Goal: Task Accomplishment & Management: Complete application form

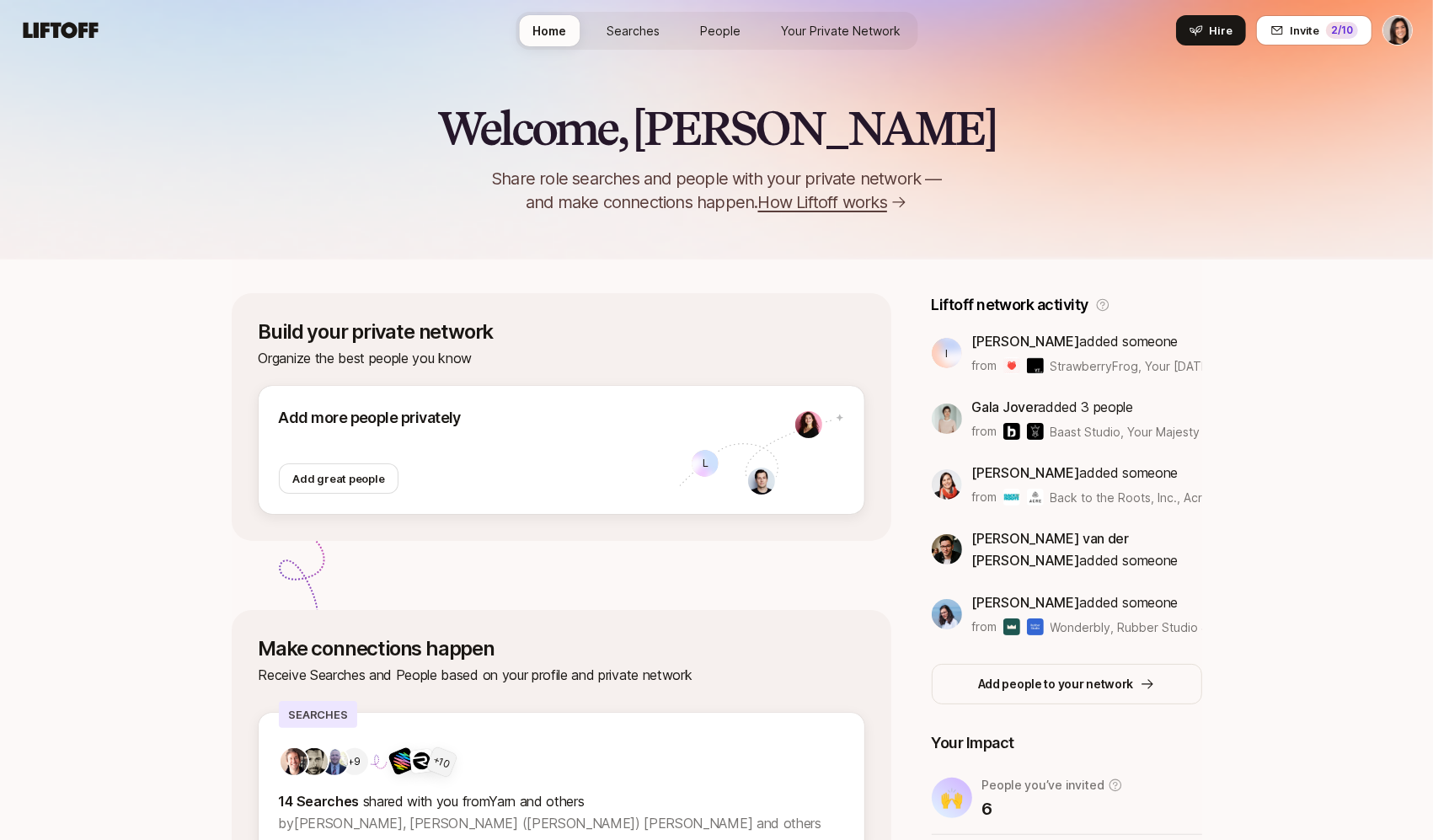
click at [743, 522] on div "Build your private network Organize the best people you know Add more people pr…" at bounding box center [562, 417] width 660 height 248
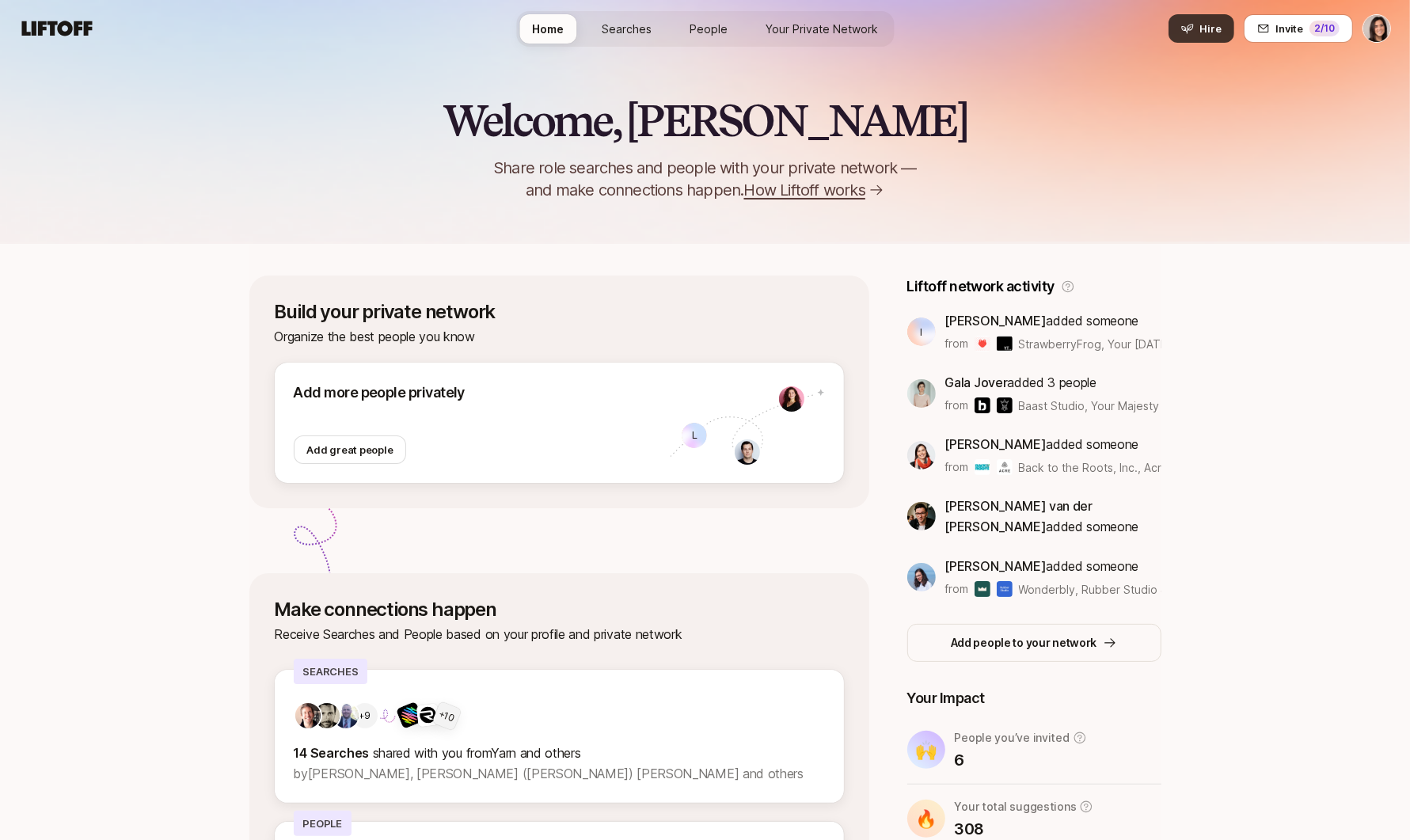
click at [1198, 36] on button "Hire" at bounding box center [1201, 28] width 66 height 29
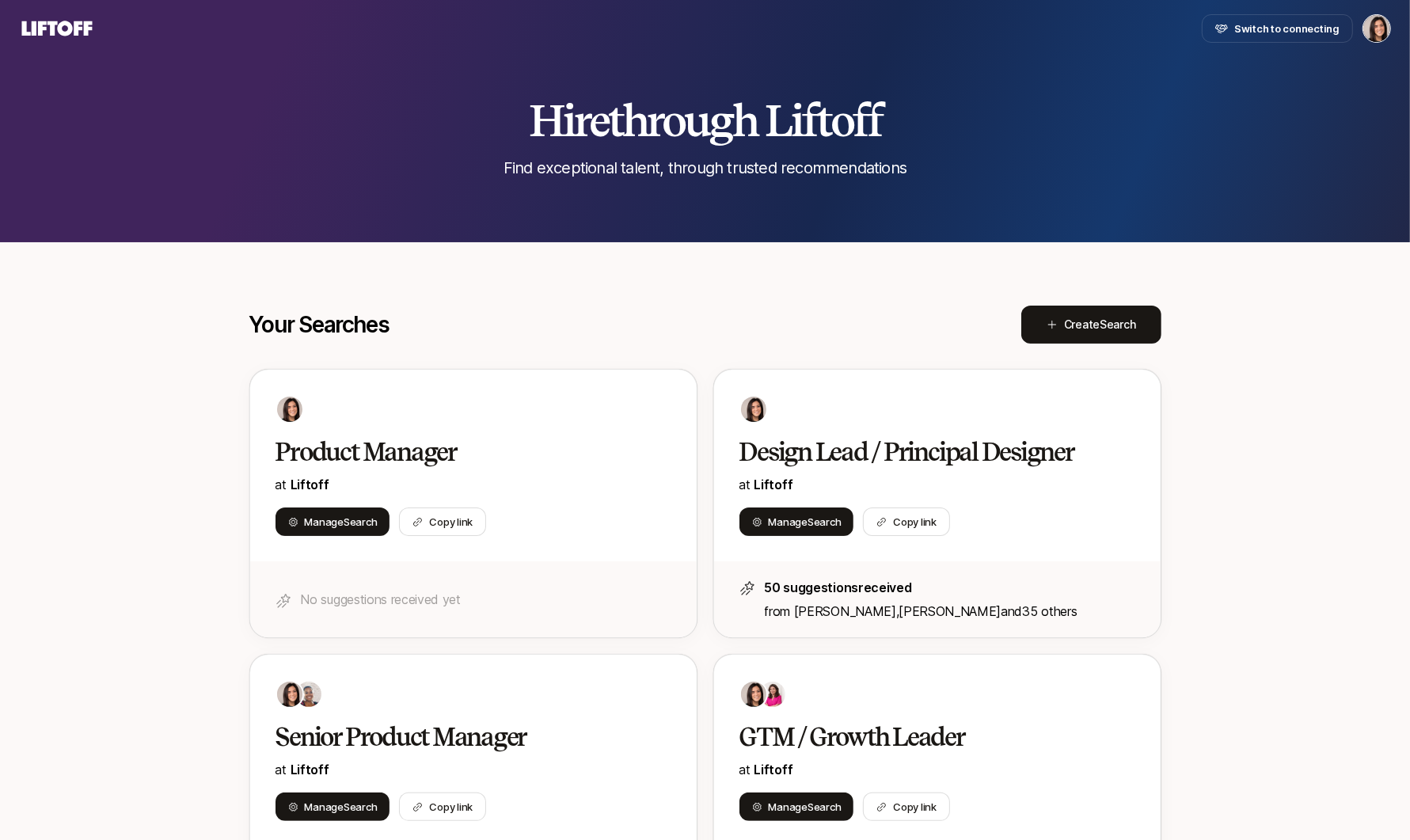
click at [1091, 328] on span "Create Search" at bounding box center [1100, 324] width 72 height 19
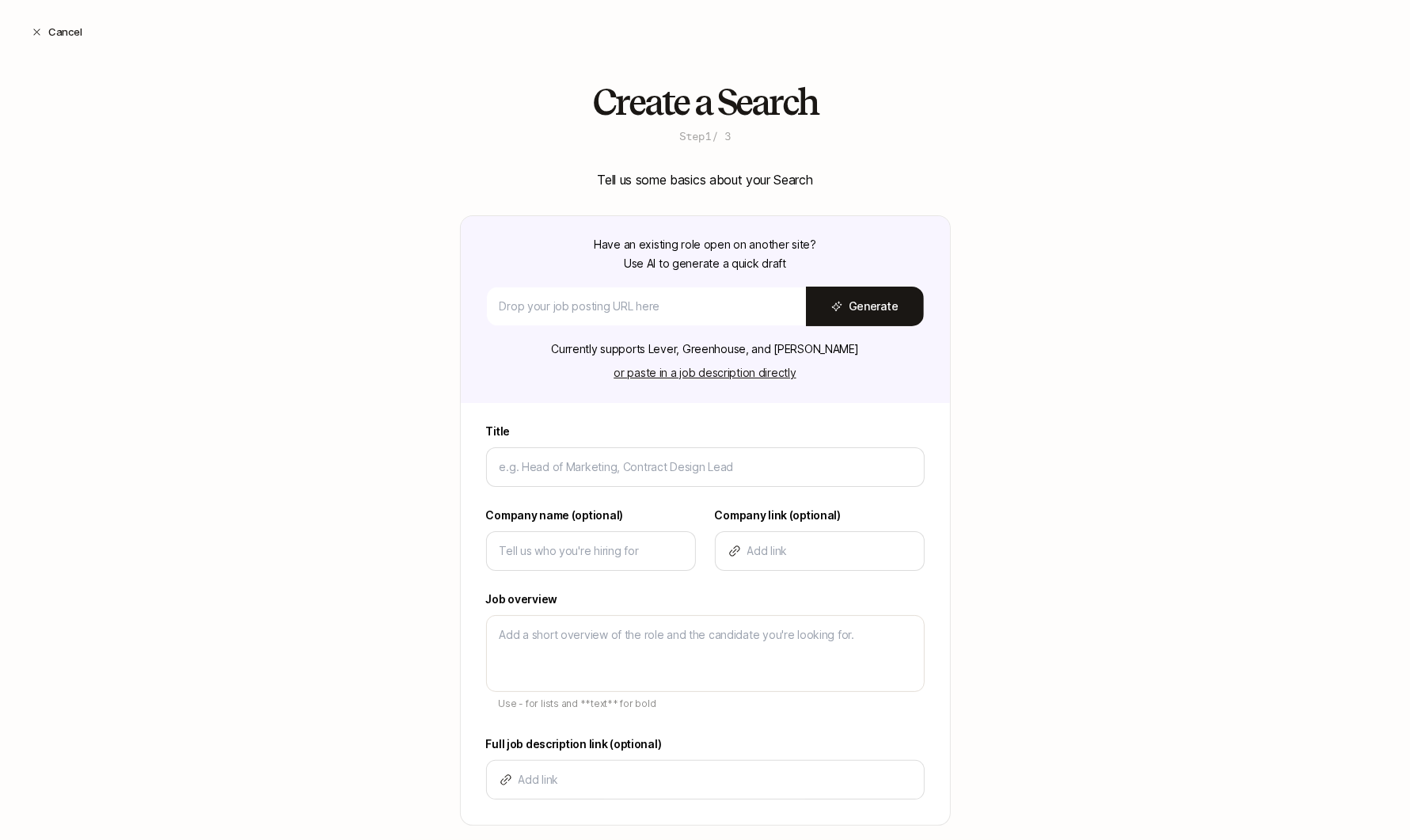
type textarea "x"
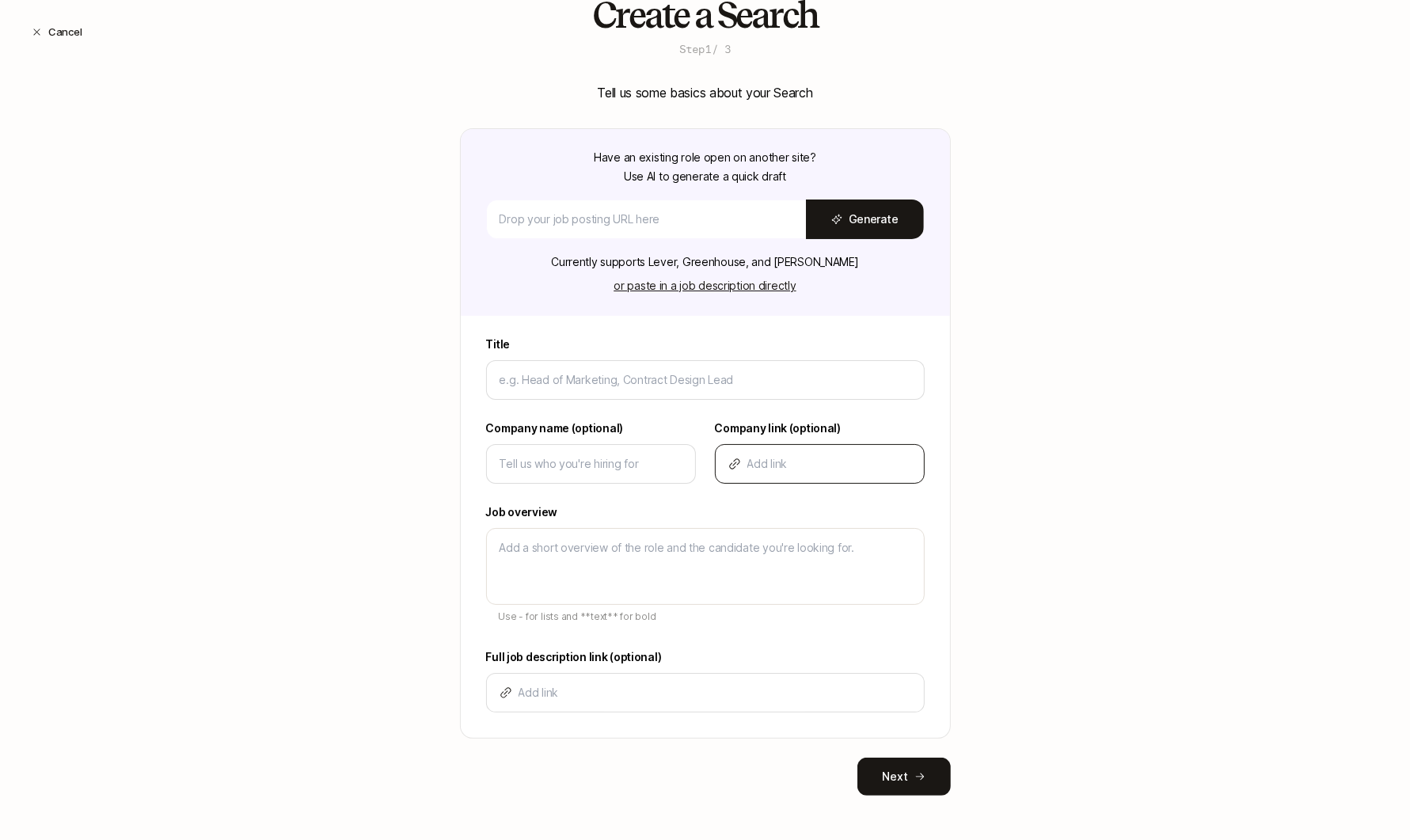
scroll to position [90, 0]
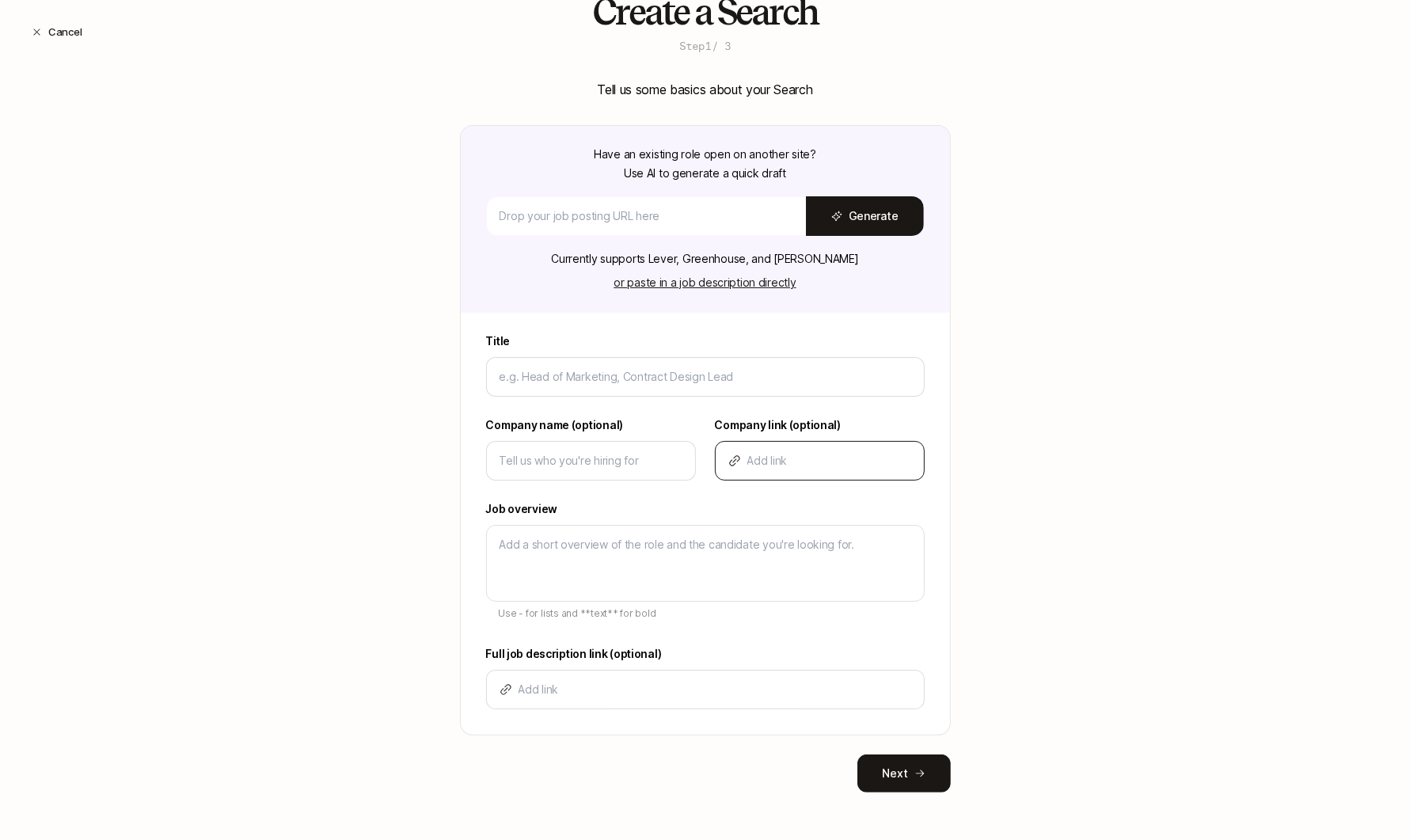
type input "F"
type textarea "x"
type input "Fo"
type textarea "x"
type input "Fou"
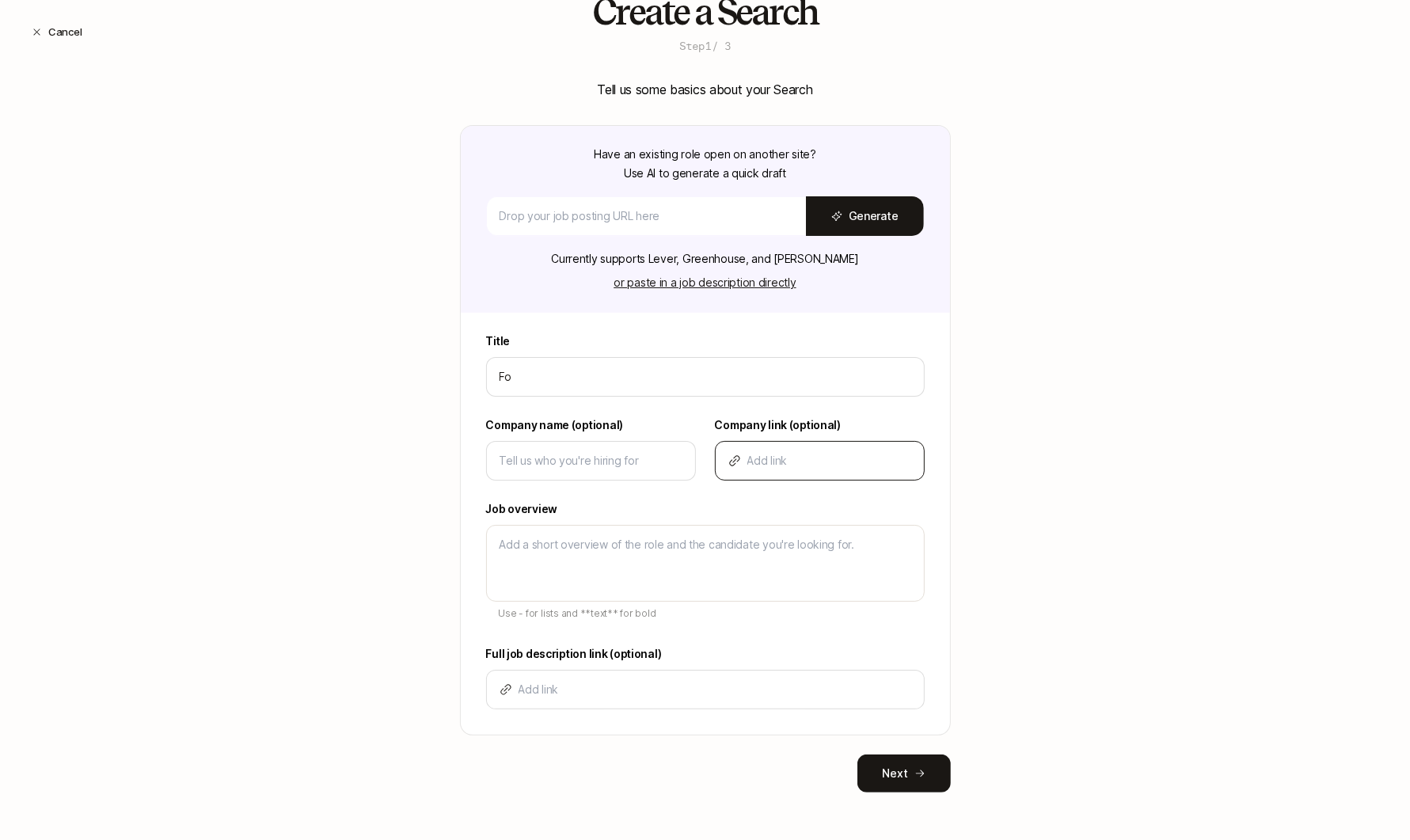
type textarea "x"
type input "Foun"
type textarea "x"
type input "Found"
type textarea "x"
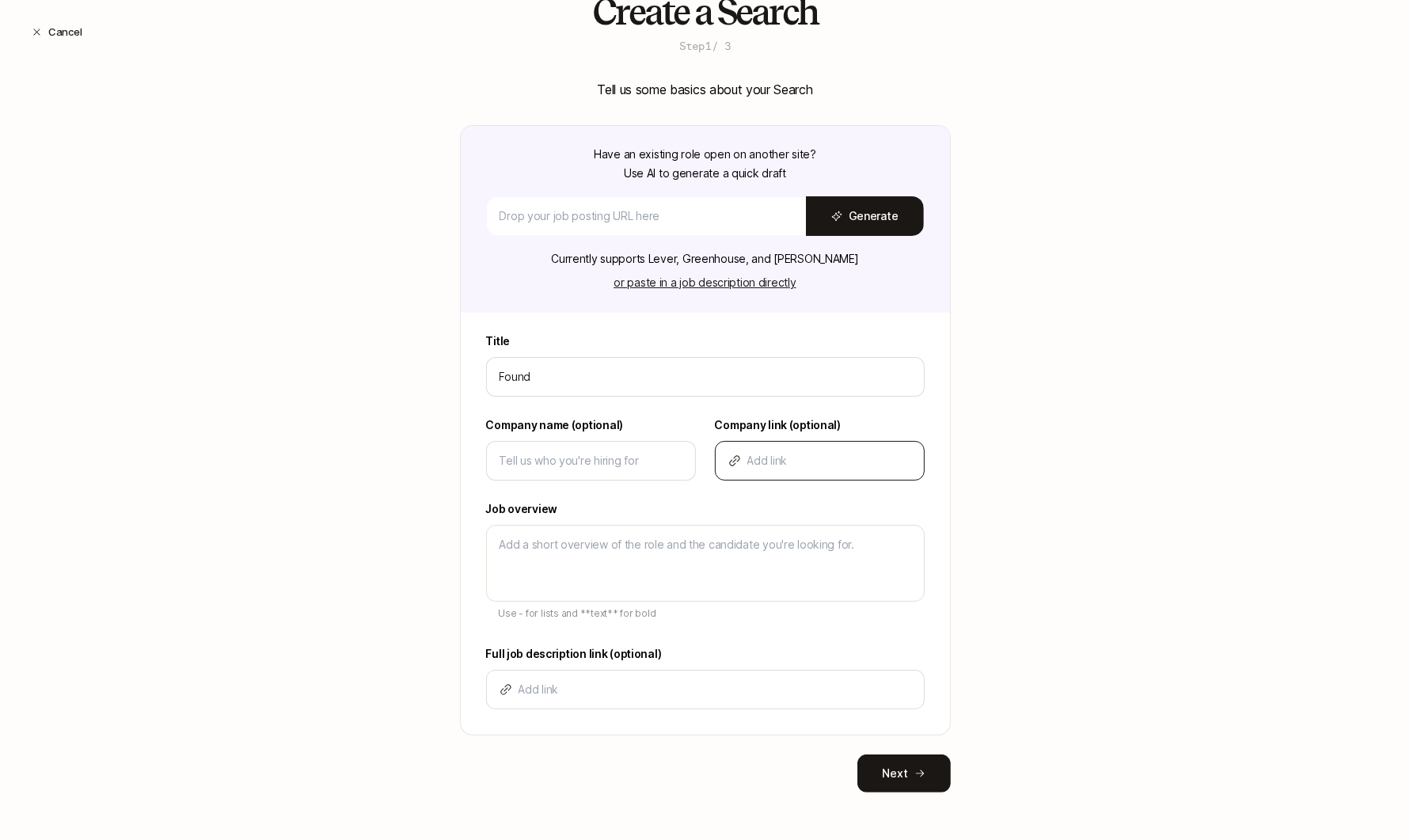
type input "Foundi"
type textarea "x"
type input "Foundin"
type textarea "x"
type input "Founding"
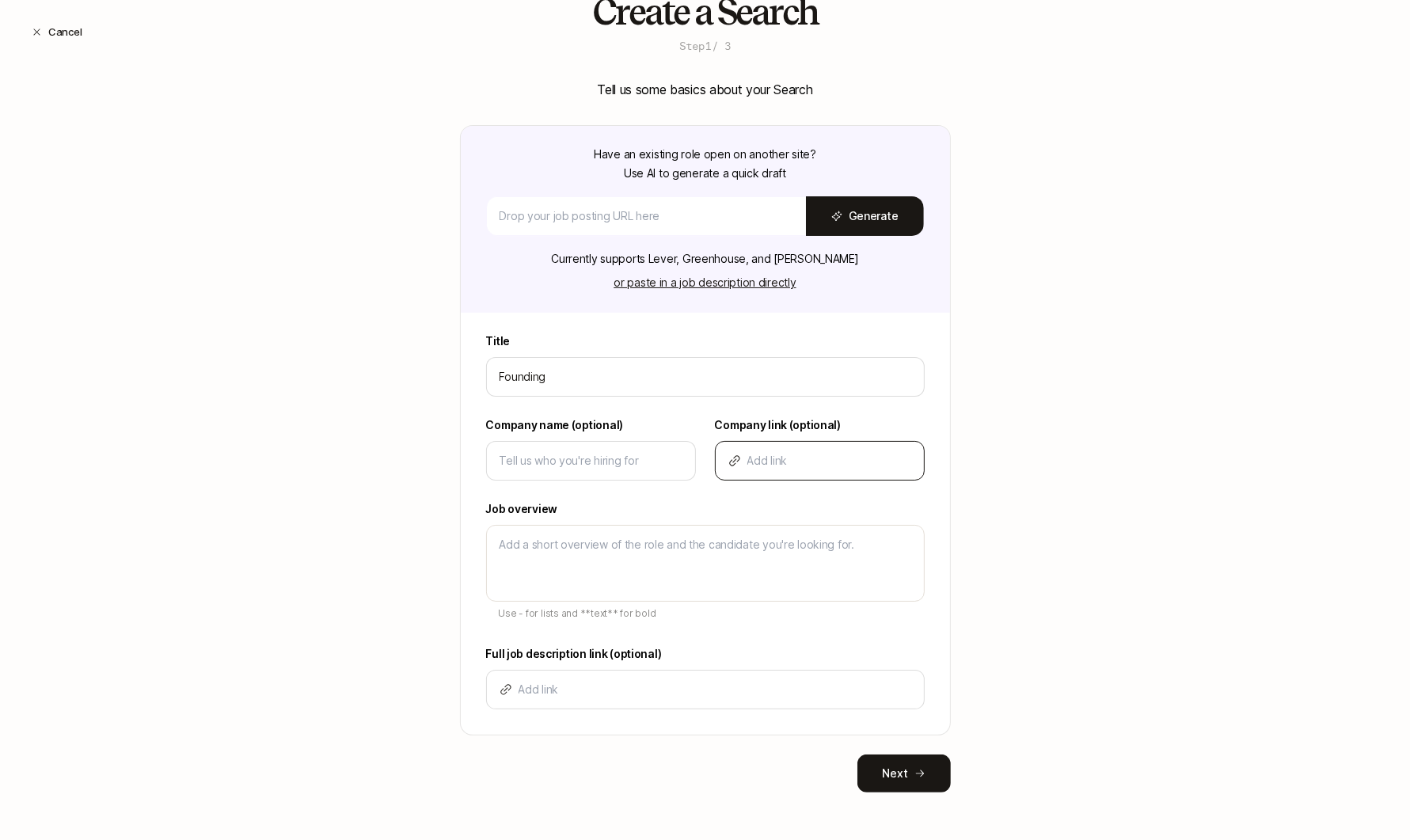
type textarea "x"
type input "Founding"
type textarea "x"
type input "Founding U"
type textarea "x"
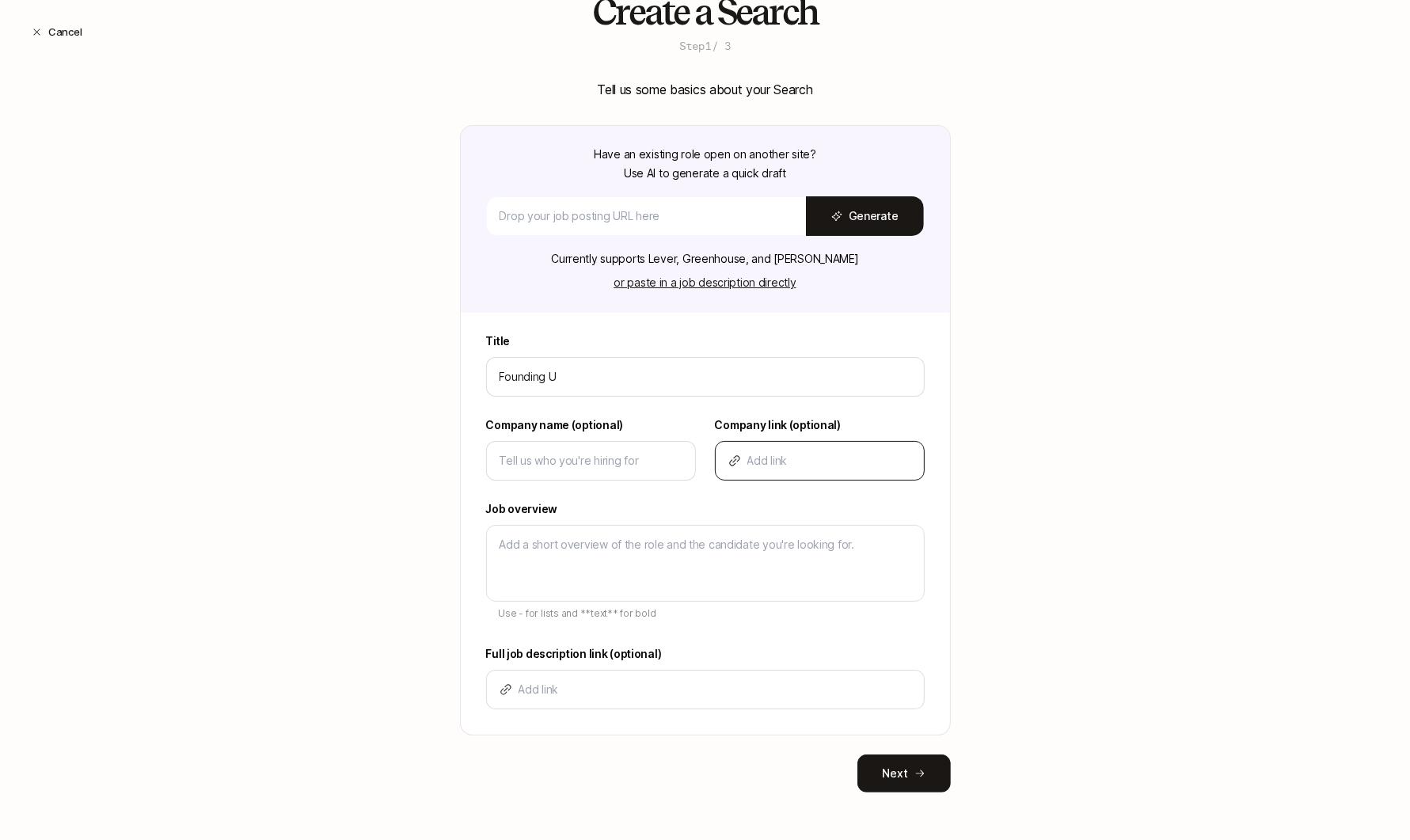
type input "Founding US"
type textarea "x"
type input "Founding US"
type textarea "x"
type input "Founding US"
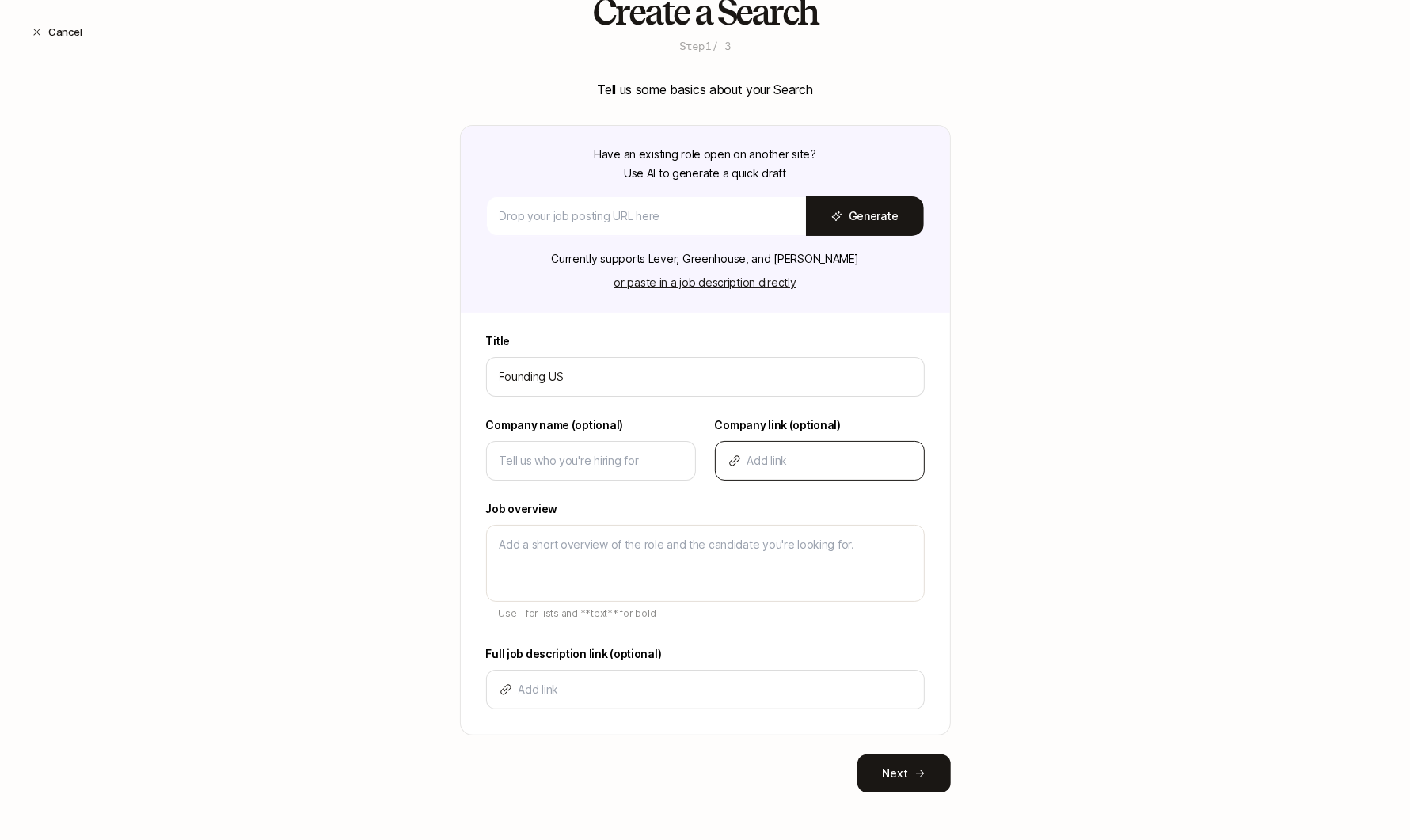
type textarea "x"
type input "Founding U"
type textarea "x"
type input "Founding UX"
type textarea "x"
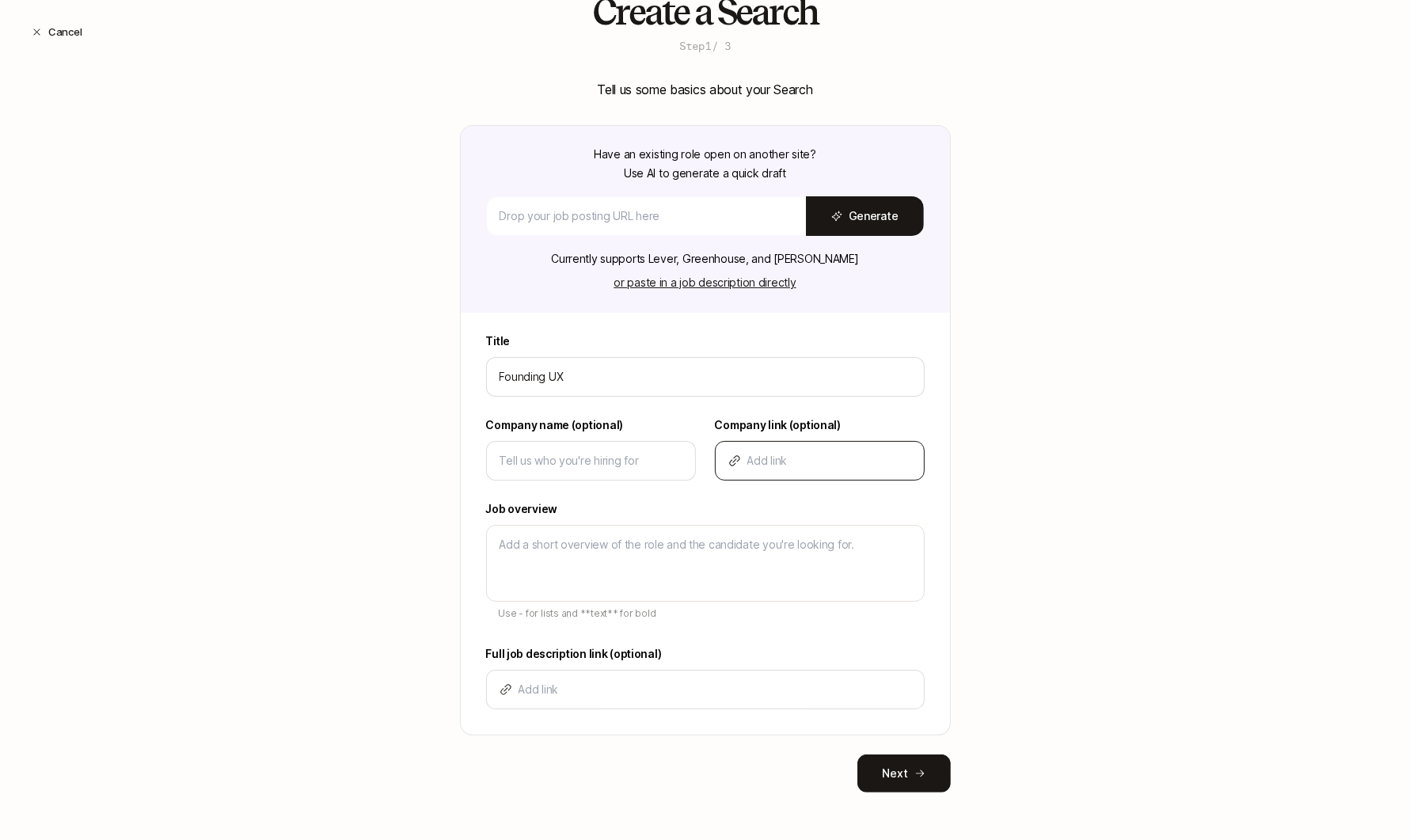
type input "Founding UX"
type textarea "x"
type input "Founding UX D"
type textarea "x"
type input "Founding UX De"
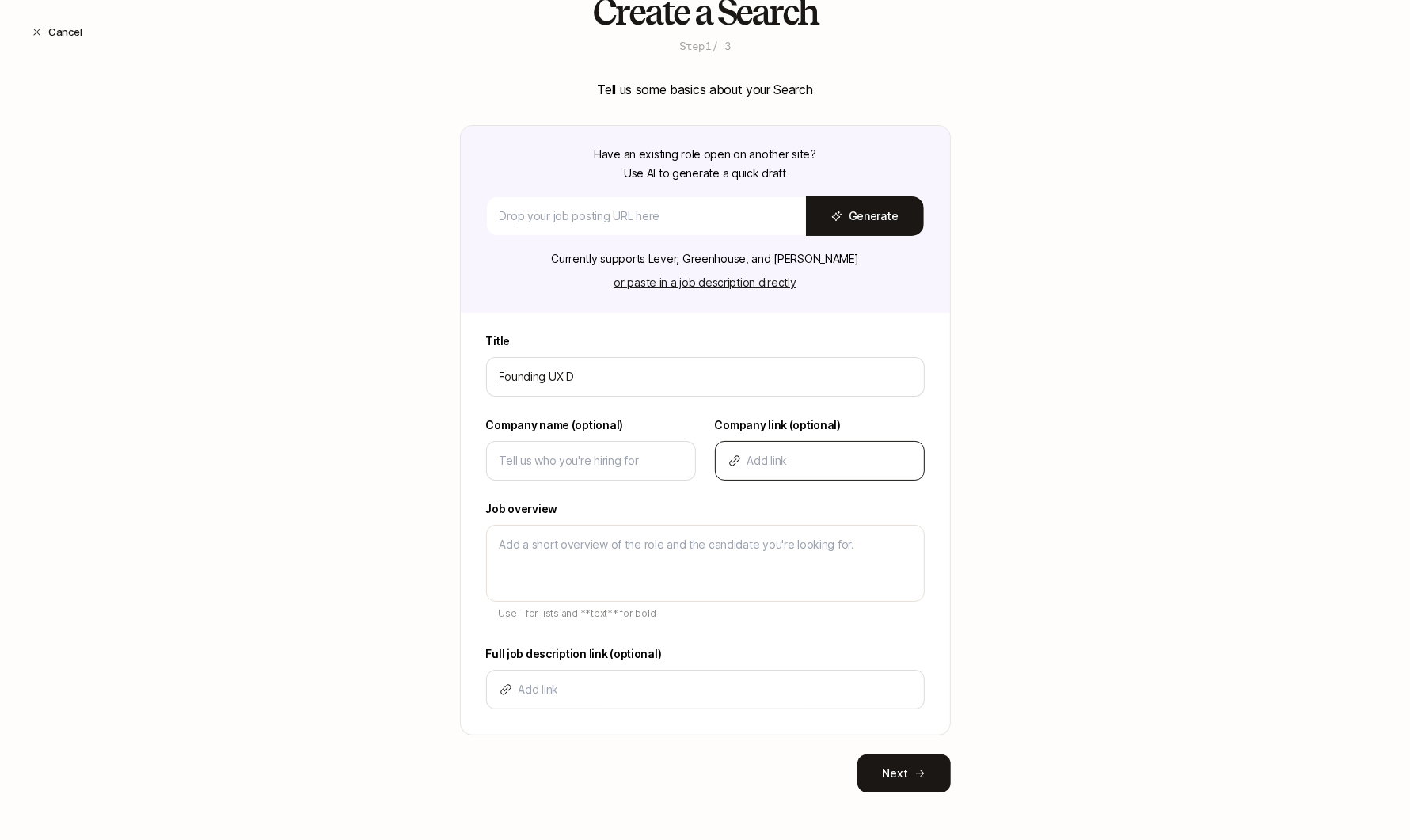
type textarea "x"
type input "Founding UX Des"
type textarea "x"
type input "Founding UX Desi"
type textarea "x"
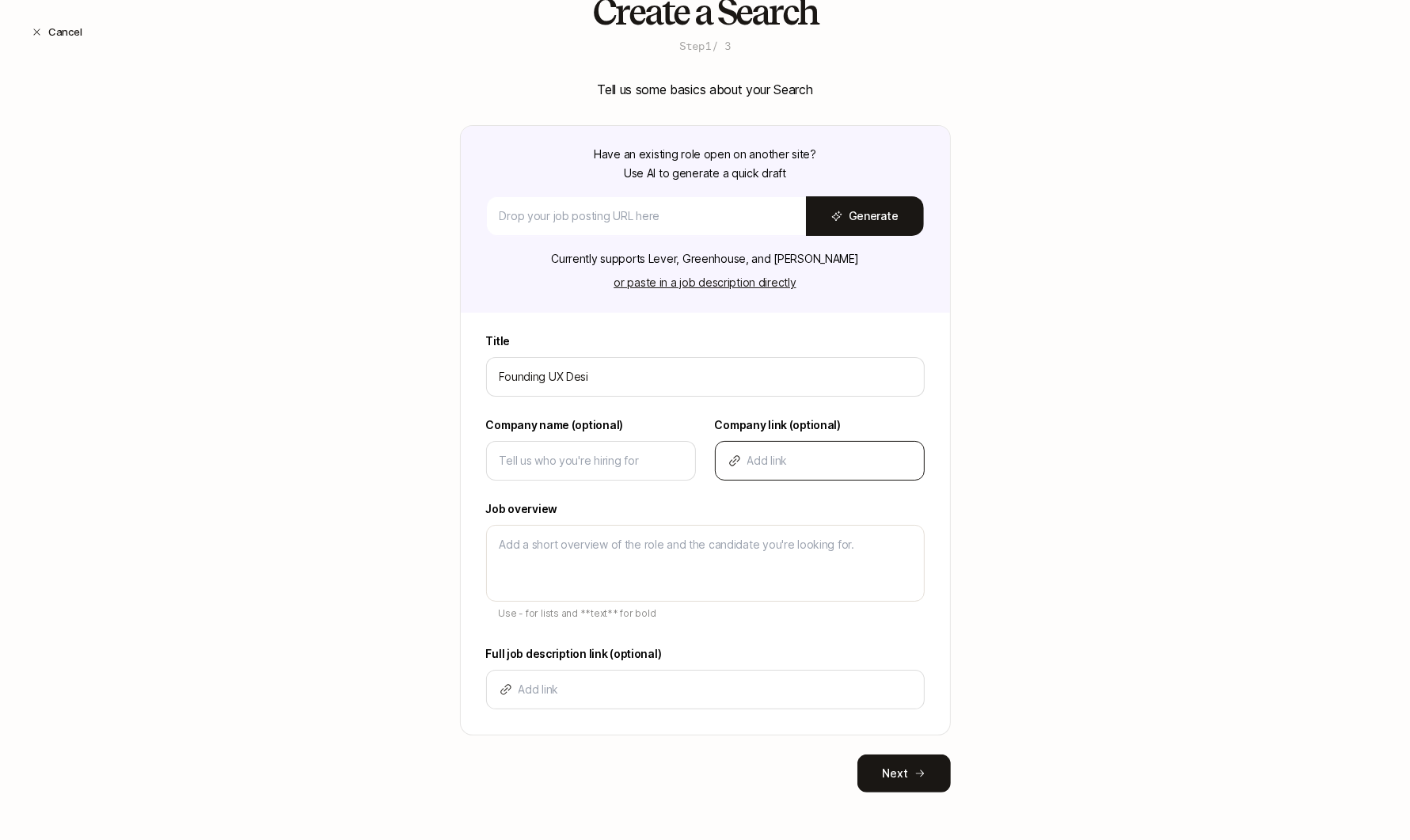
type input "Founding UX Desig"
type textarea "x"
type input "Founding UX Design"
type textarea "x"
type input "Founding UX Designe"
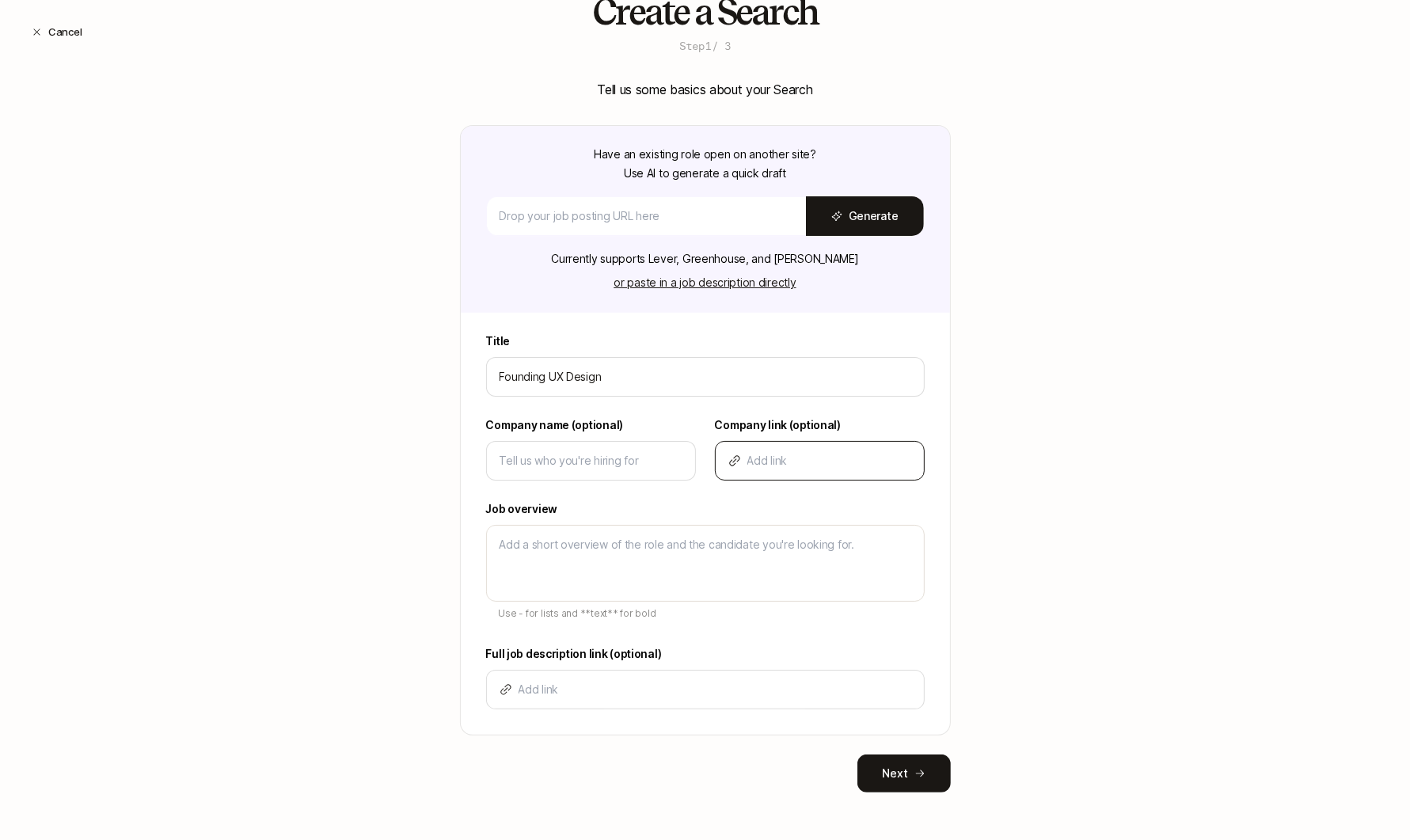
type textarea "x"
type input "Founding UX Designer"
type textarea "x"
type input "Founding UX Designer"
click at [628, 463] on input at bounding box center [590, 461] width 183 height 19
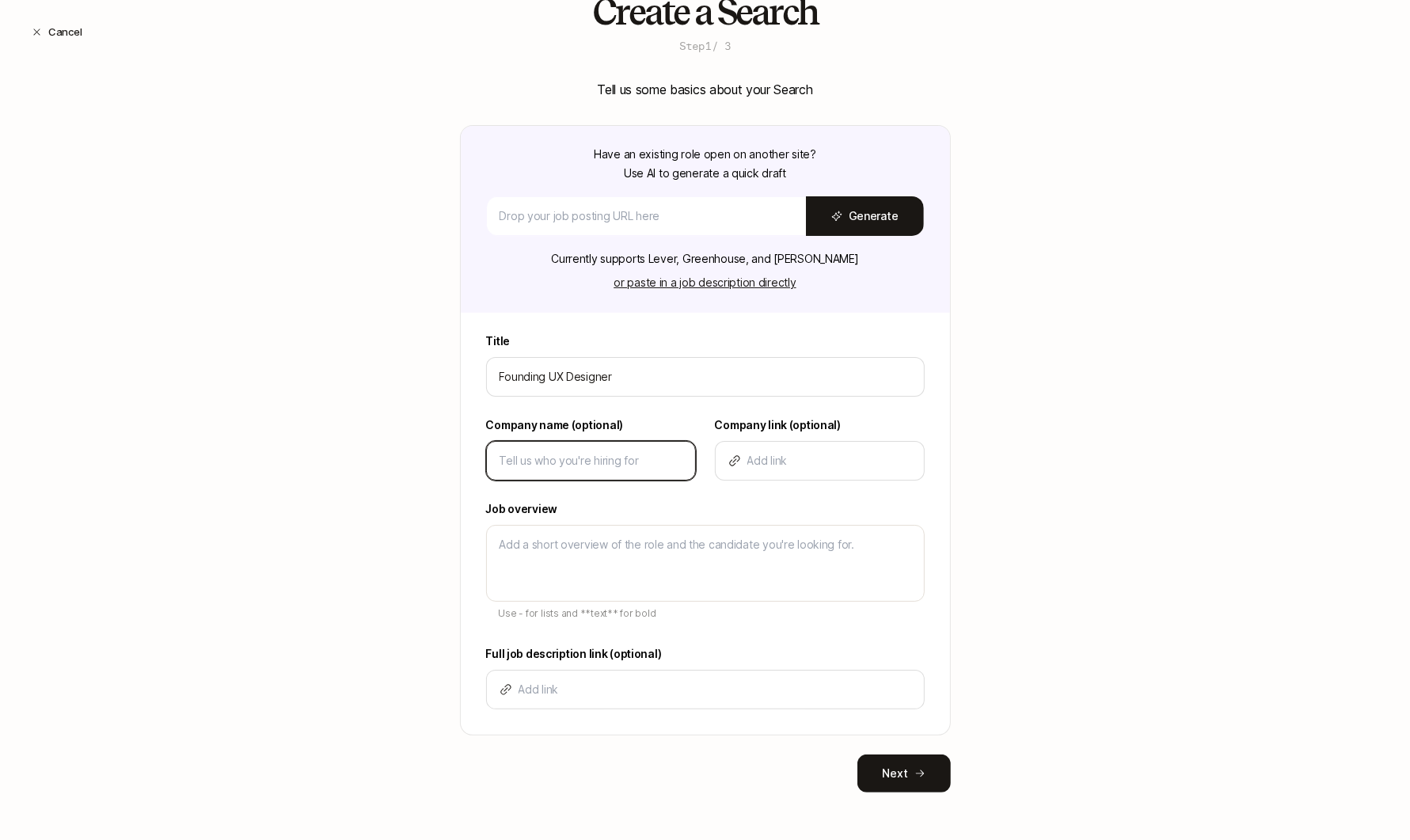
type input "L"
type textarea "x"
type input "Li"
type textarea "x"
type input "Lif"
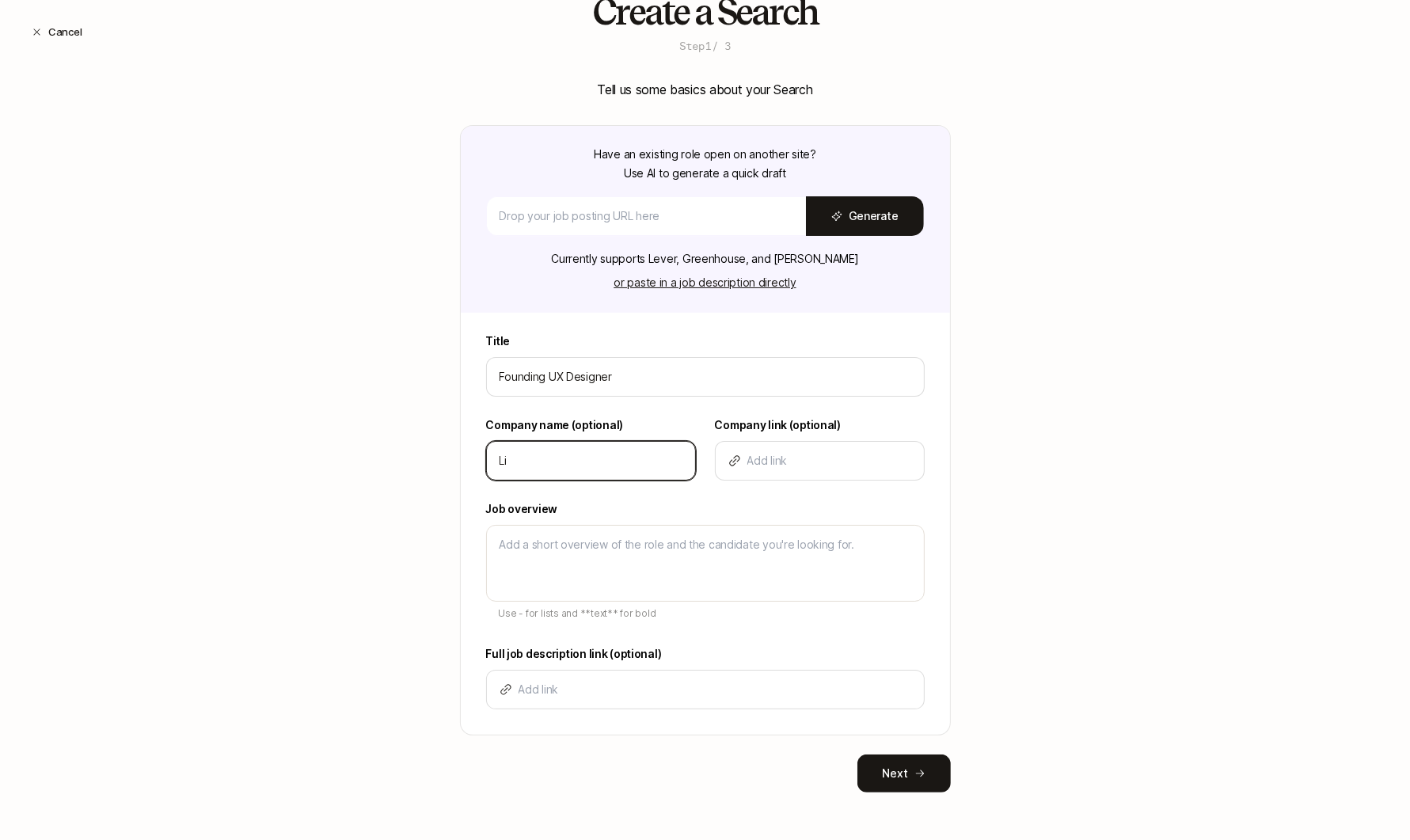
type textarea "x"
type input "Lift"
type textarea "x"
type input "Lifto"
type textarea "x"
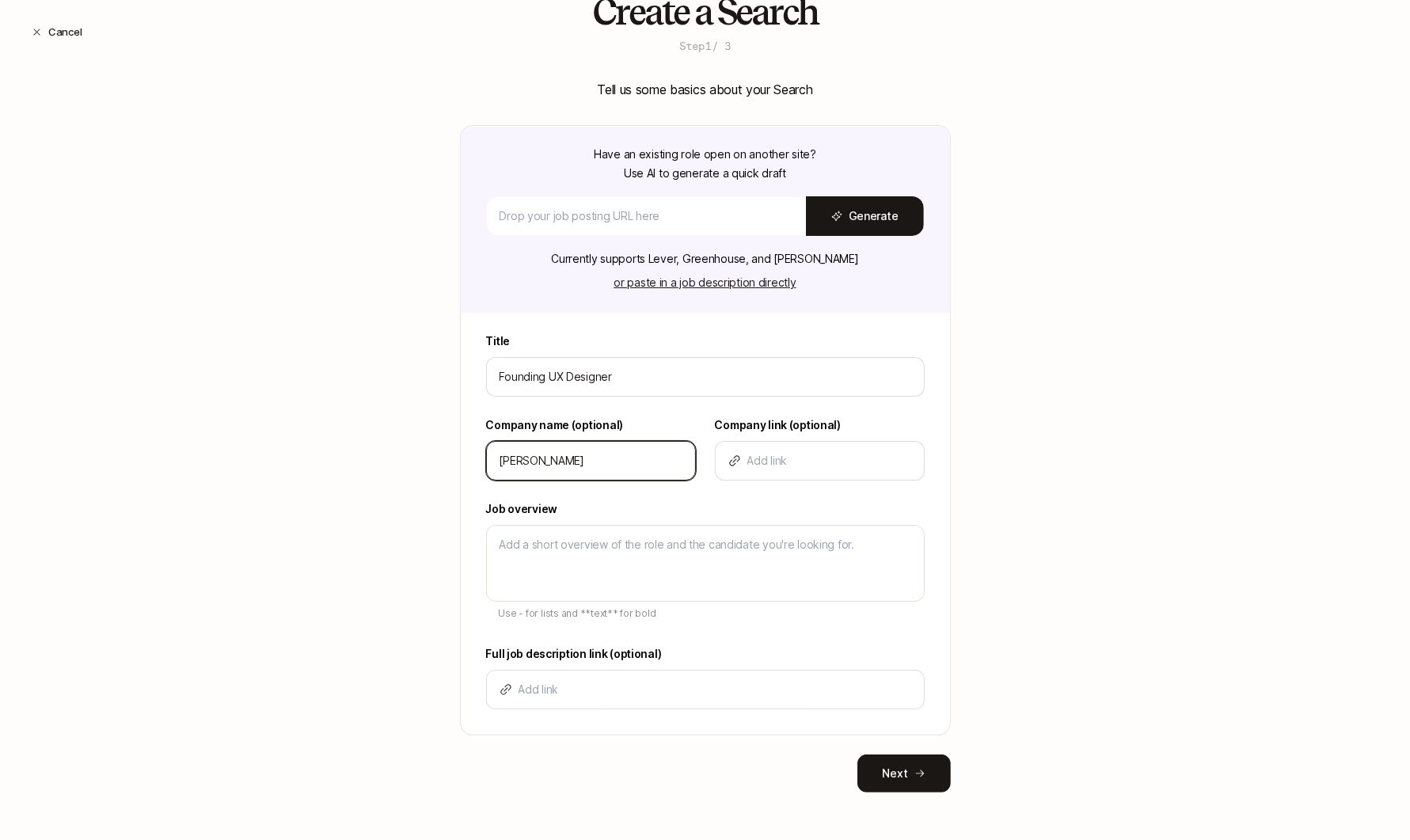
type input "Liftof"
type textarea "x"
type input "Liftoff"
type textarea "x"
type input "Liftoff"
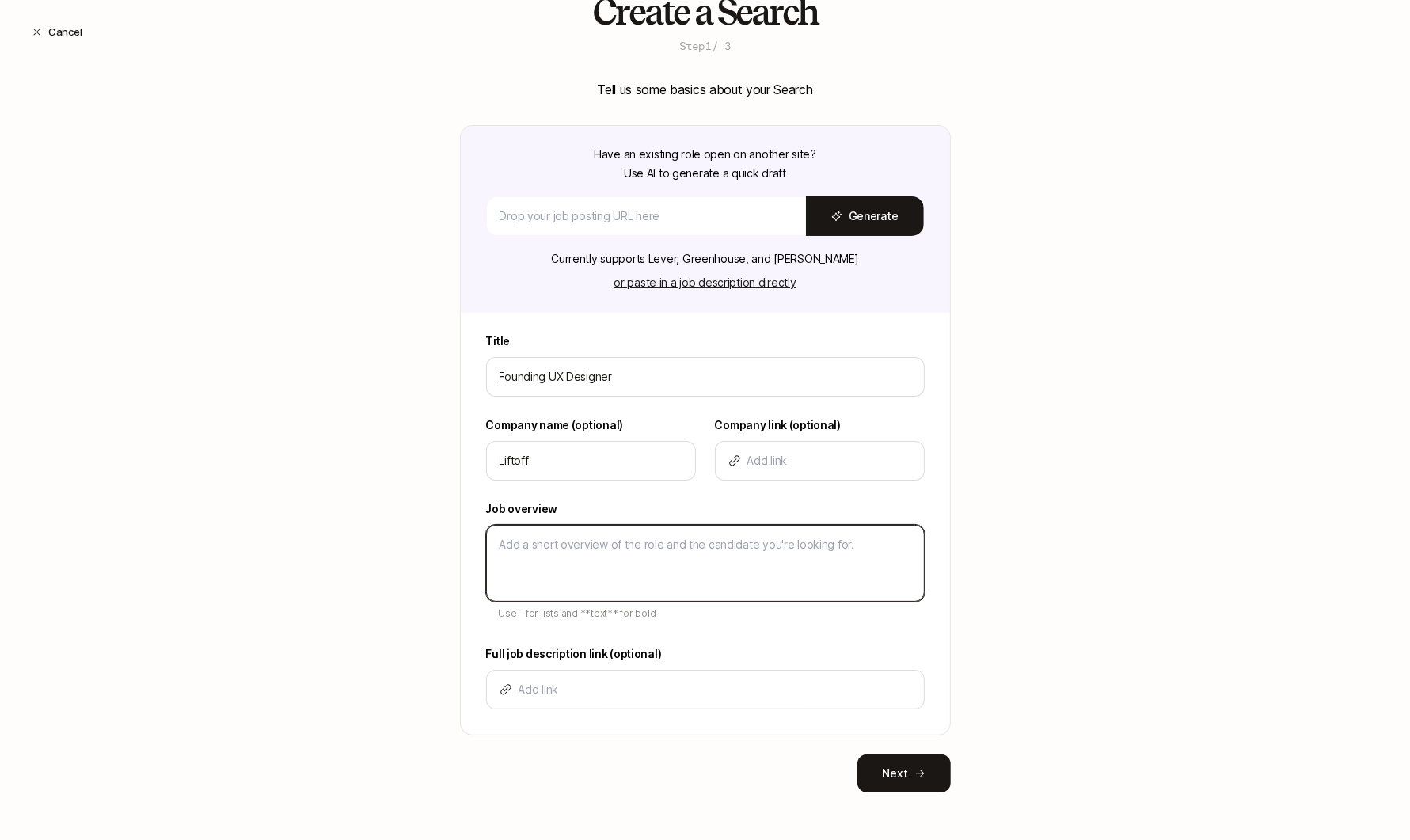
click at [544, 573] on textarea at bounding box center [705, 563] width 439 height 76
type textarea "D"
type textarea "x"
type textarea "De"
type textarea "x"
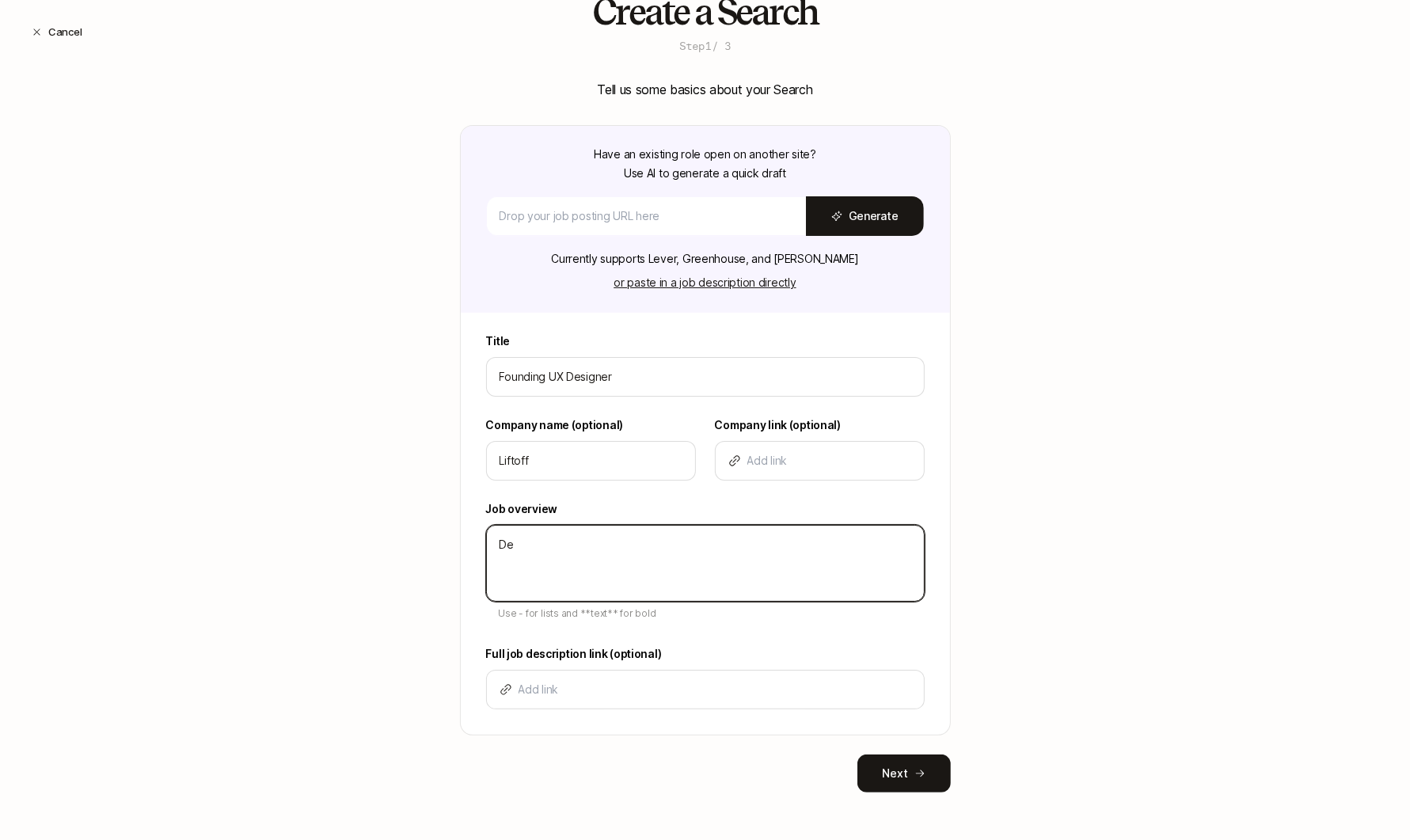
type textarea "Des"
type textarea "x"
type textarea "Desc"
type textarea "x"
type textarea "Descr"
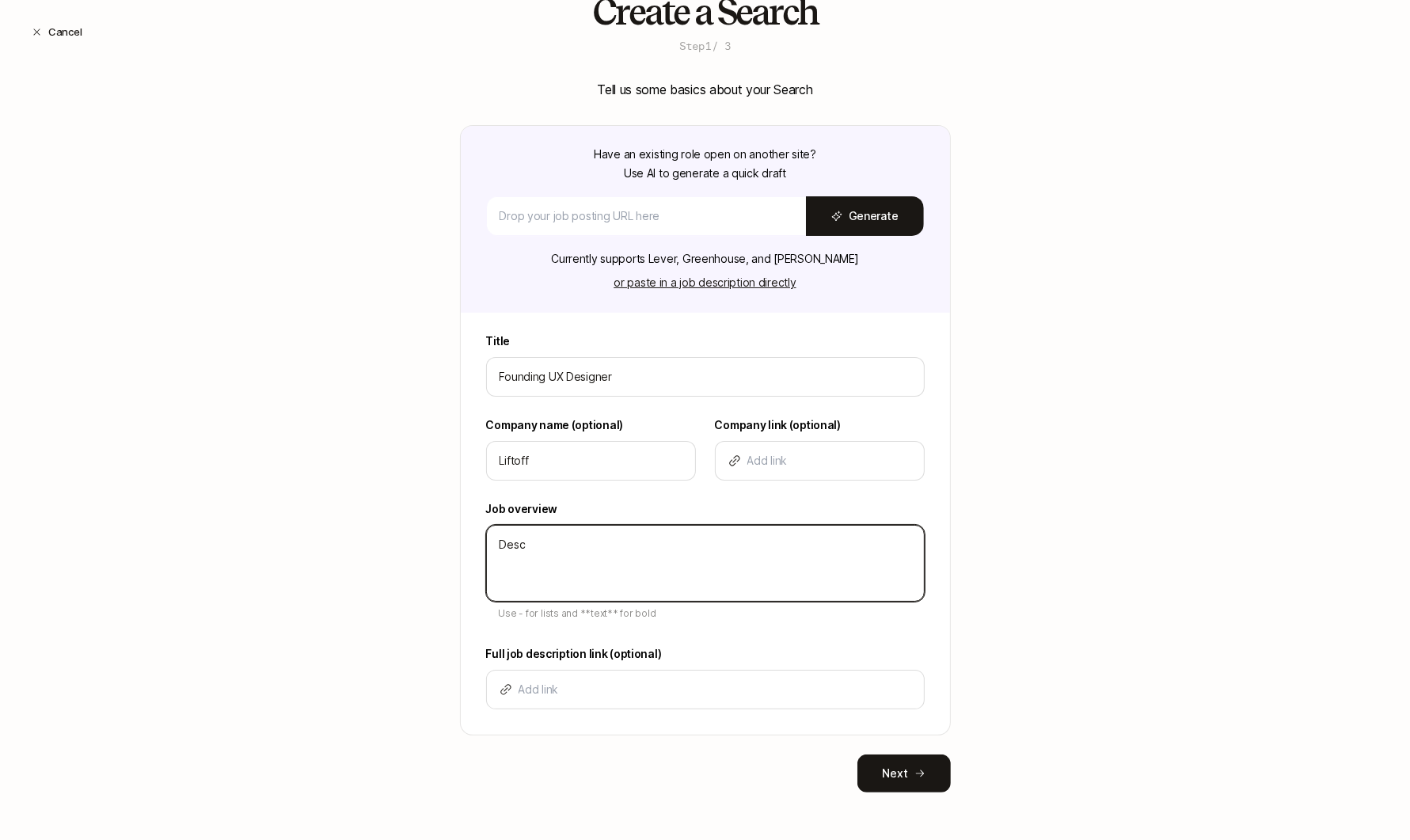
type textarea "x"
type textarea "Descri"
type textarea "x"
type textarea "Descrip"
type textarea "x"
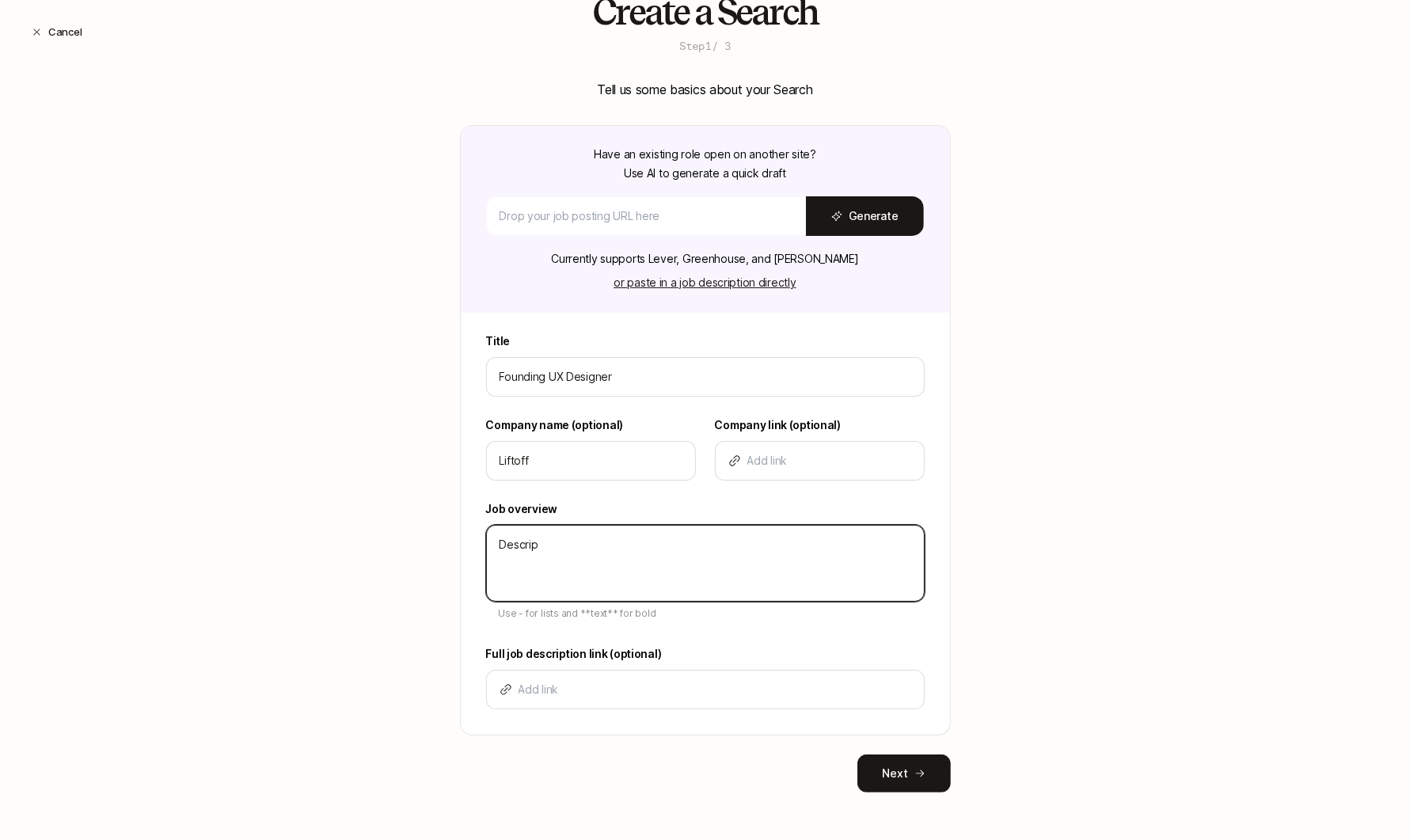
type textarea "Descript"
type textarea "x"
type textarea "Descripti"
type textarea "x"
type textarea "Descriptio"
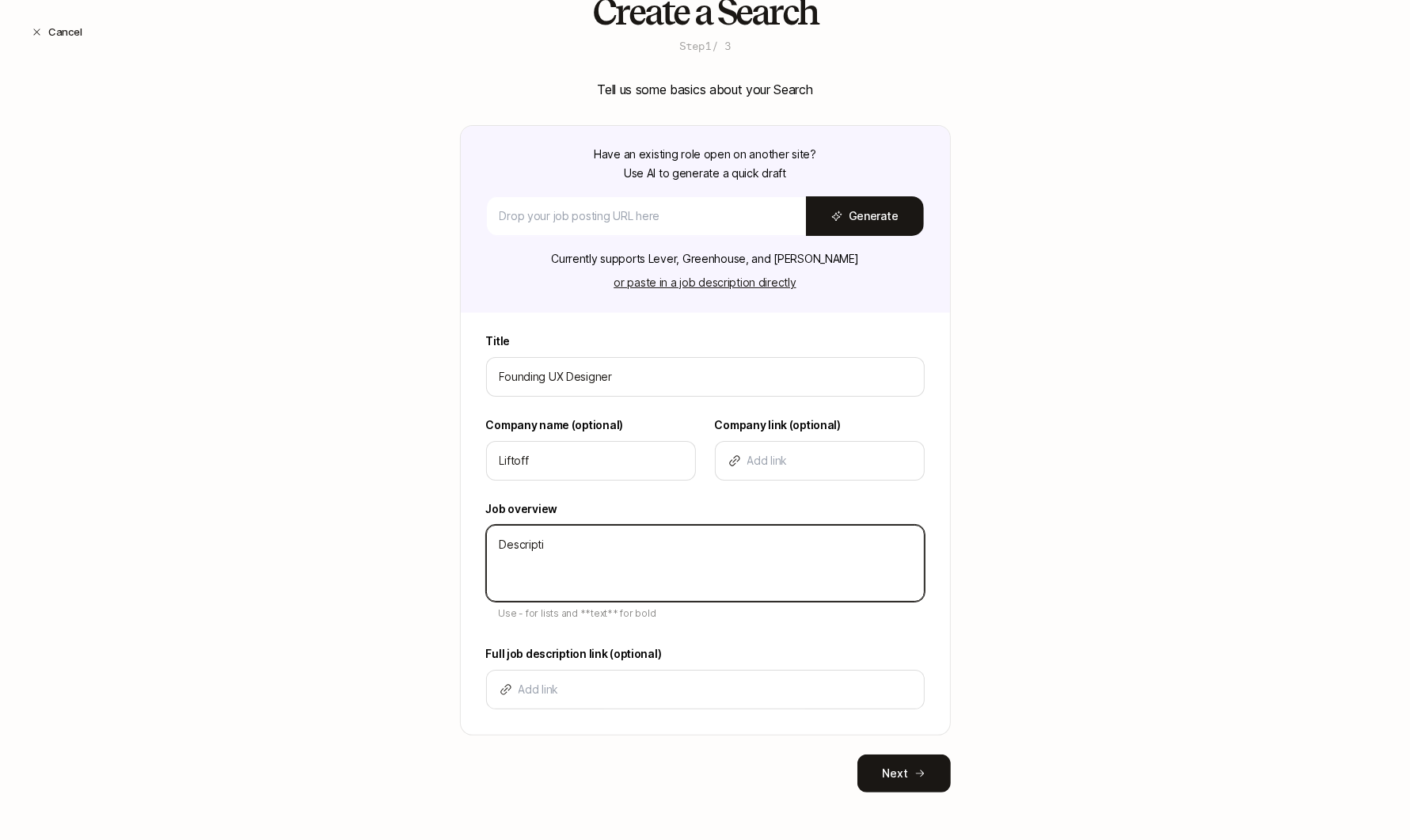
type textarea "x"
type textarea "Description"
type textarea "x"
type textarea "Description"
type textarea "x"
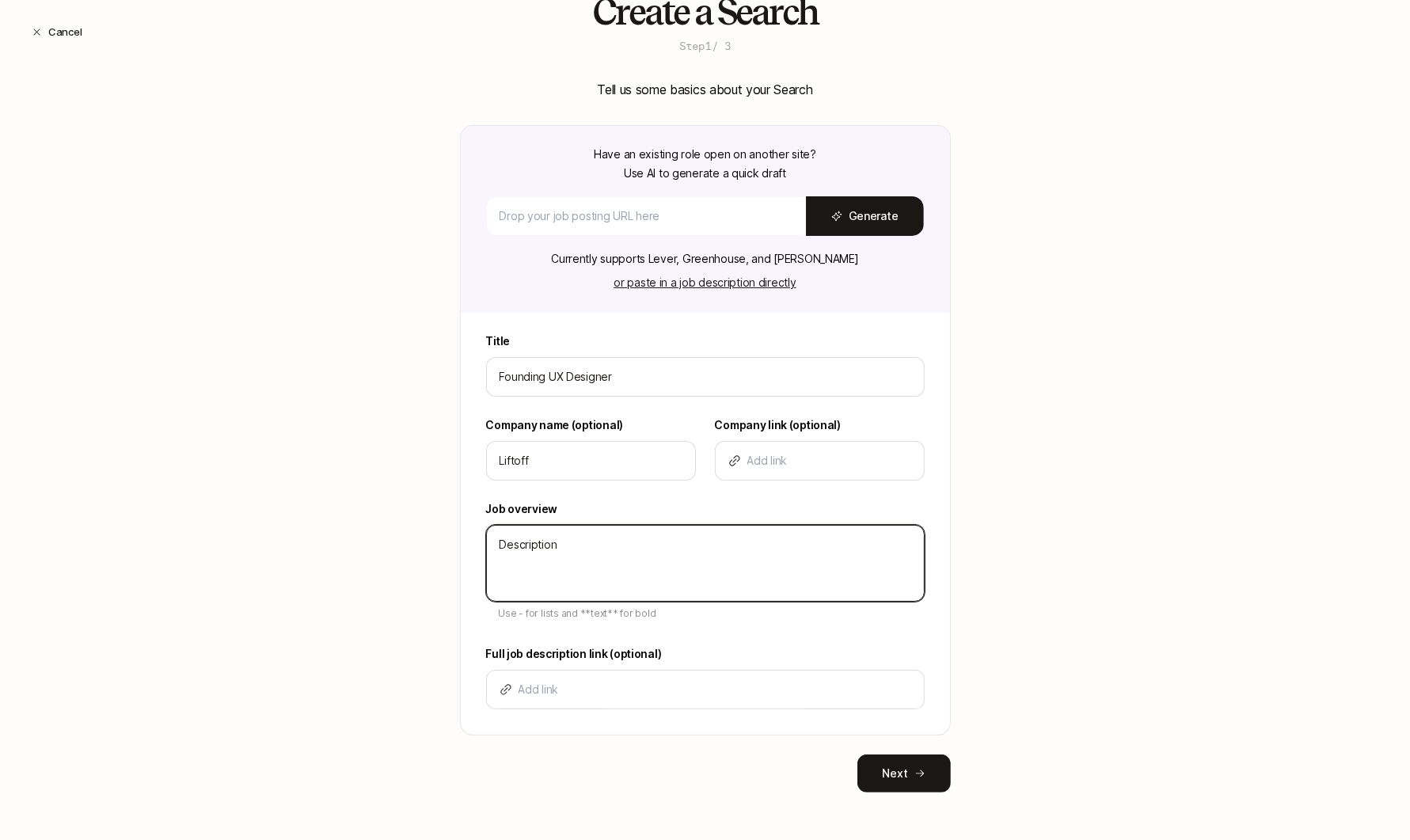
type textarea "Description"
type textarea "x"
type textarea "Description -"
type textarea "x"
type textarea "Description -"
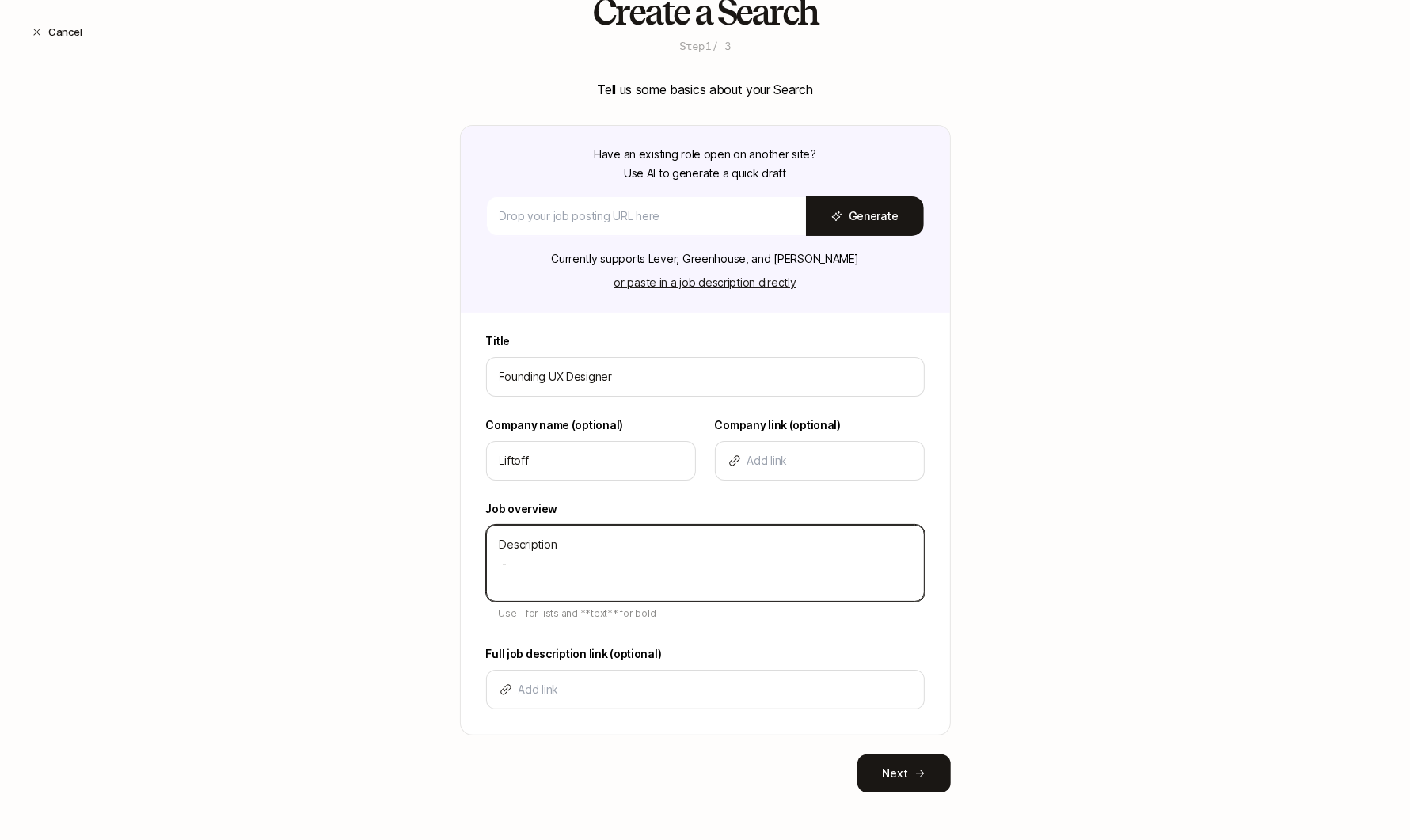
type textarea "x"
type textarea "Description - b"
type textarea "x"
type textarea "Description - bu"
type textarea "x"
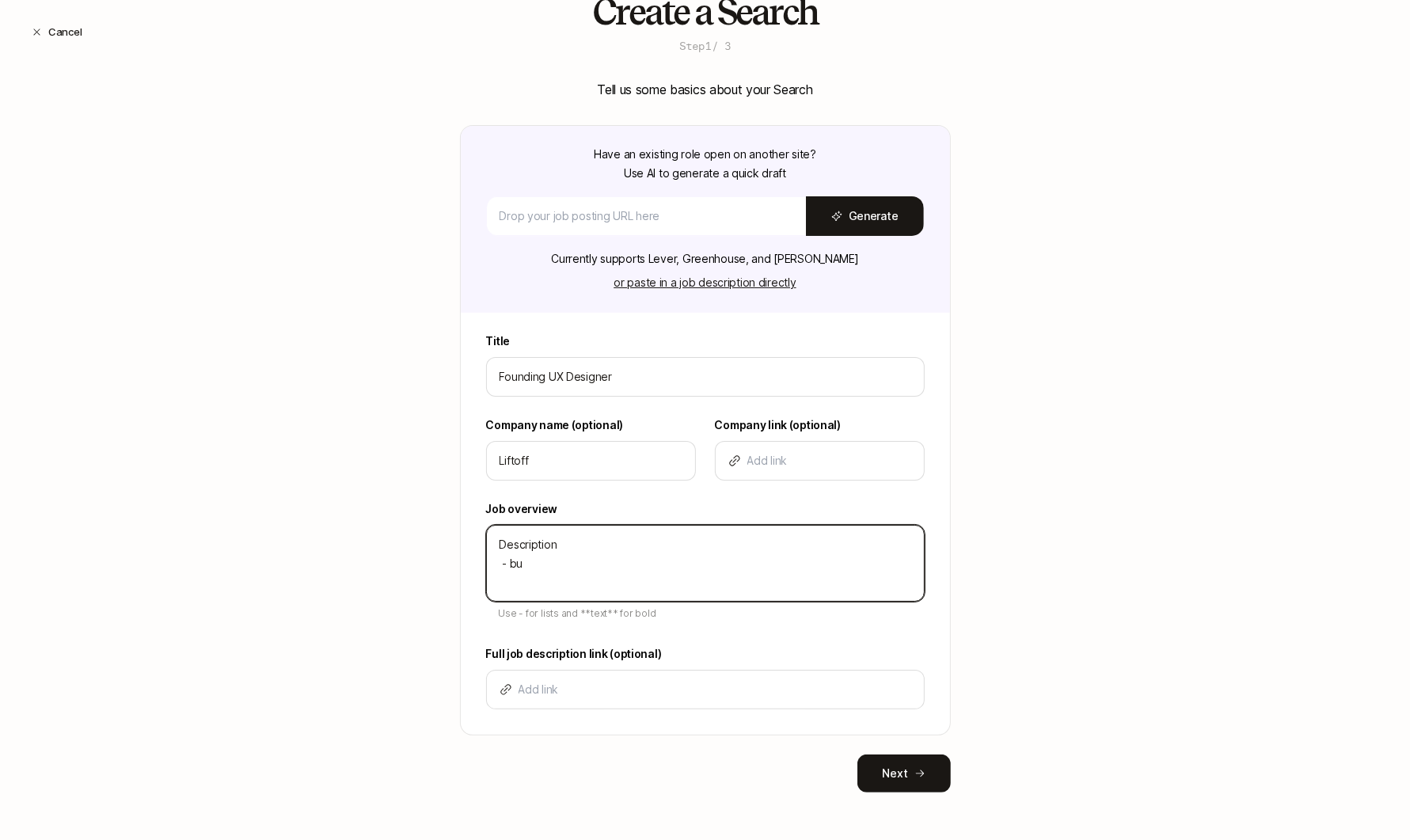
type textarea "Description - bul"
type textarea "x"
type textarea "Description - bull"
type textarea "x"
type textarea "Description - bulle"
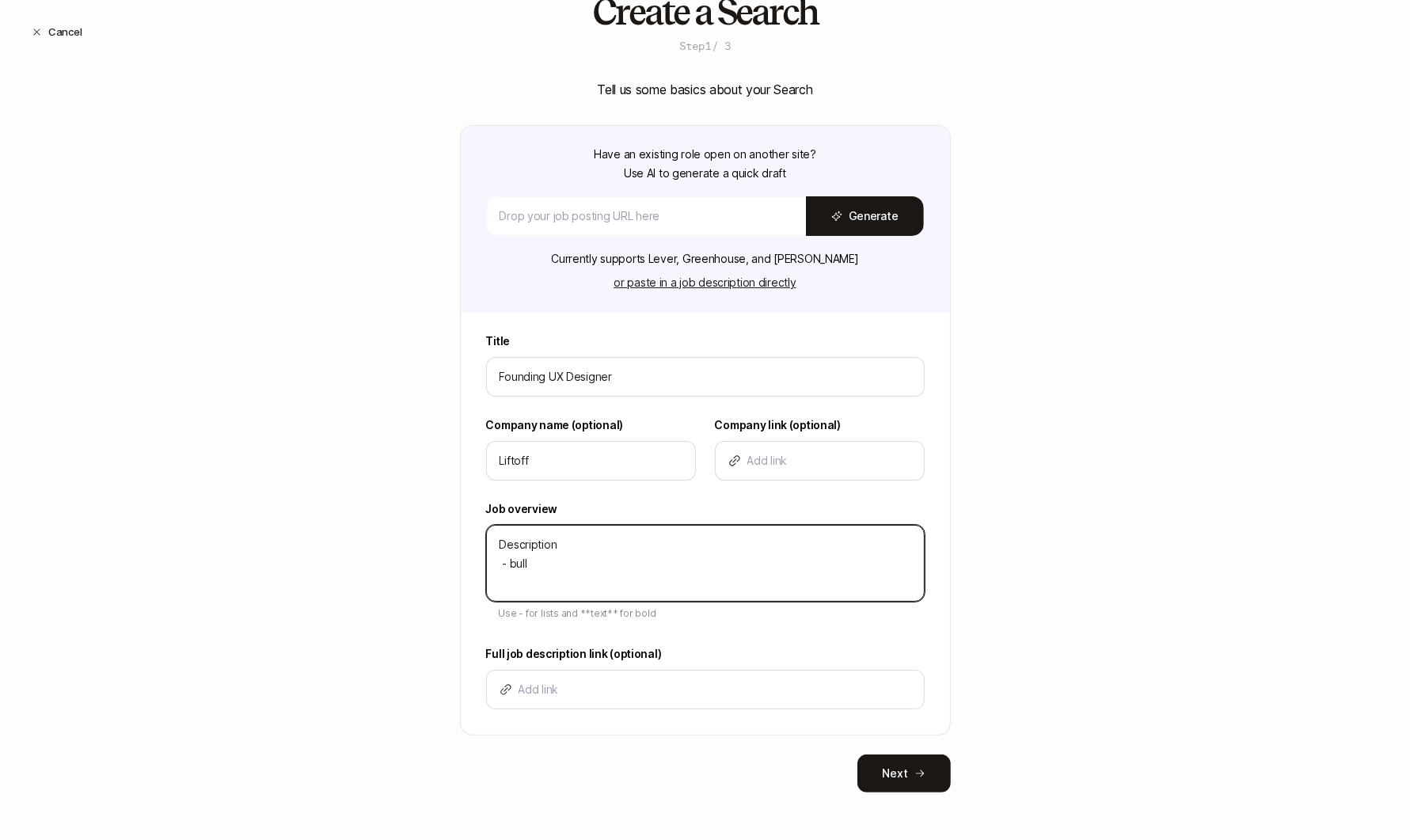
type textarea "x"
type textarea "Description - bullet"
type textarea "x"
type textarea "Description - bullet"
type textarea "x"
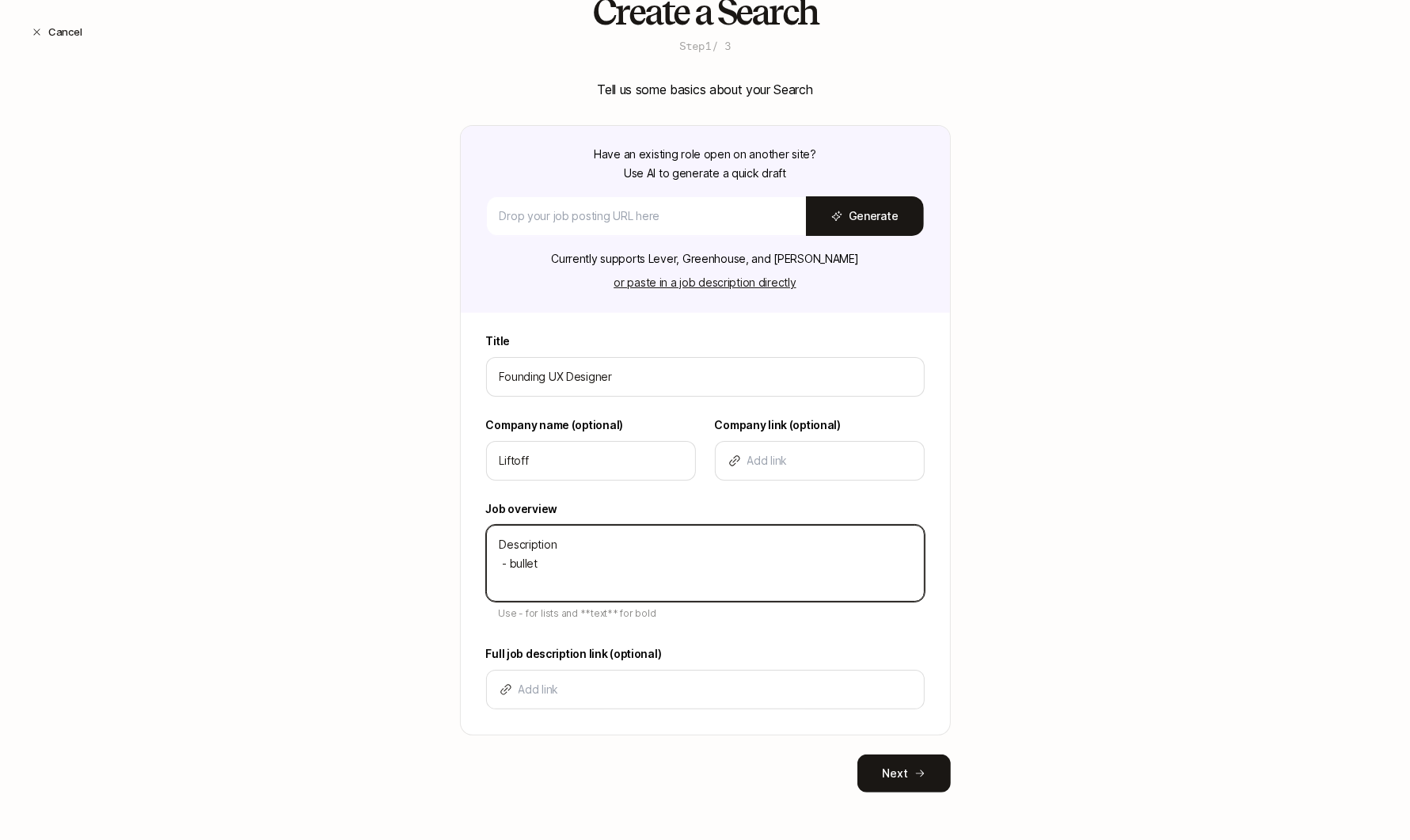
type textarea "Description - bullet"
type textarea "x"
type textarea "Description - bullet -"
type textarea "x"
type textarea "Description - bullet -"
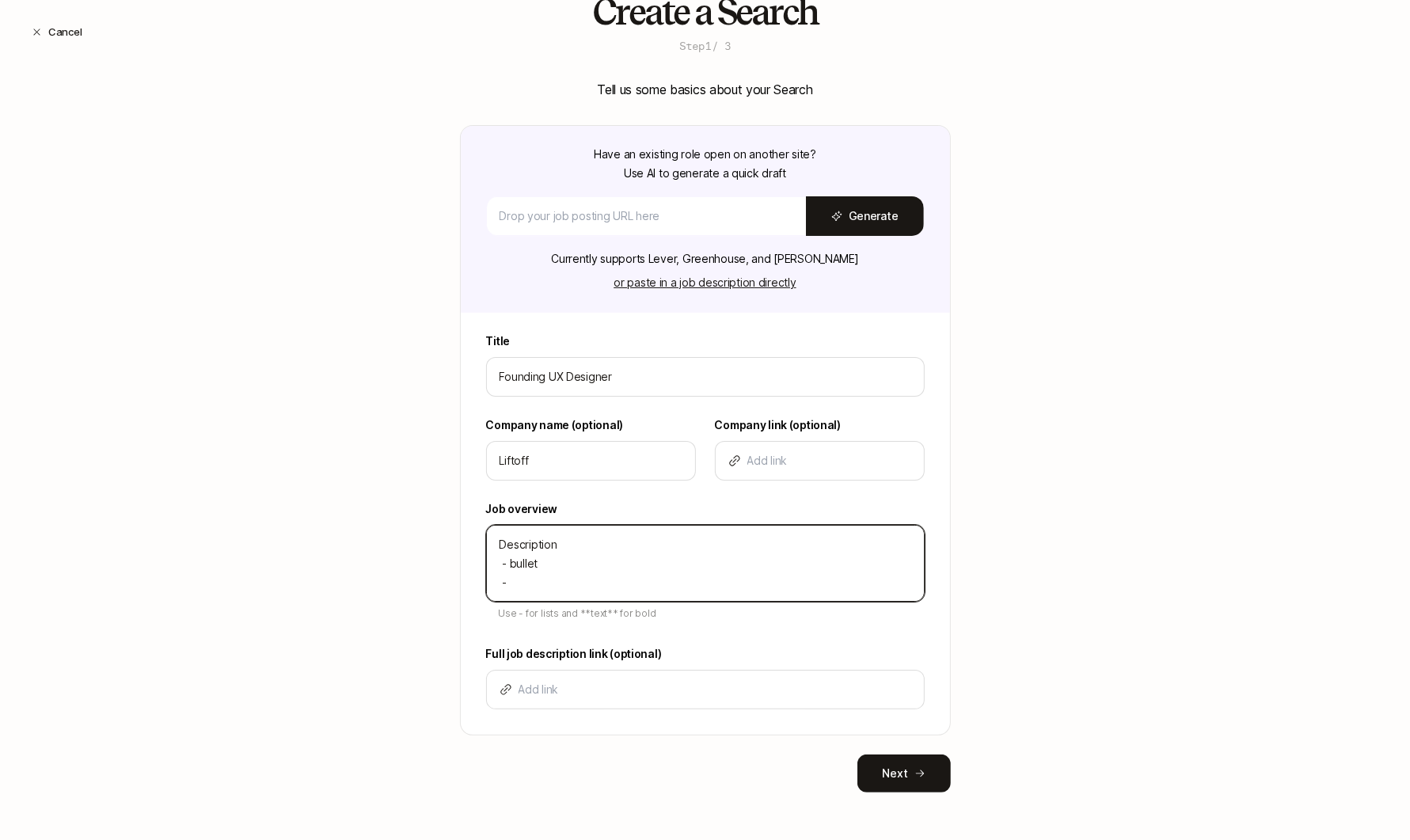
type textarea "x"
type textarea "Description - bullet - b"
type textarea "x"
type textarea "Description - bullet - bu"
type textarea "x"
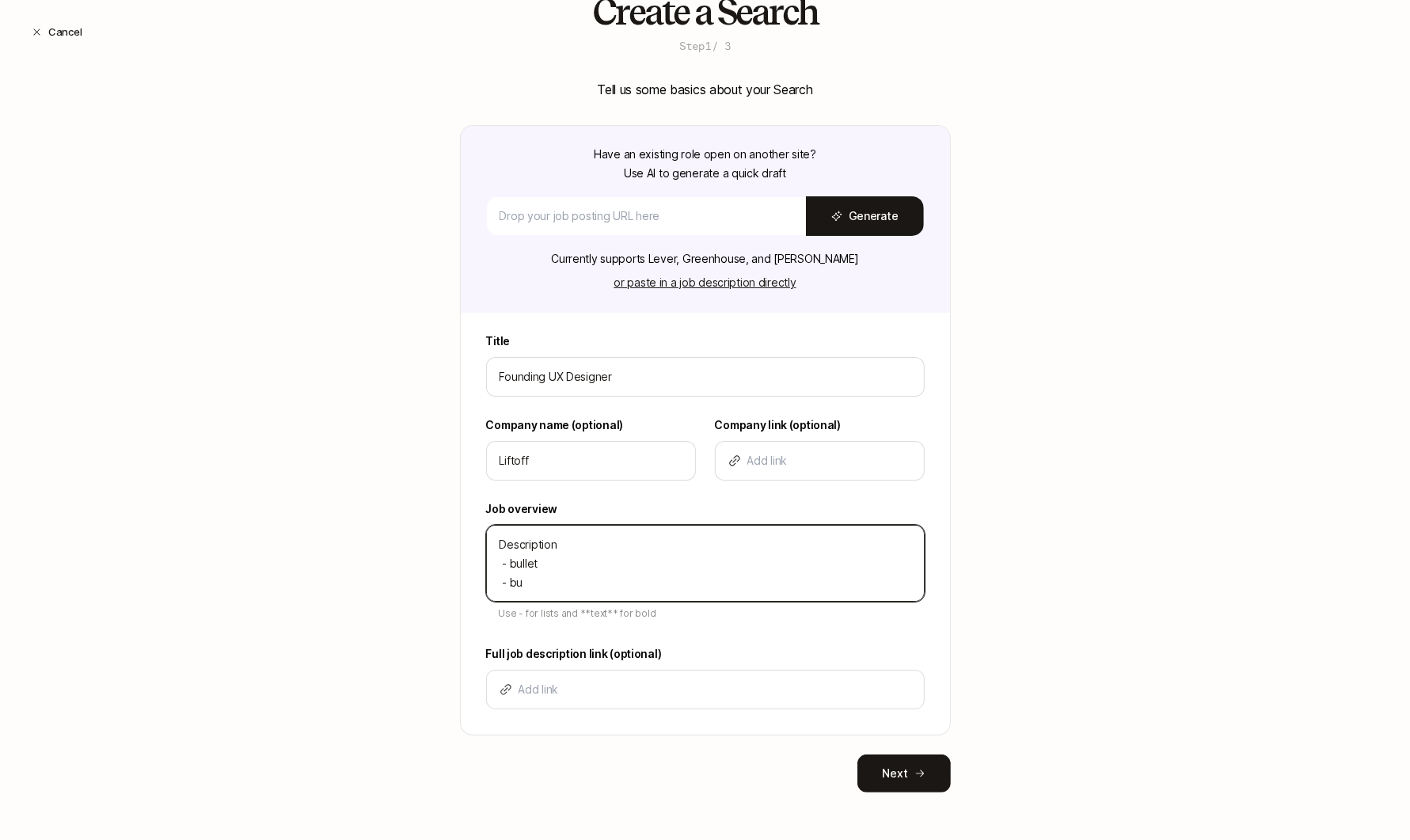
type textarea "Description - bullet - bul"
type textarea "x"
type textarea "Description - bullet - bull"
type textarea "x"
type textarea "Description - bullet - bulle"
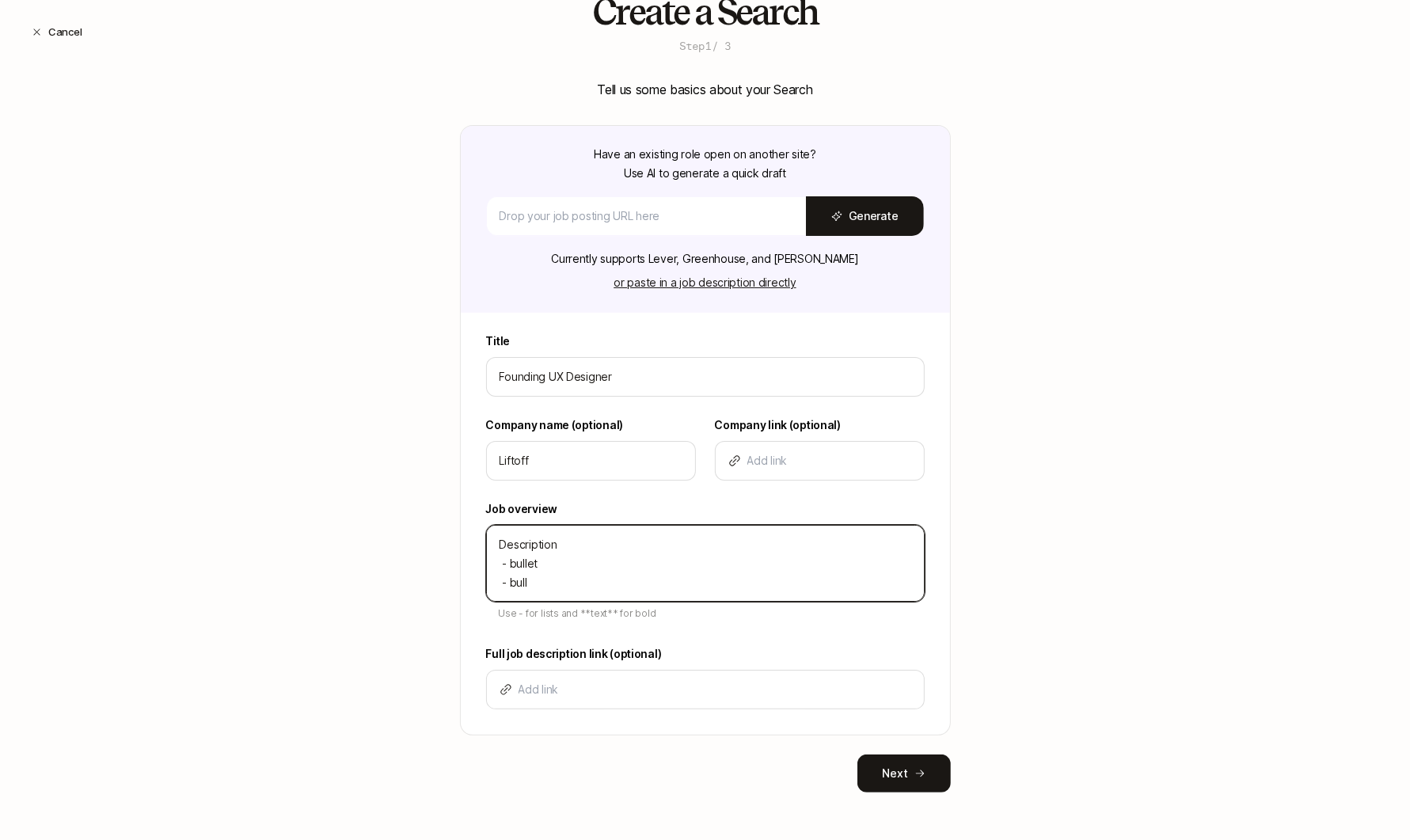
type textarea "x"
type textarea "Description - bullet - bullet"
type textarea "x"
type textarea "Description - bullet - bullet"
type textarea "x"
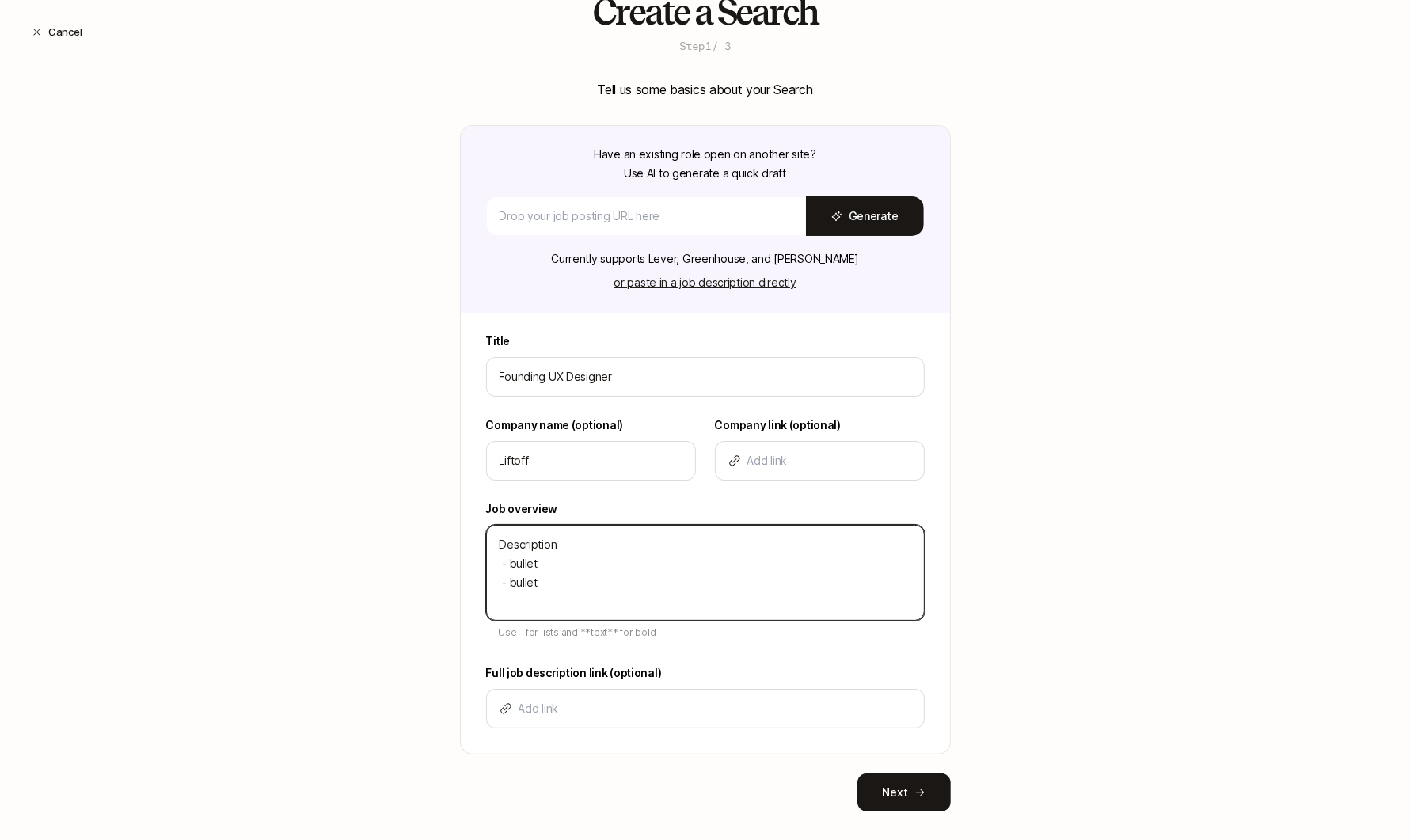
type textarea "Description - bullet - bullet"
type textarea "x"
type textarea "Description - bullet - bullet -"
type textarea "x"
type textarea "Description - bullet - bullet -"
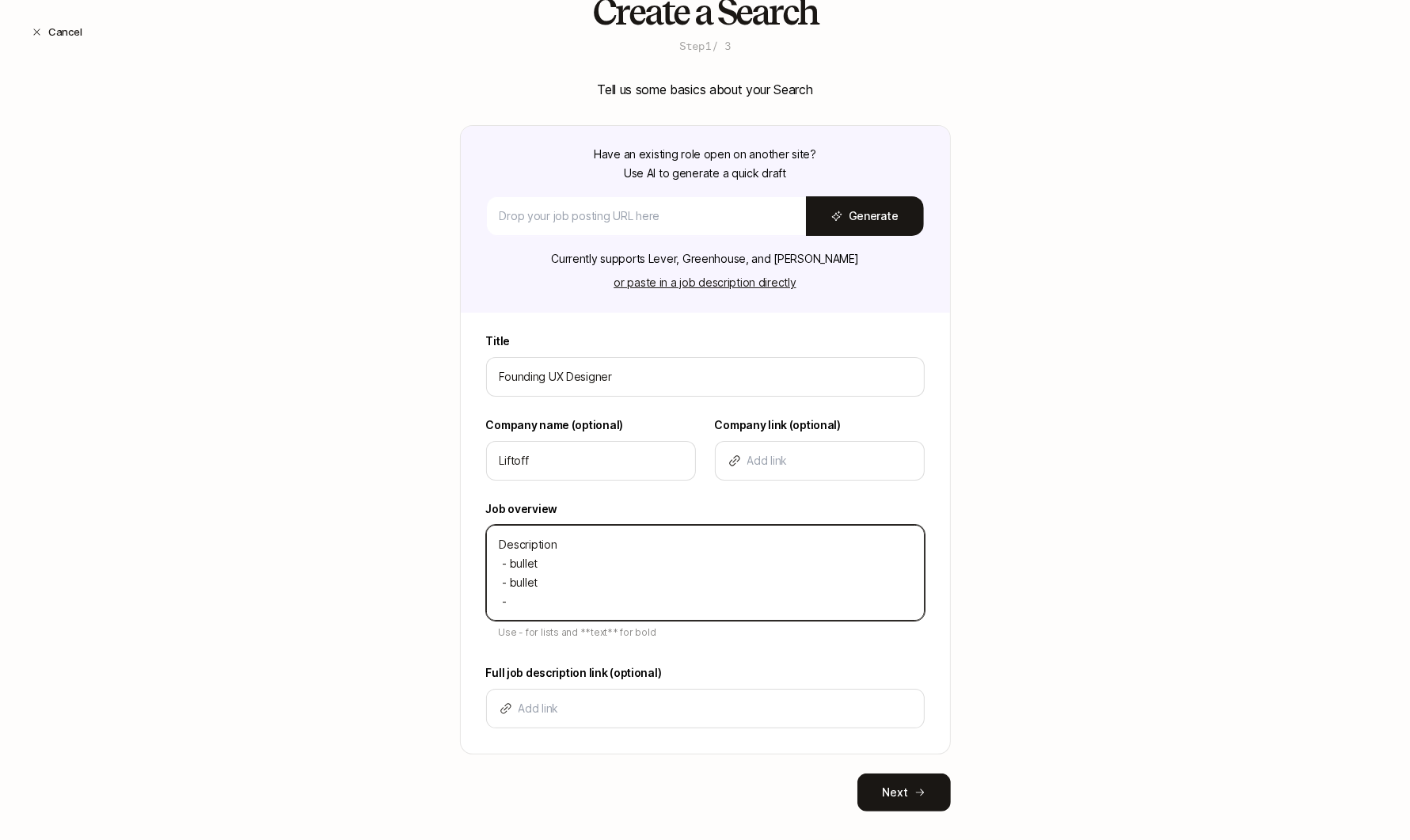
type textarea "x"
type textarea "Description - bullet - bullet - b"
type textarea "x"
type textarea "Description - bullet - bullet - bu"
type textarea "x"
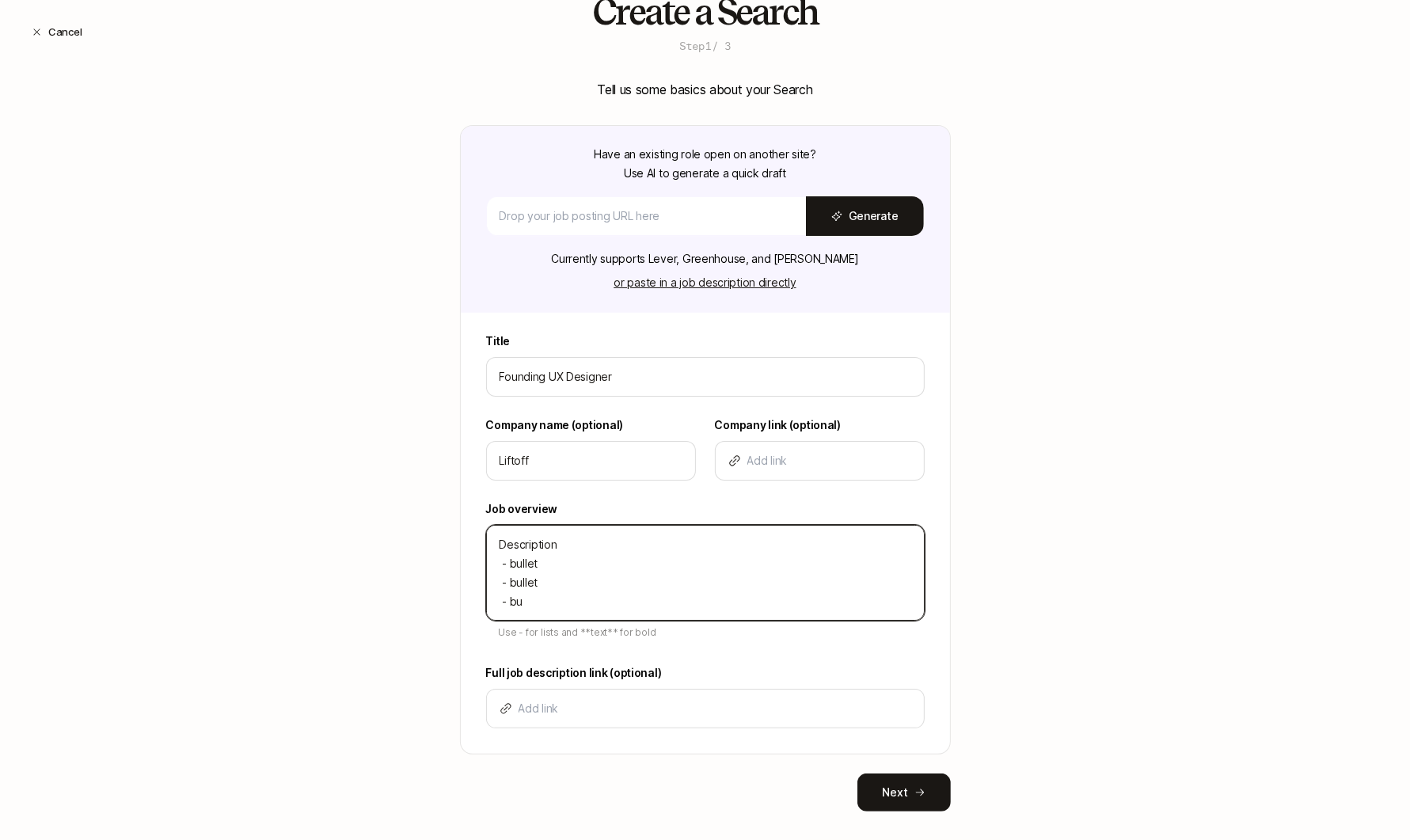
type textarea "Description - bullet - bullet - bul"
type textarea "x"
type textarea "Description - bullet - bullet - bull"
type textarea "x"
type textarea "Description - bullet - bullet - bulle"
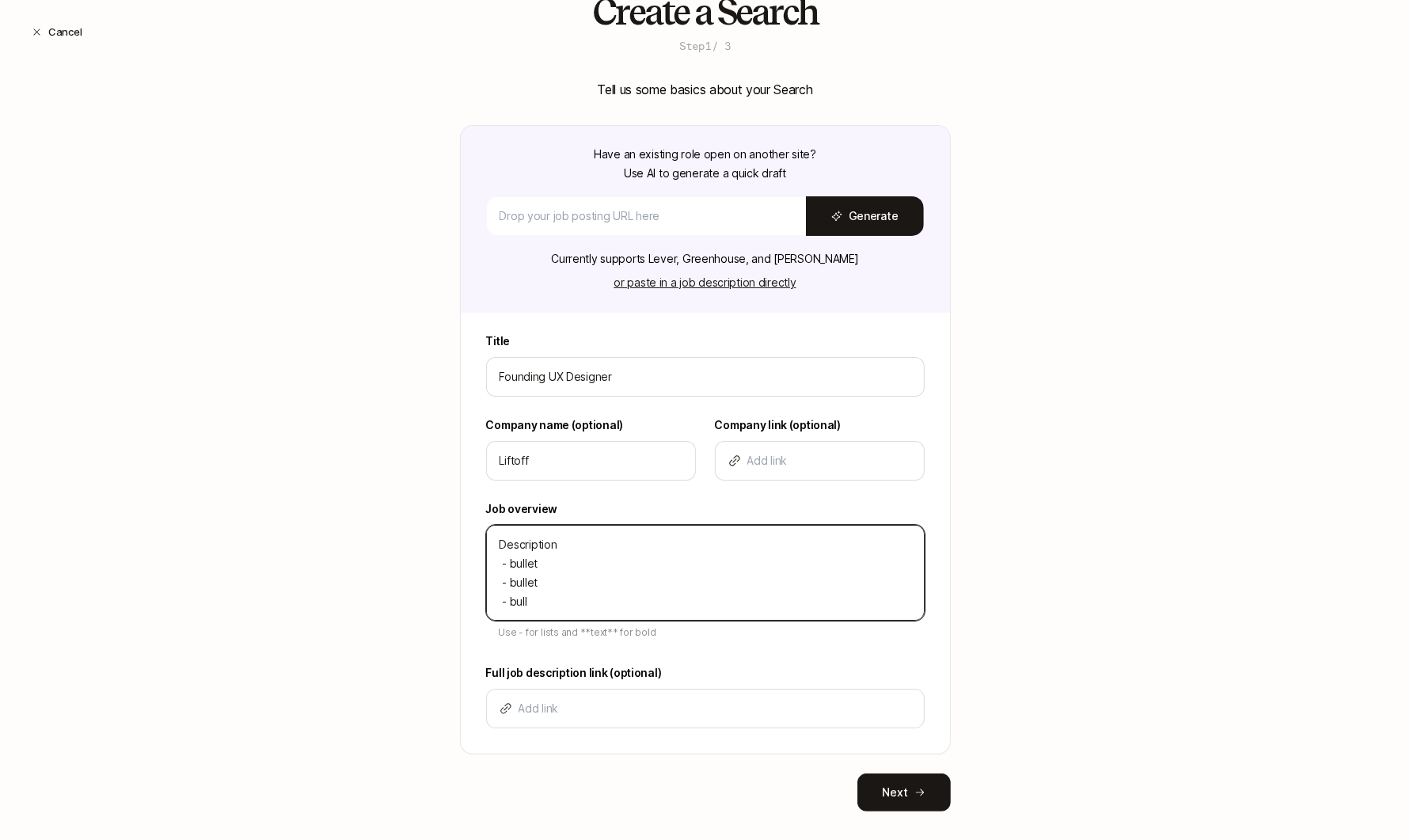
type textarea "x"
type textarea "Description - bullet - bullet - bullet"
type textarea "x"
click at [494, 603] on textarea "Description - bullet - bullet - bullet" at bounding box center [705, 573] width 439 height 96
type textarea "Description - bullet - bullet - bullet"
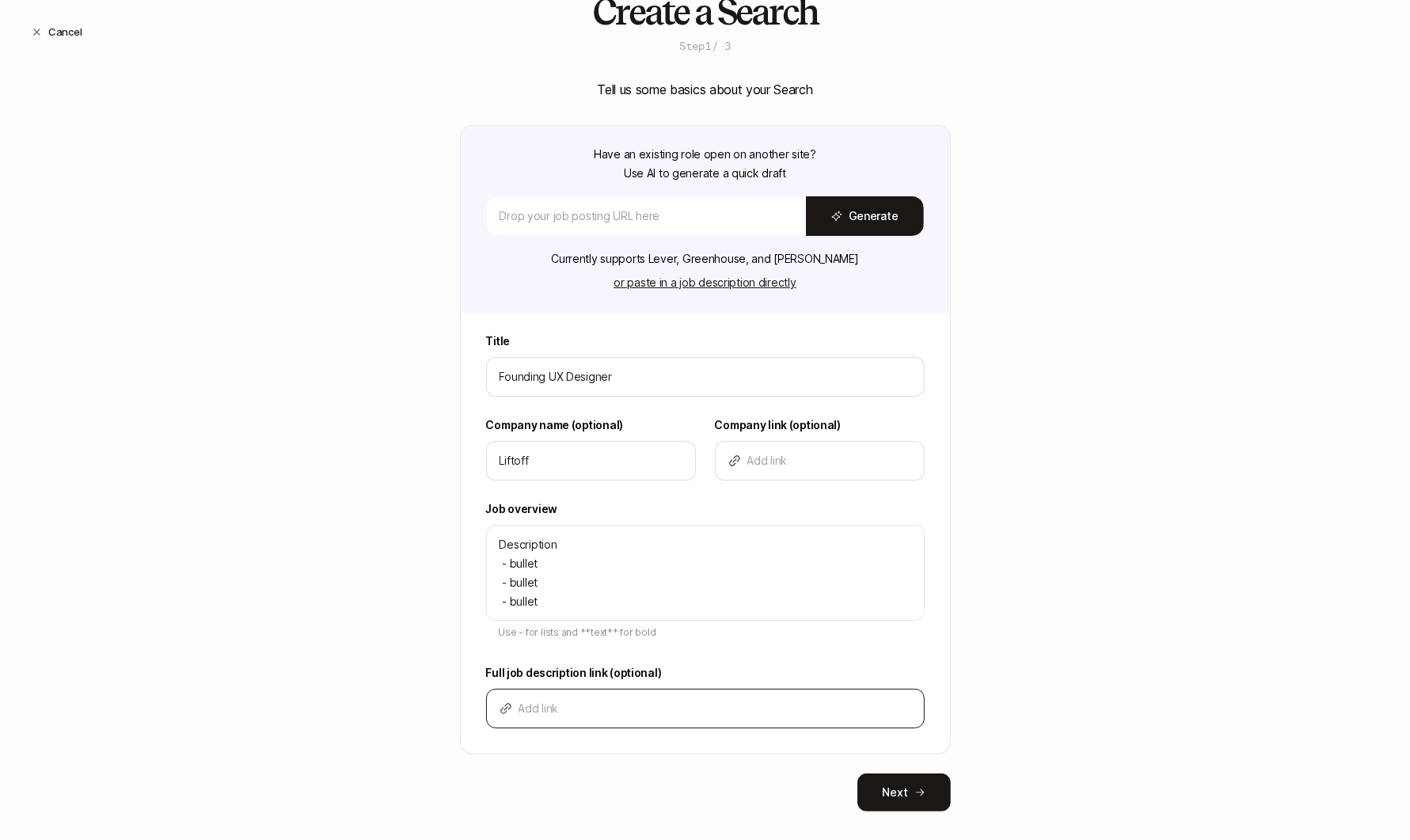
drag, startPoint x: 897, startPoint y: 800, endPoint x: 890, endPoint y: 696, distance: 104.2
click at [890, 696] on div "Tell us some basics about your Search Have an existing role open on another sit…" at bounding box center [705, 445] width 491 height 732
click at [889, 809] on div "Create a Search Step 1 / 3 Tell us some basics about your Search Have an existi…" at bounding box center [705, 427] width 491 height 870
click at [884, 796] on button "Next" at bounding box center [904, 793] width 93 height 38
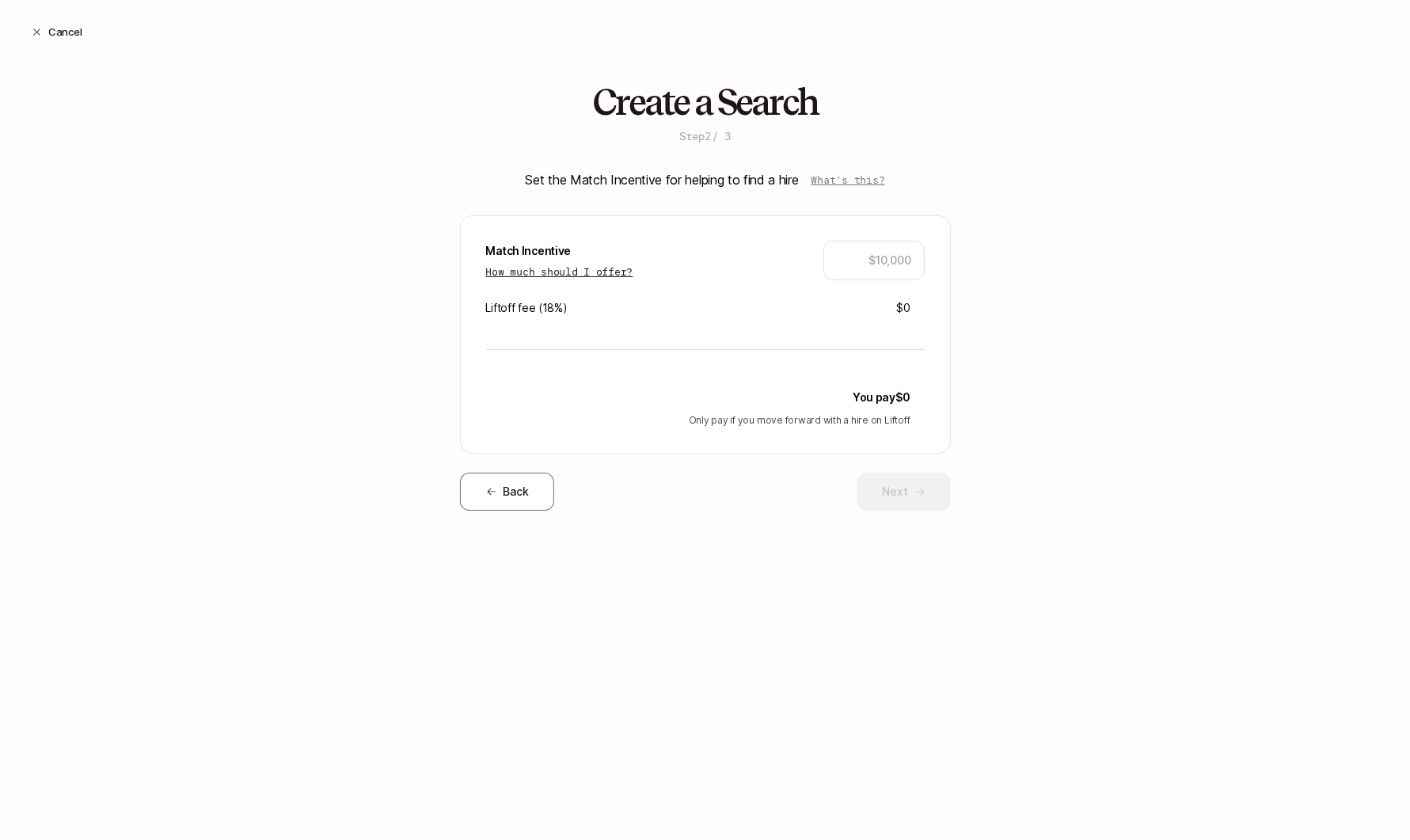
click at [610, 273] on p "How much should I offer?" at bounding box center [560, 271] width 147 height 16
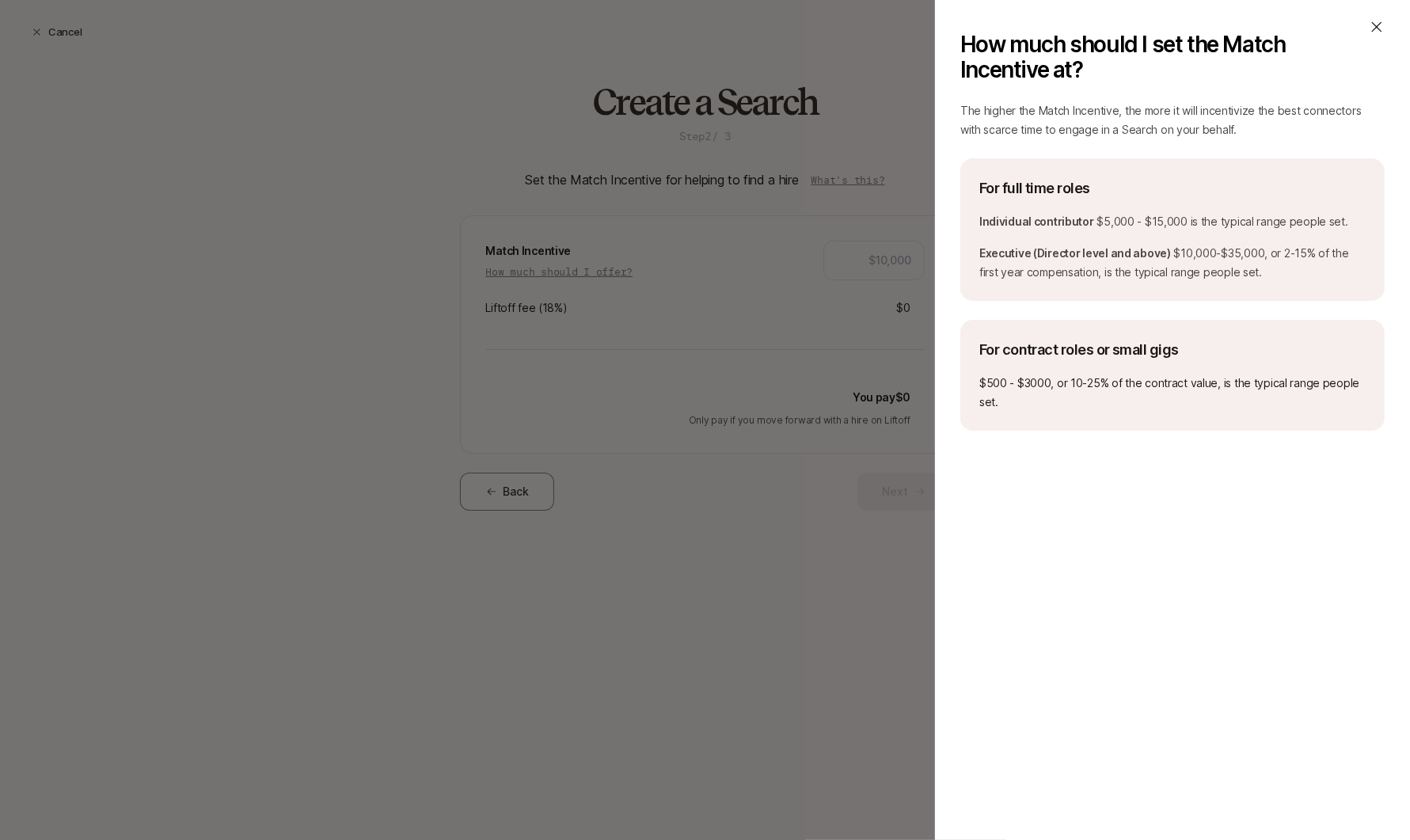
click at [1198, 24] on icon at bounding box center [1376, 26] width 16 height 16
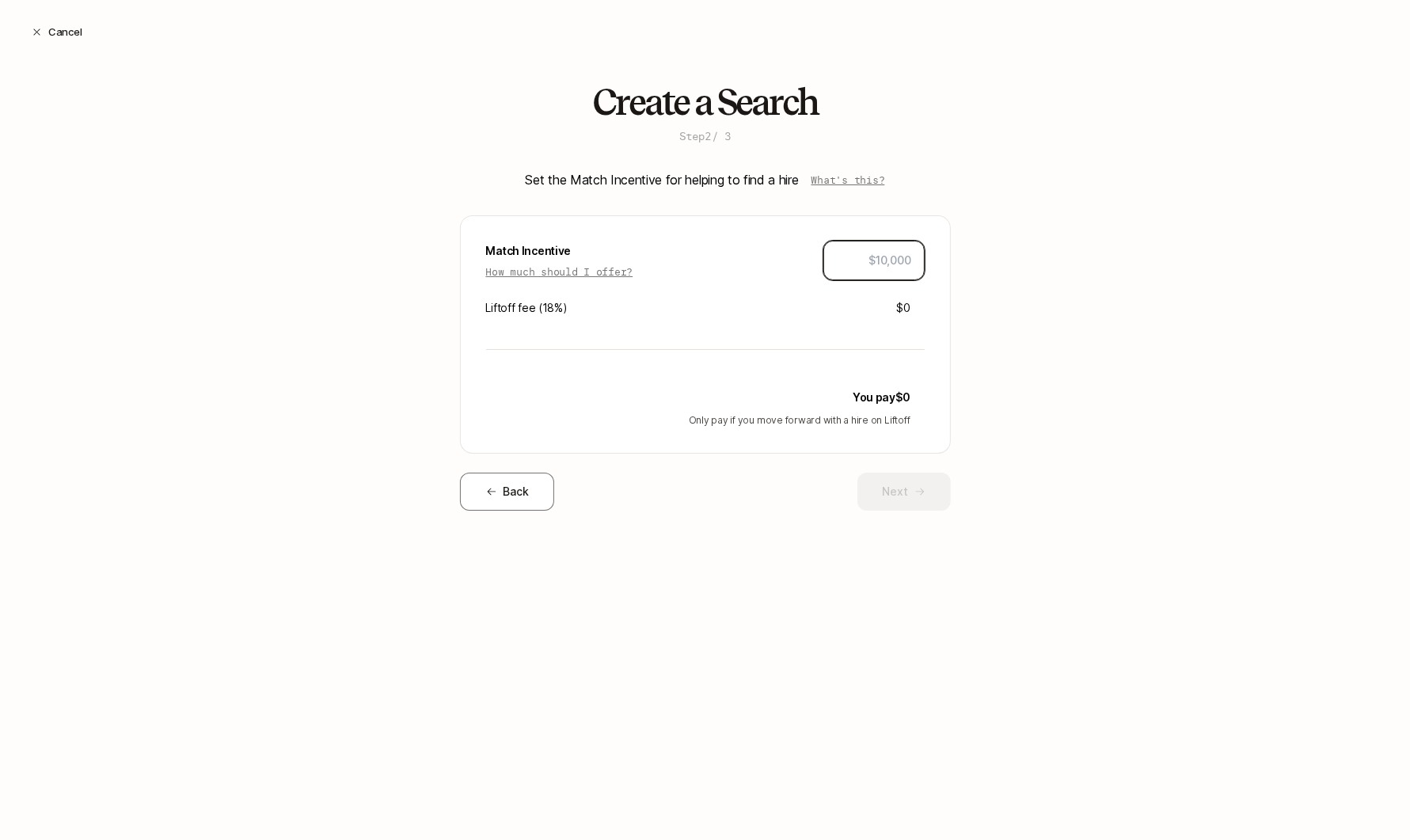
click at [891, 265] on input "text" at bounding box center [874, 261] width 75 height 19
type input "$10,000"
click at [1001, 378] on div "Create a Search Step 2 / 3 Set the Match Incentive for helping to find a hire W…" at bounding box center [705, 321] width 1410 height 479
click at [888, 495] on button "Next" at bounding box center [904, 492] width 93 height 38
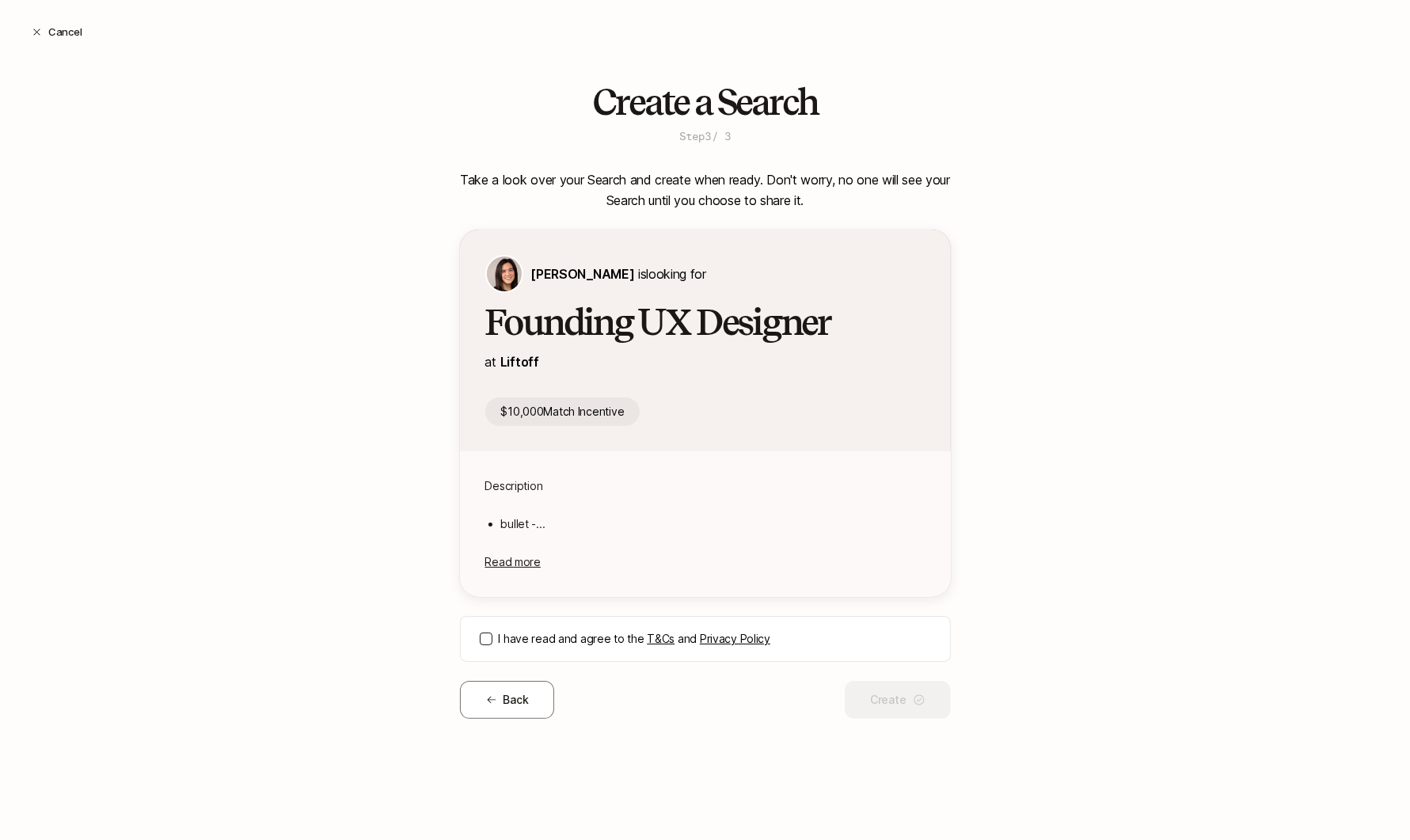
click at [481, 635] on button "I have read and agree to the T&Cs and Privacy Policy" at bounding box center [486, 639] width 13 height 13
click at [876, 691] on button "Create" at bounding box center [897, 699] width 105 height 38
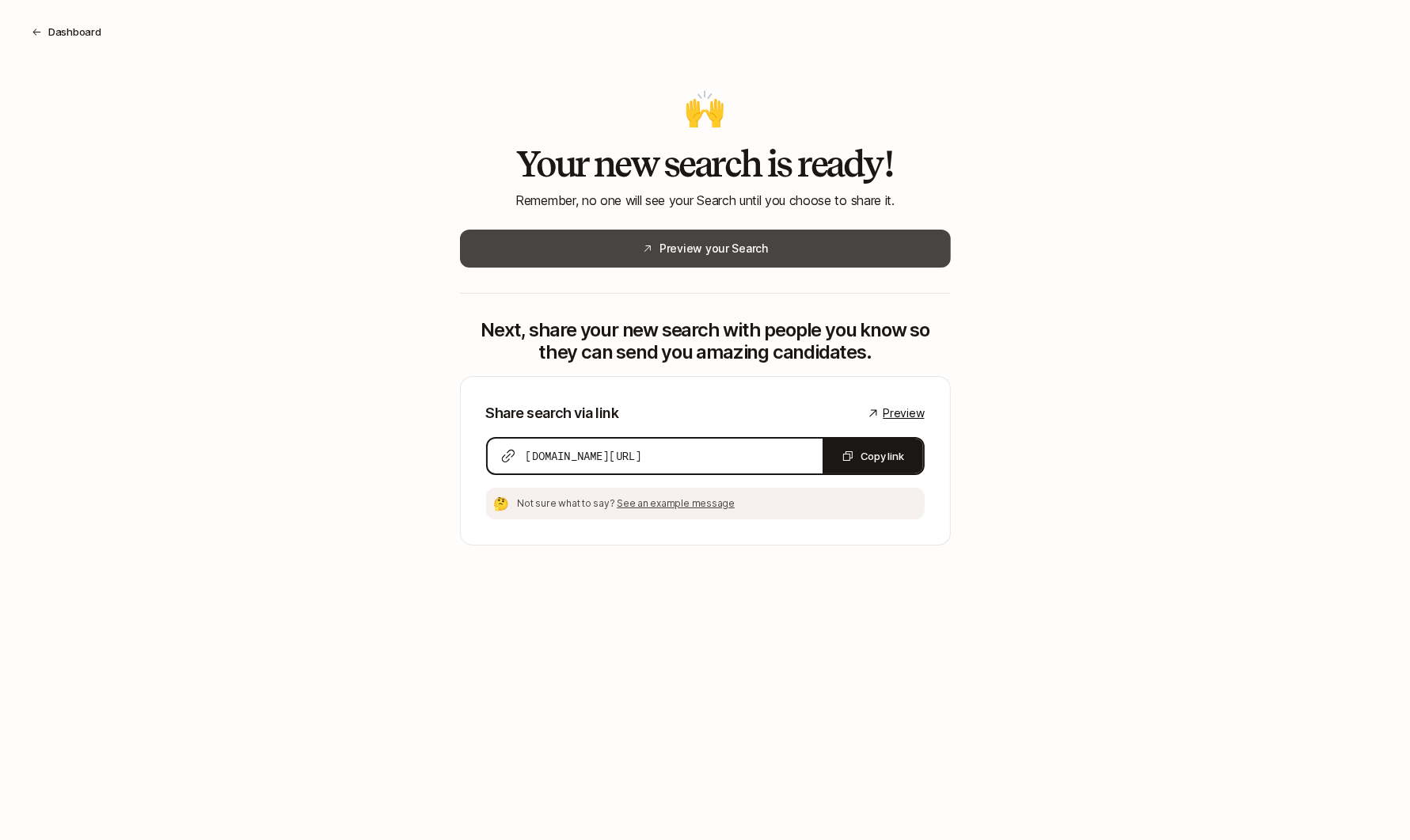
click at [786, 262] on button "Preview your Search" at bounding box center [705, 249] width 491 height 38
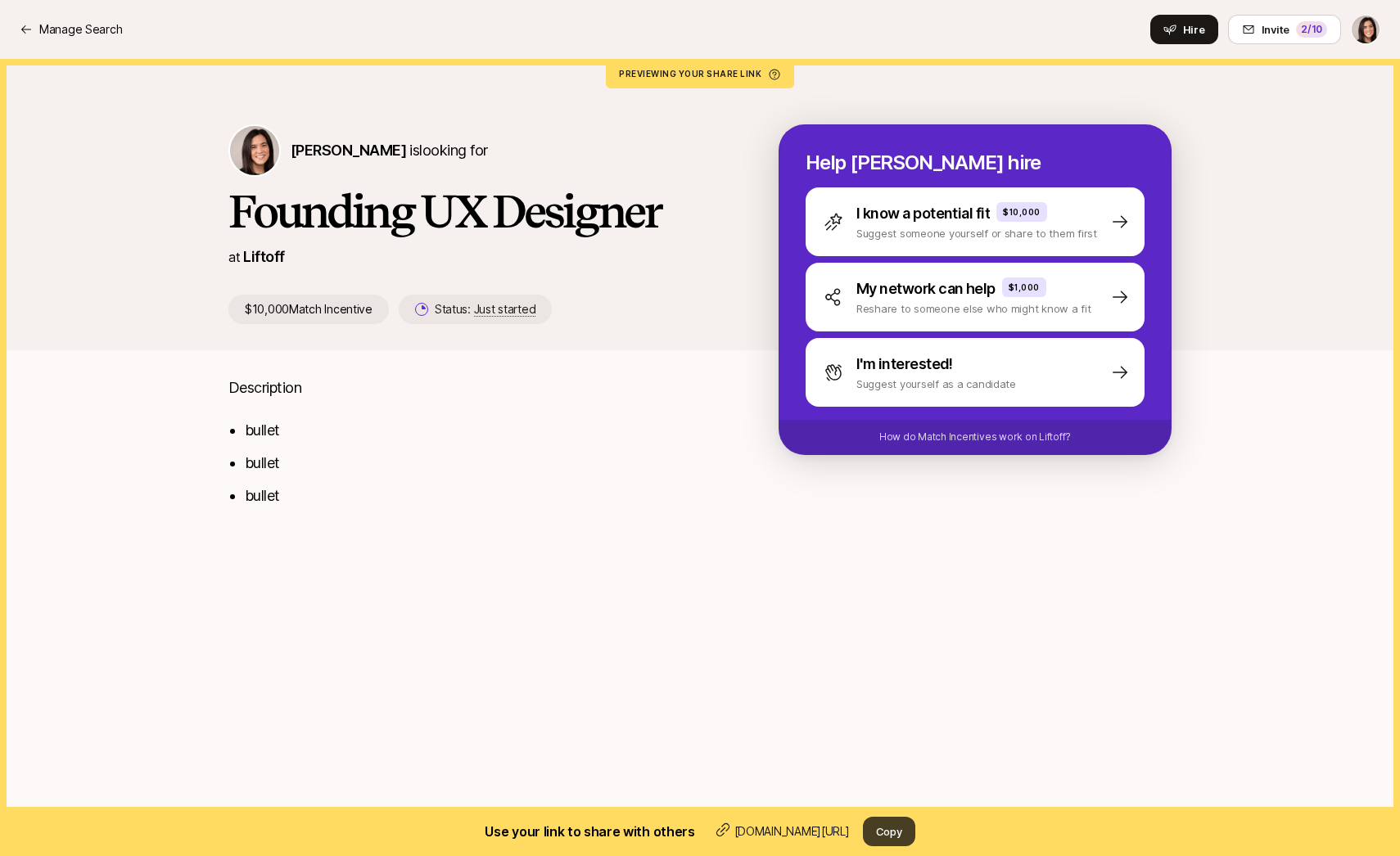
click at [894, 837] on button "Copy" at bounding box center [889, 832] width 52 height 30
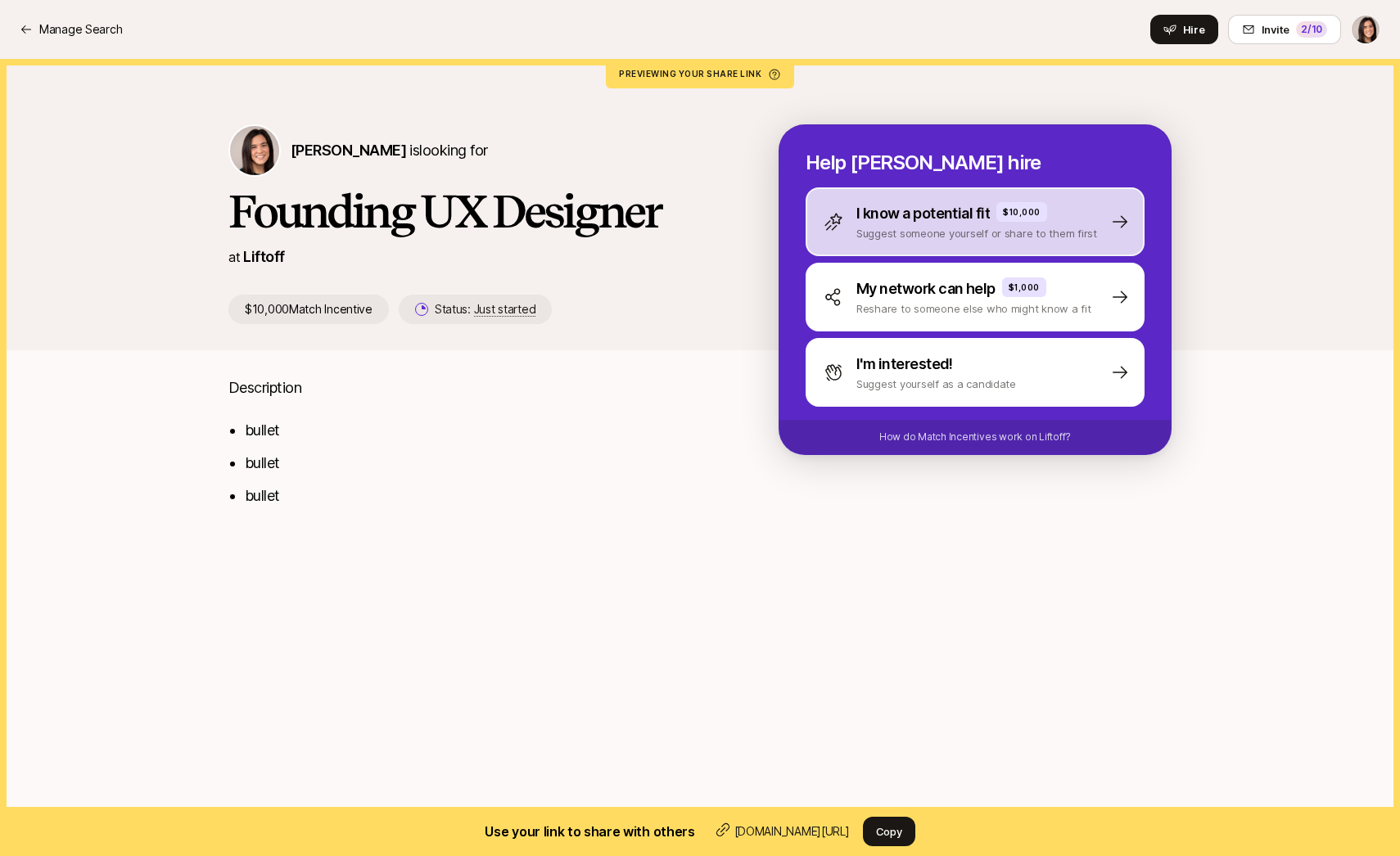
click at [907, 238] on p "Suggest someone yourself or share to them first" at bounding box center [976, 233] width 241 height 16
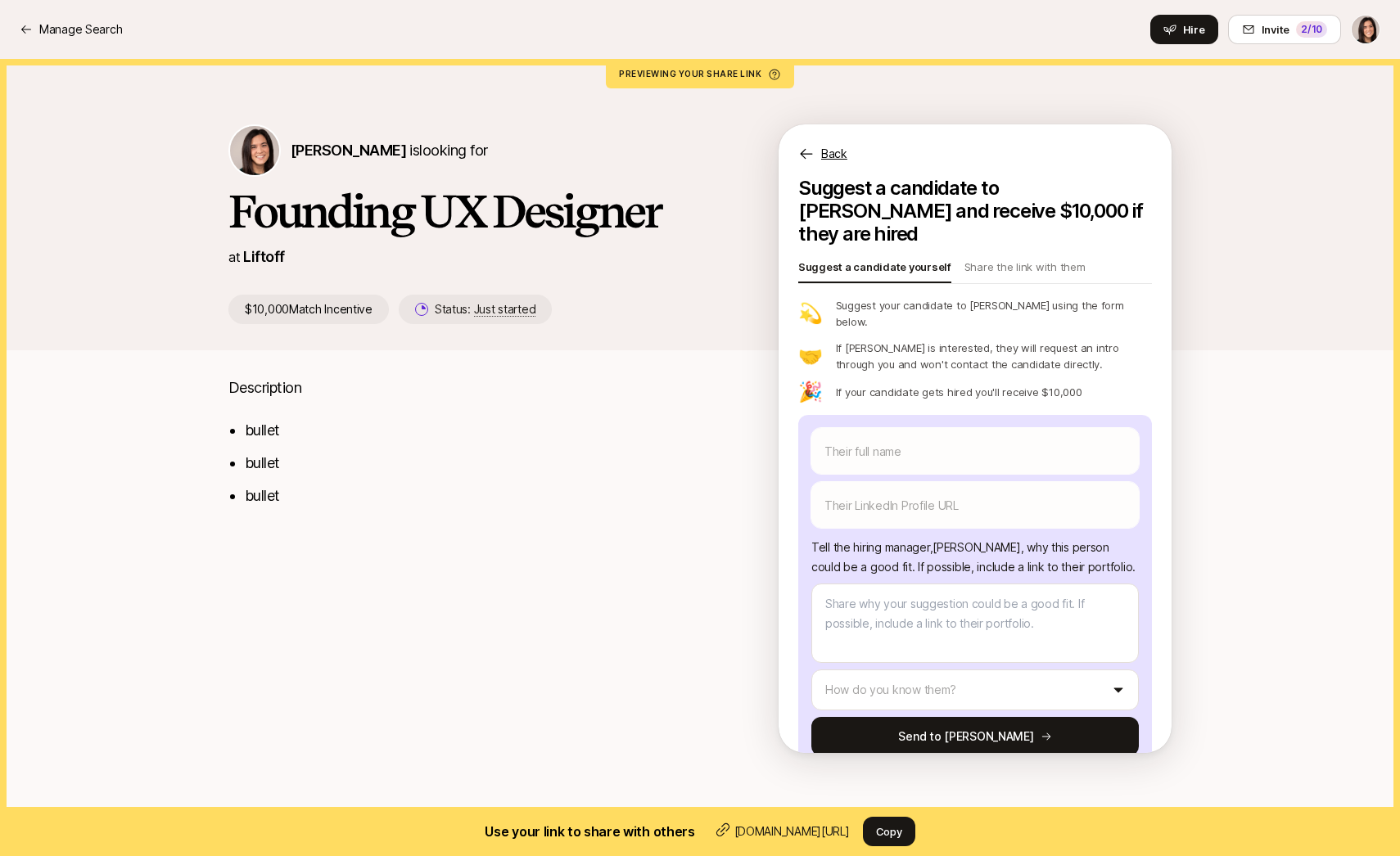
click at [830, 160] on p "Back" at bounding box center [834, 154] width 26 height 19
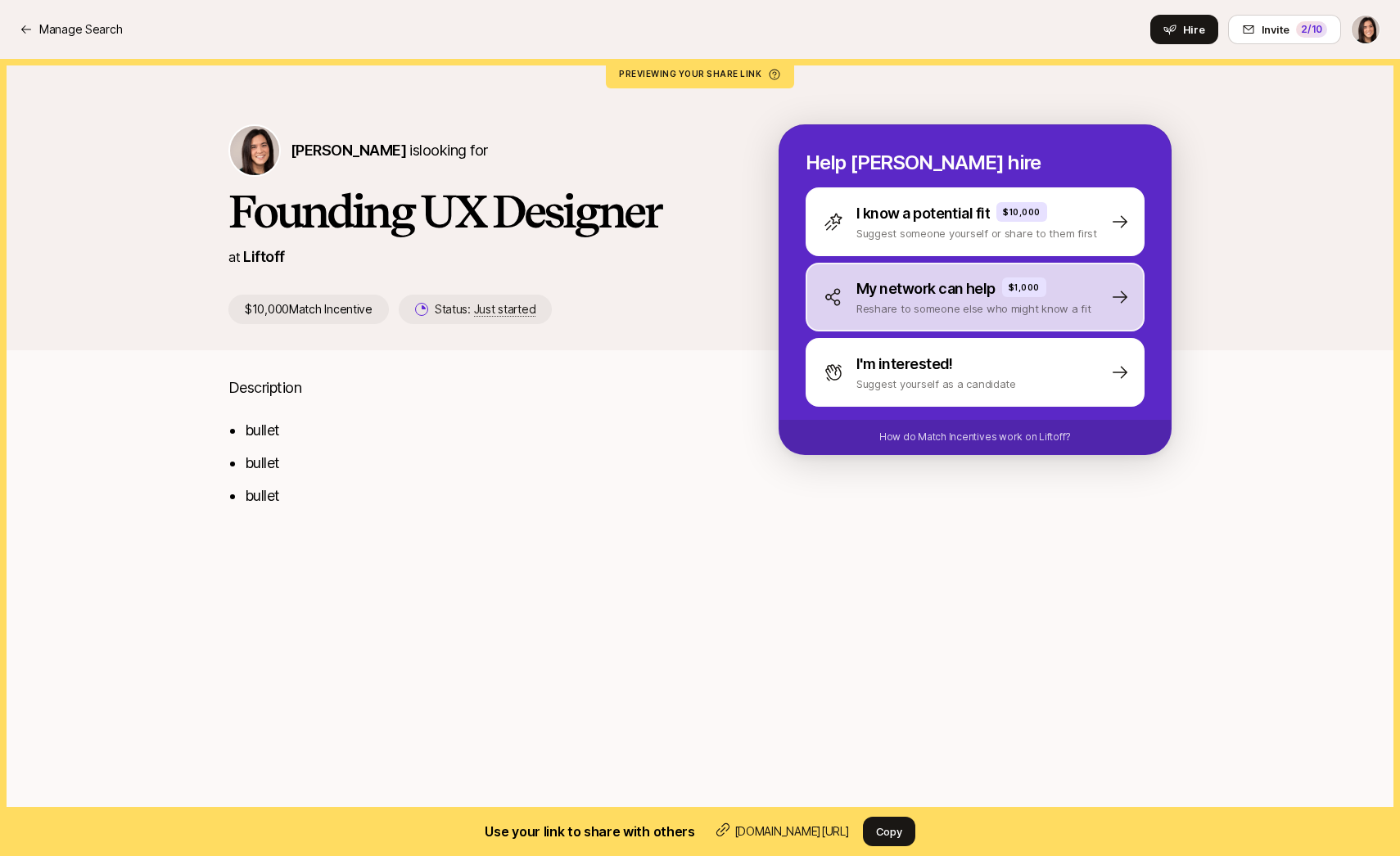
click at [868, 320] on div "My network can help $1,000 Reshare to someone else who might know a fit" at bounding box center [975, 297] width 339 height 68
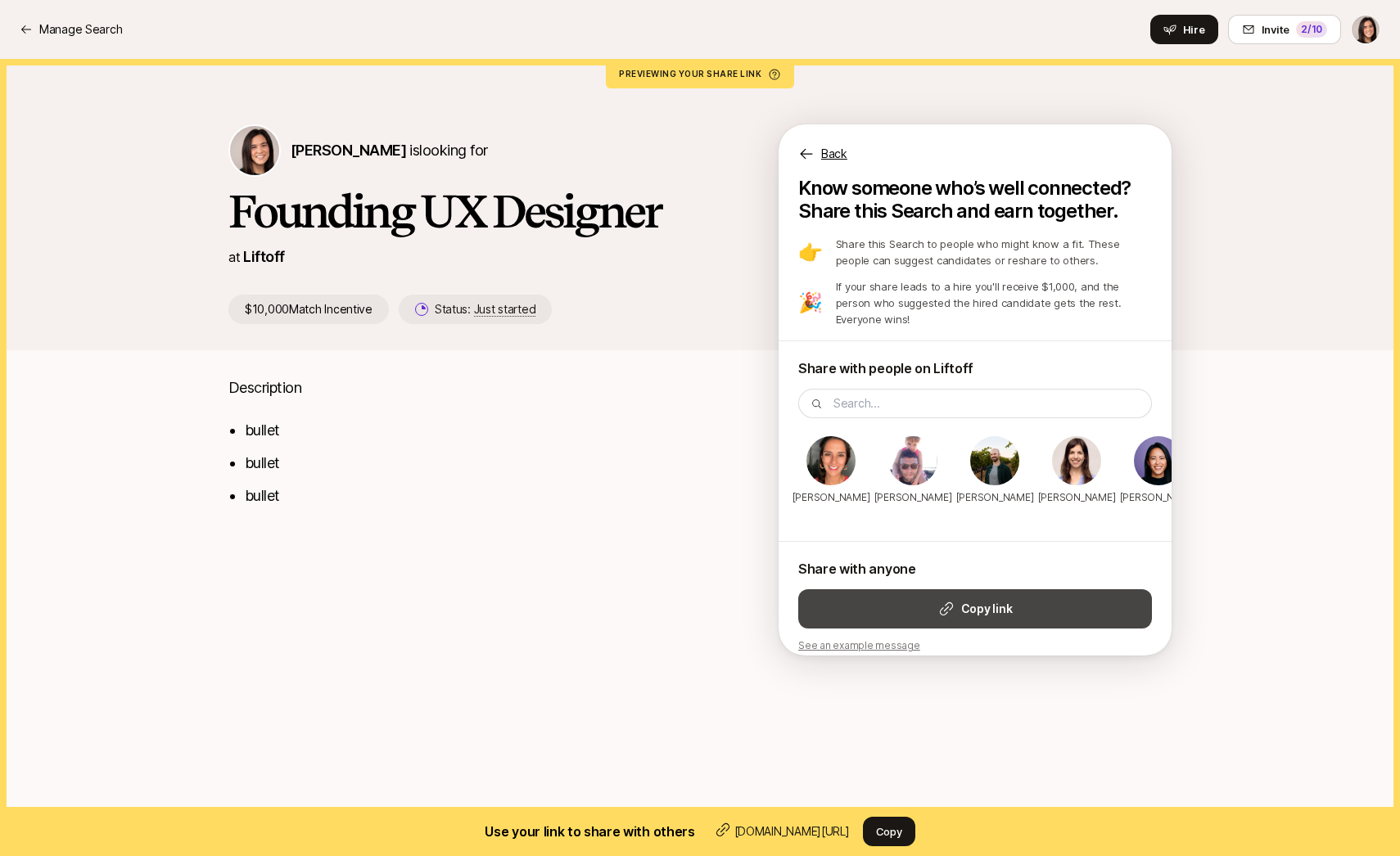
click at [874, 589] on button "Copy link" at bounding box center [974, 609] width 353 height 39
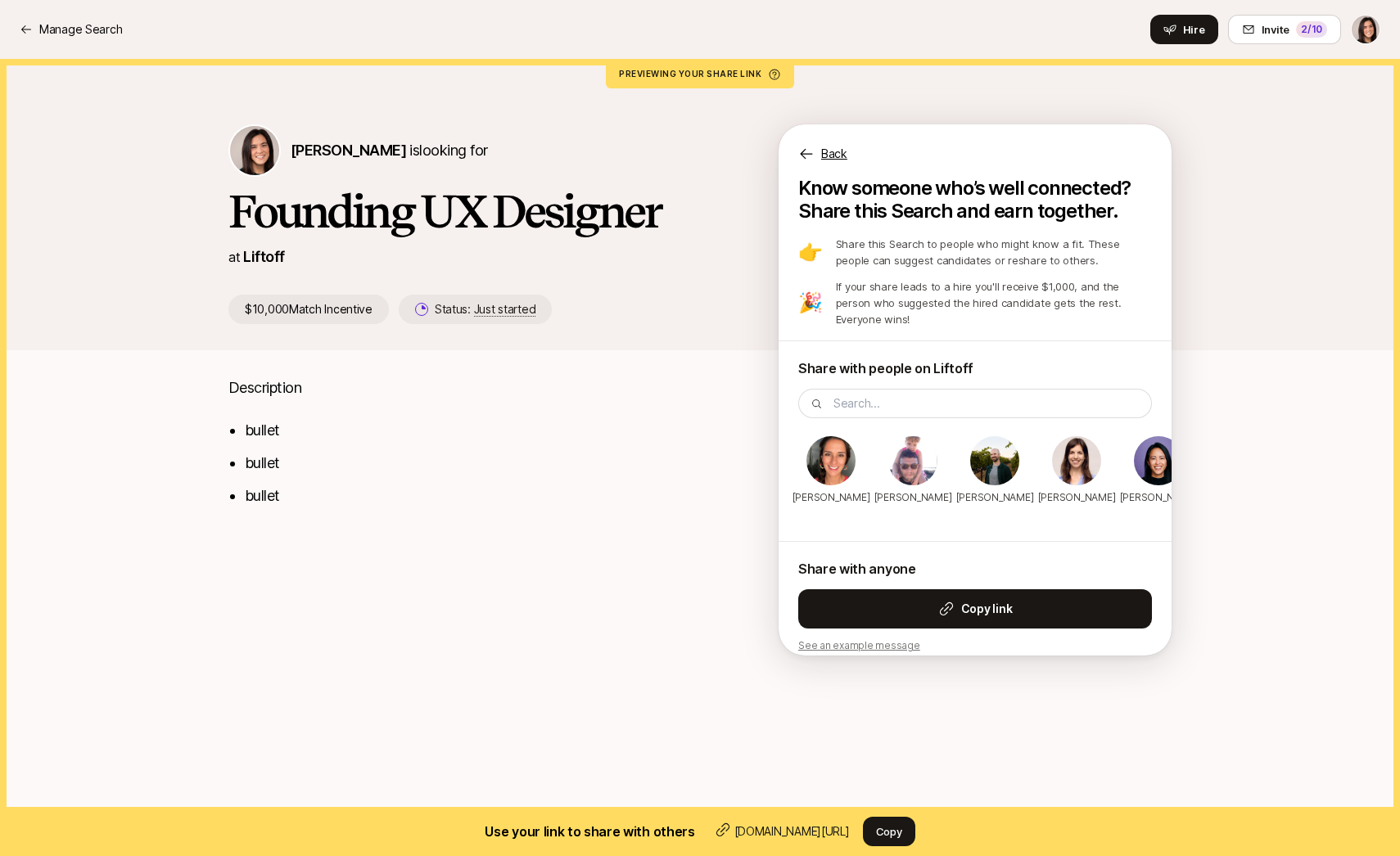
click at [841, 157] on p "Back" at bounding box center [834, 154] width 26 height 19
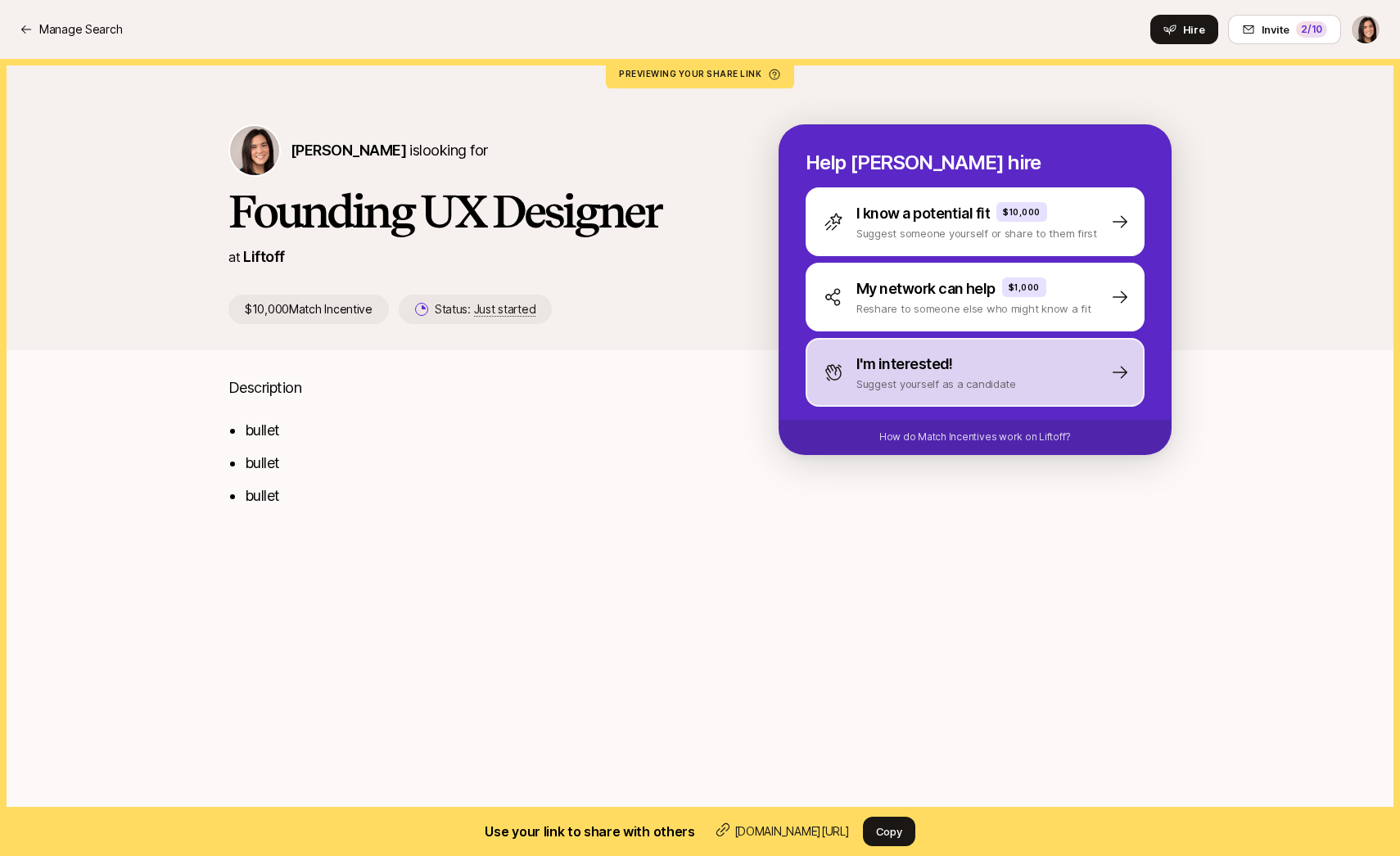
click at [984, 368] on div "I'm interested!" at bounding box center [936, 364] width 160 height 23
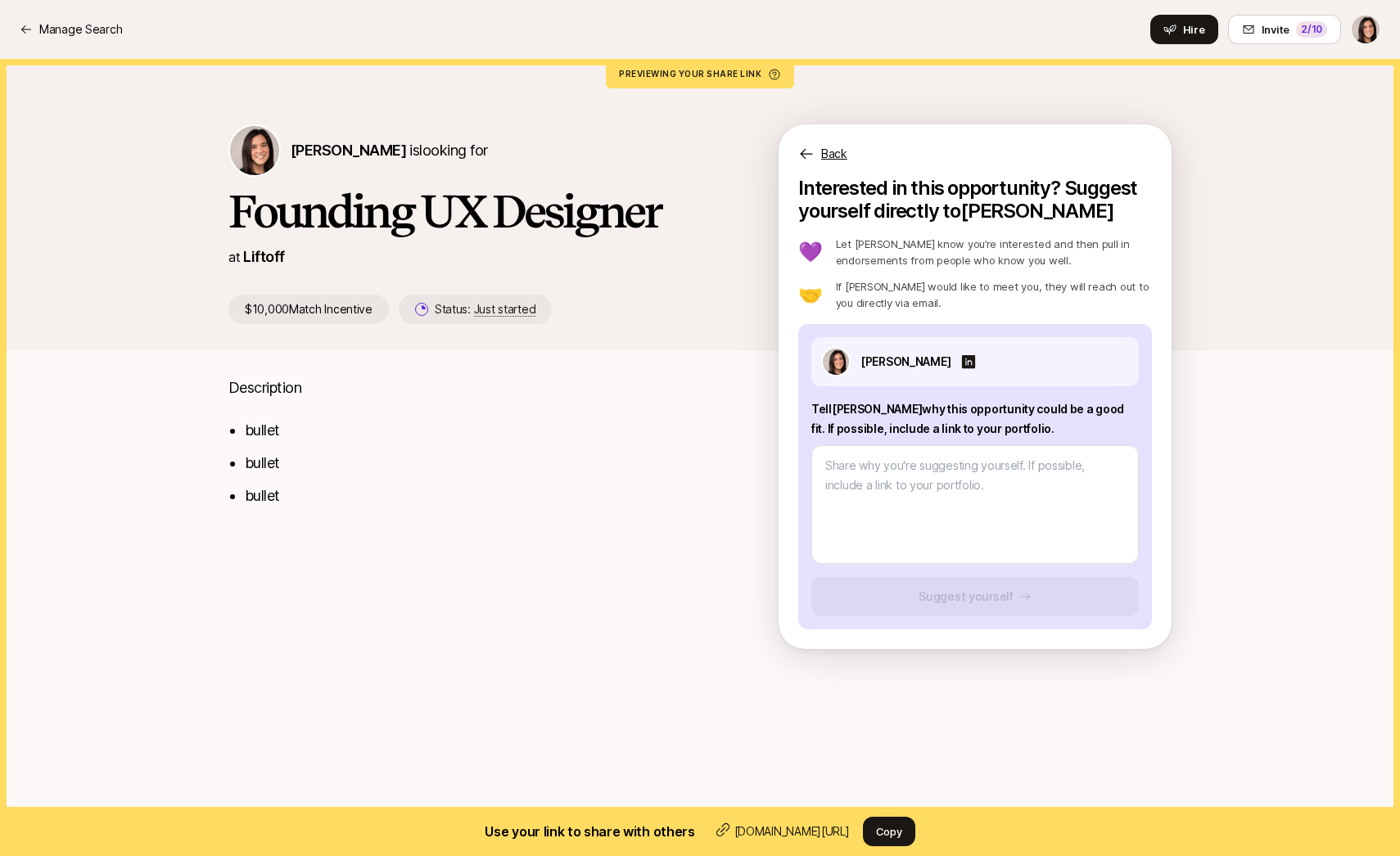
click at [824, 156] on p "Back" at bounding box center [834, 154] width 26 height 19
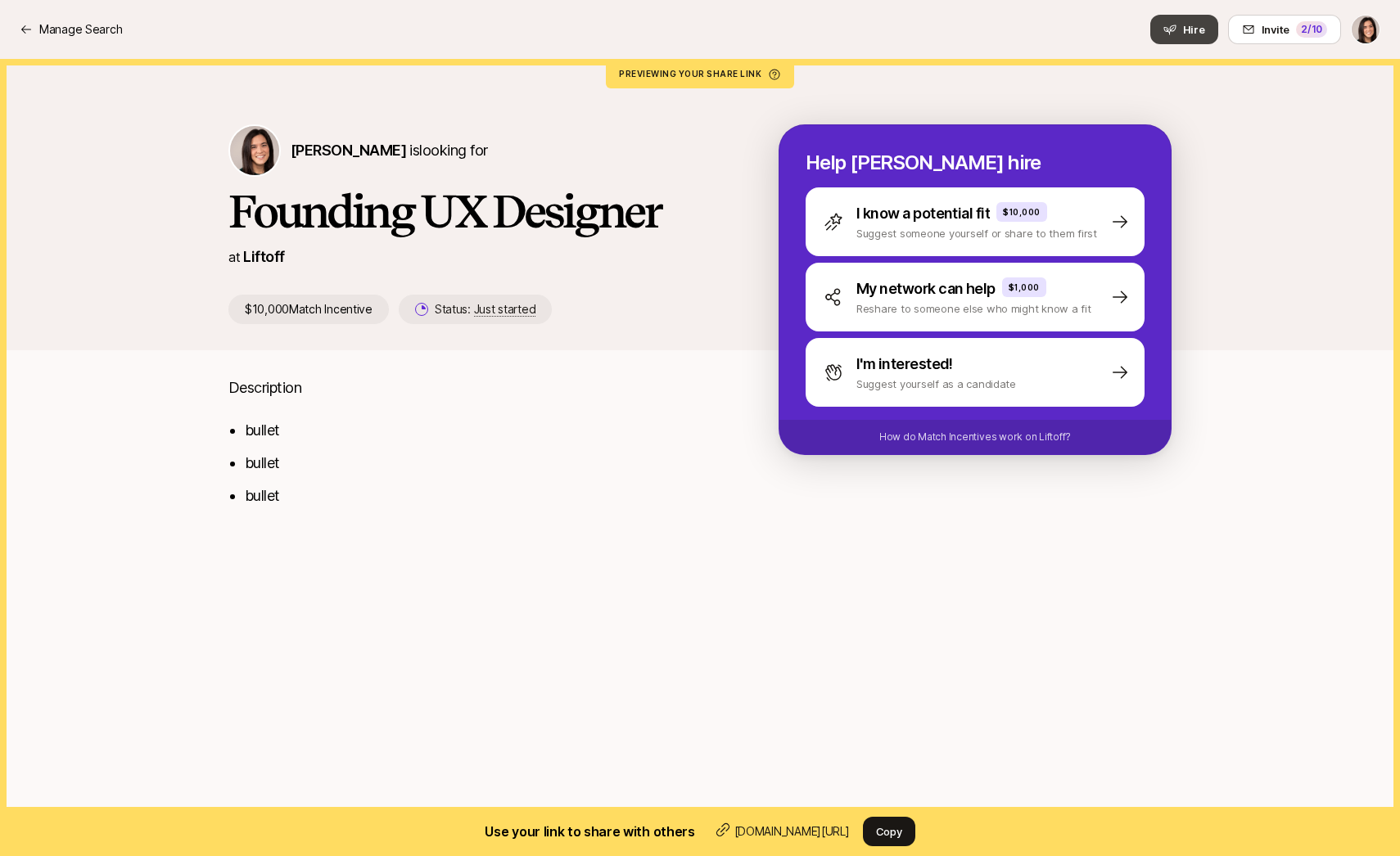
click at [1189, 39] on button "Hire" at bounding box center [1184, 29] width 68 height 30
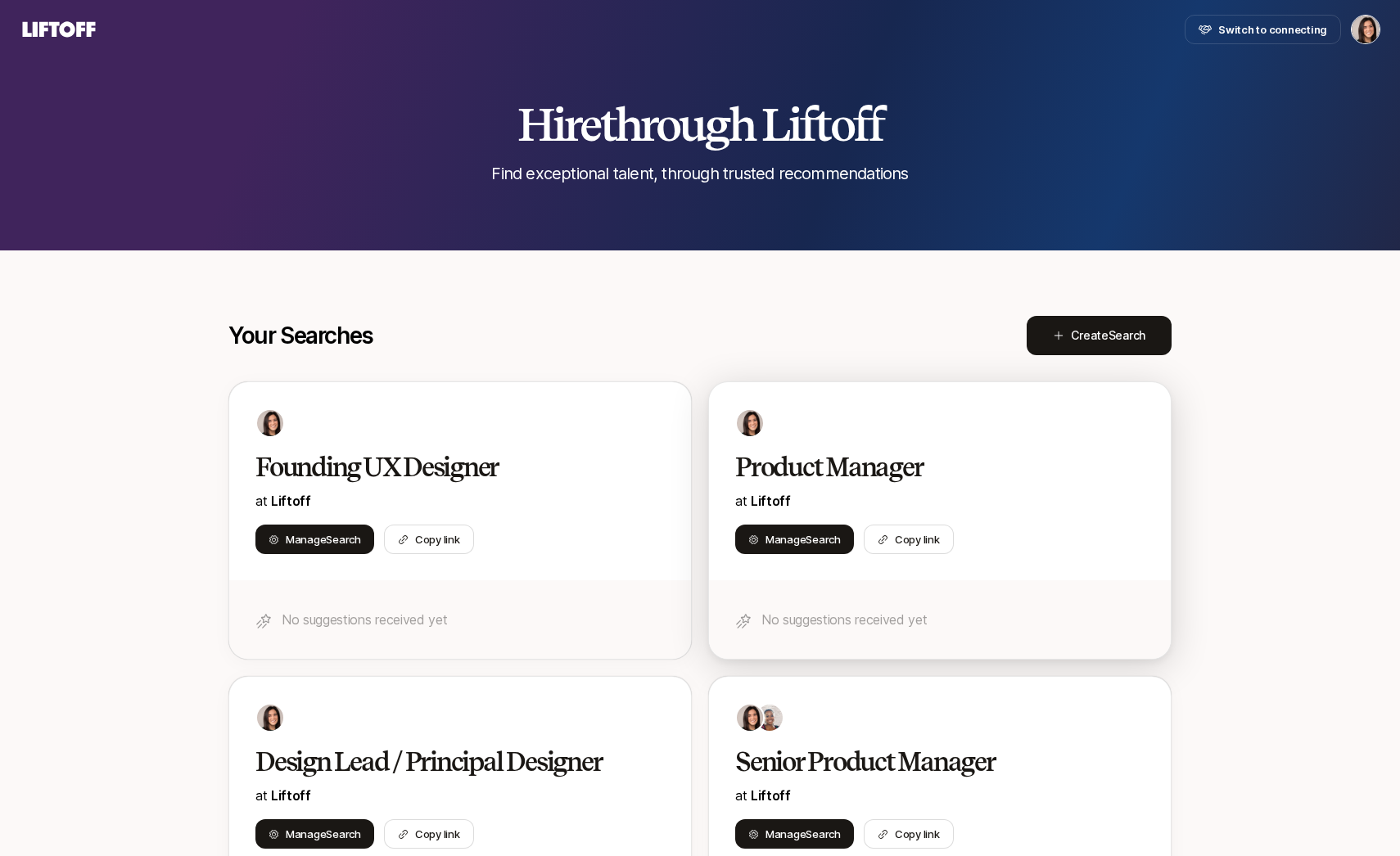
scroll to position [1, 0]
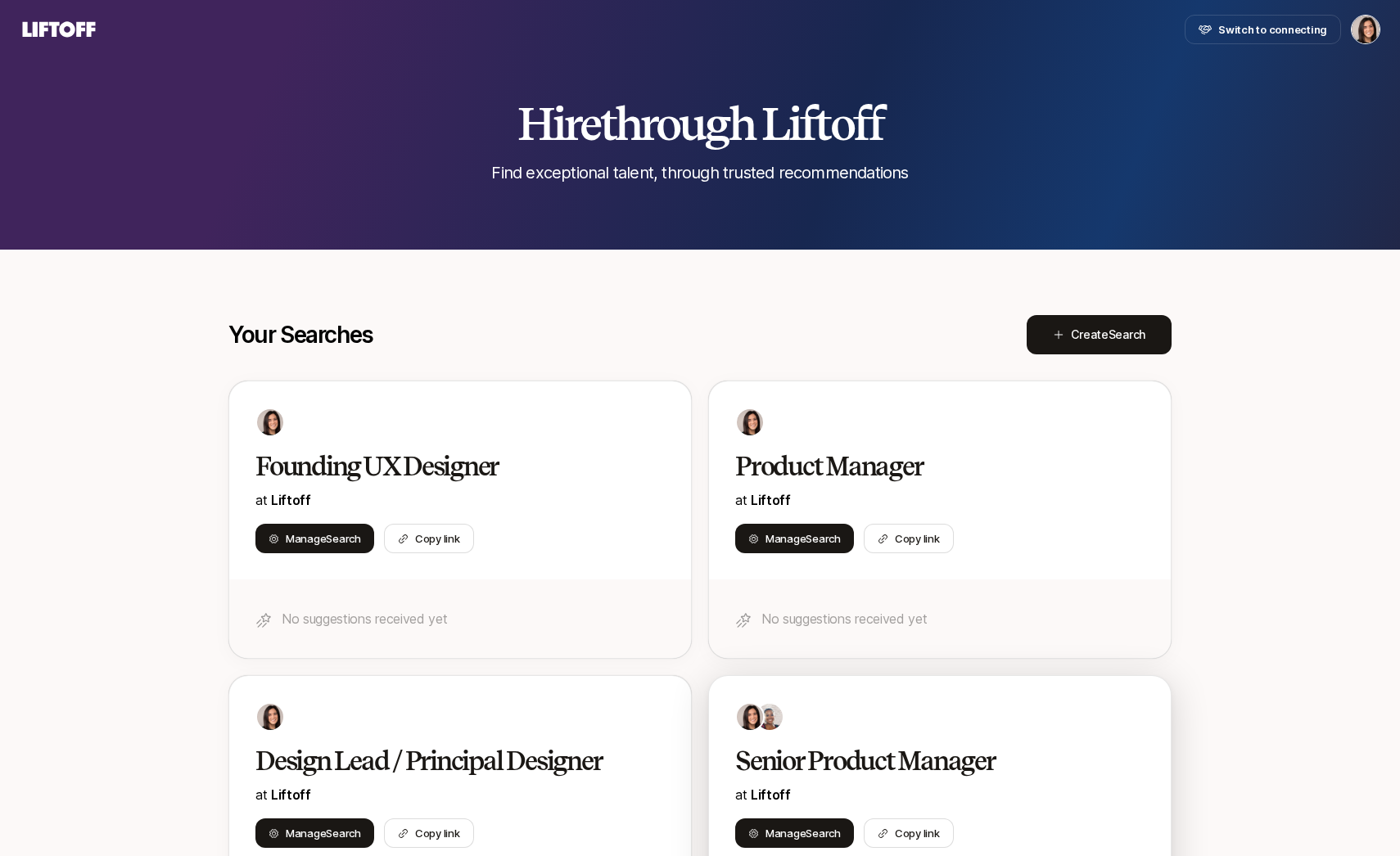
click at [883, 728] on div at bounding box center [939, 716] width 409 height 30
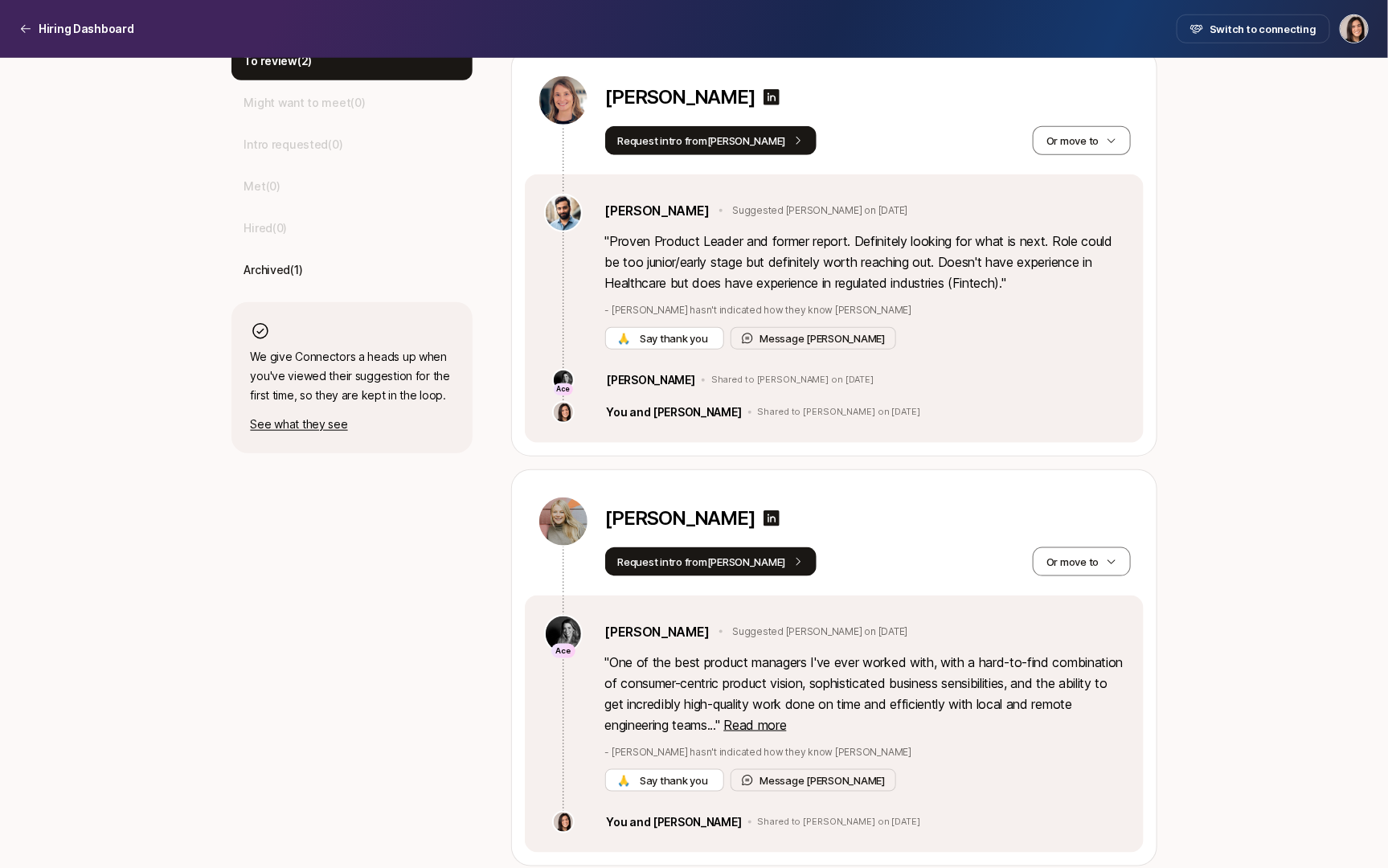
scroll to position [527, 0]
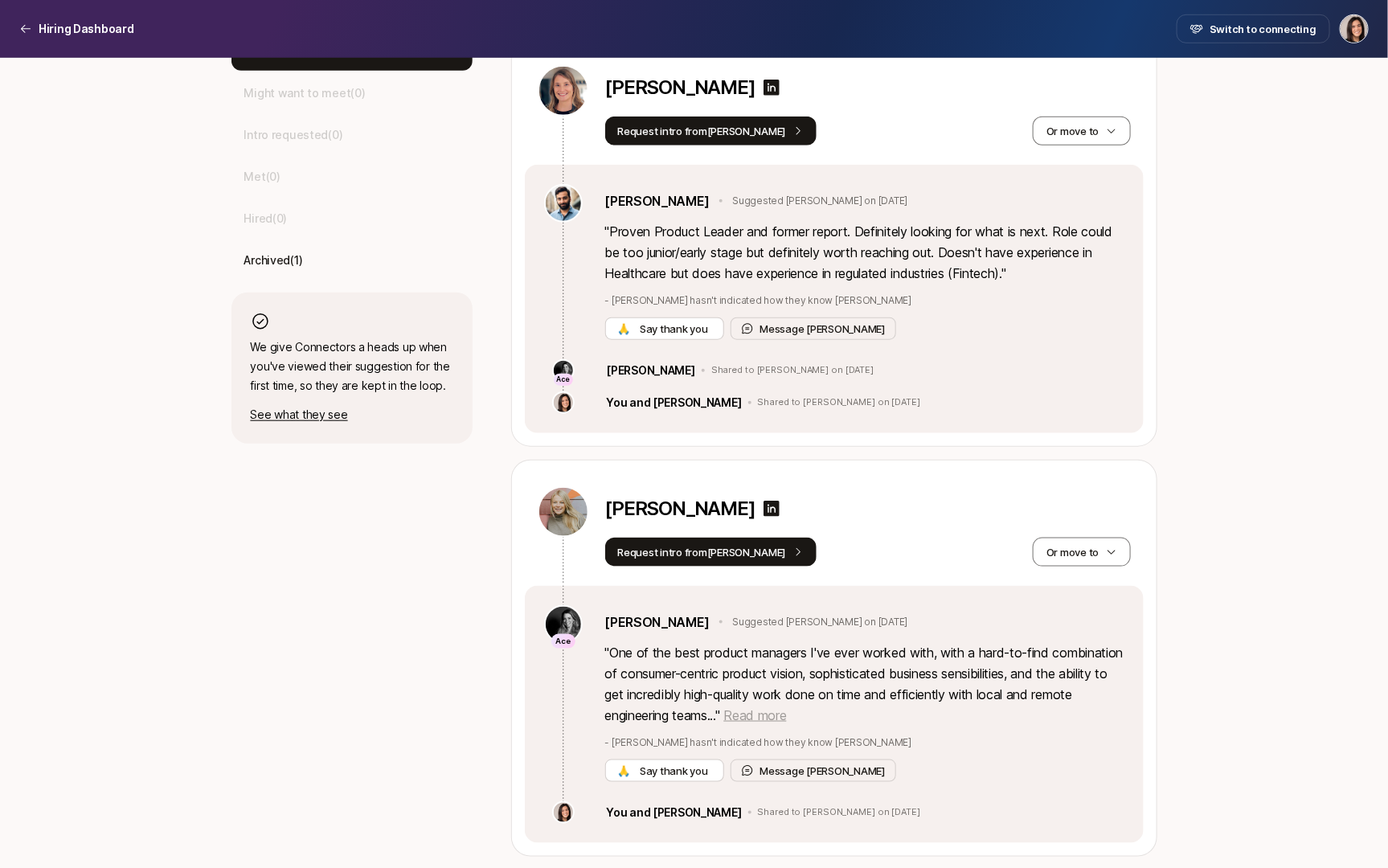
click at [787, 711] on span "Read more" at bounding box center [755, 715] width 62 height 16
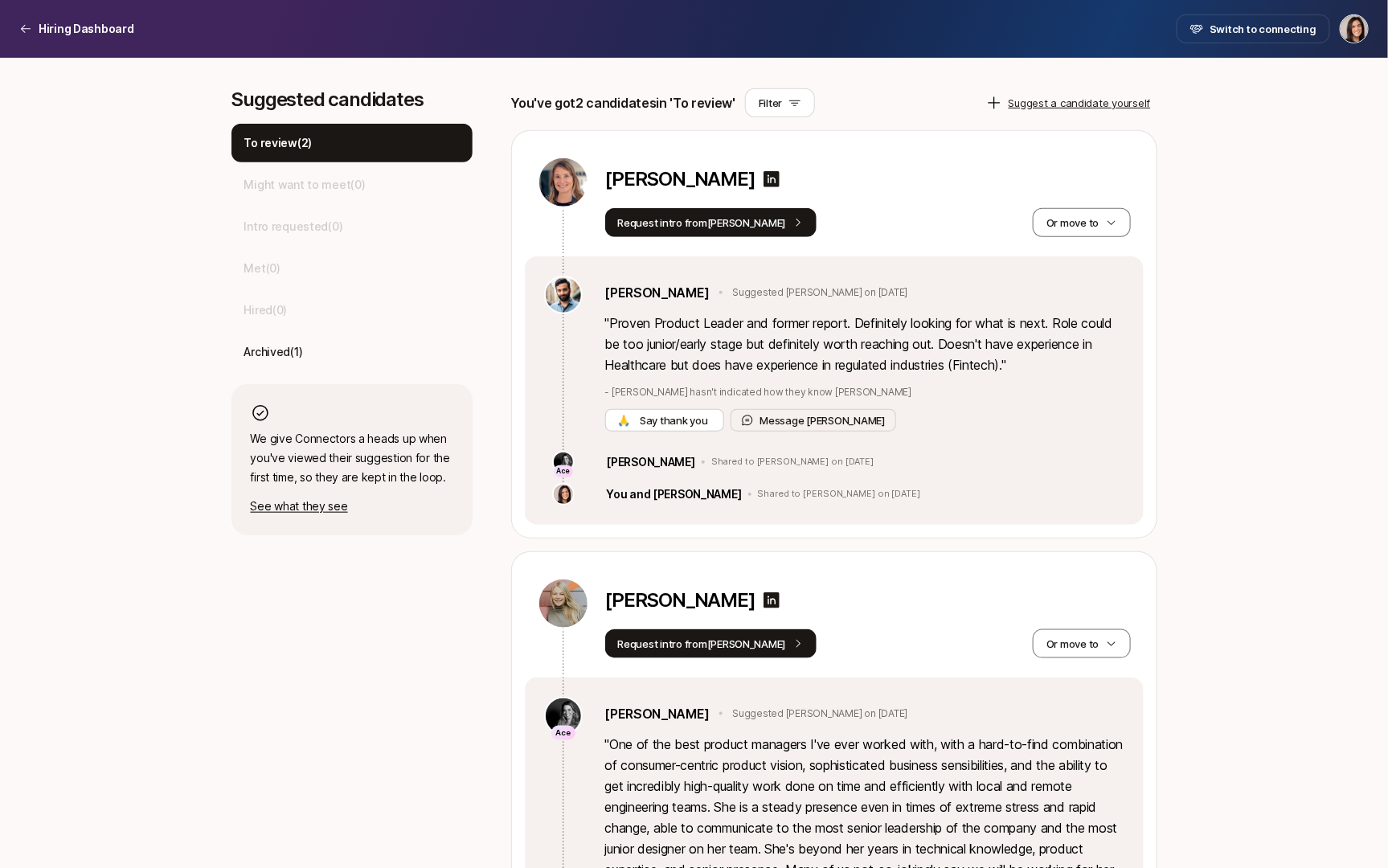
scroll to position [389, 0]
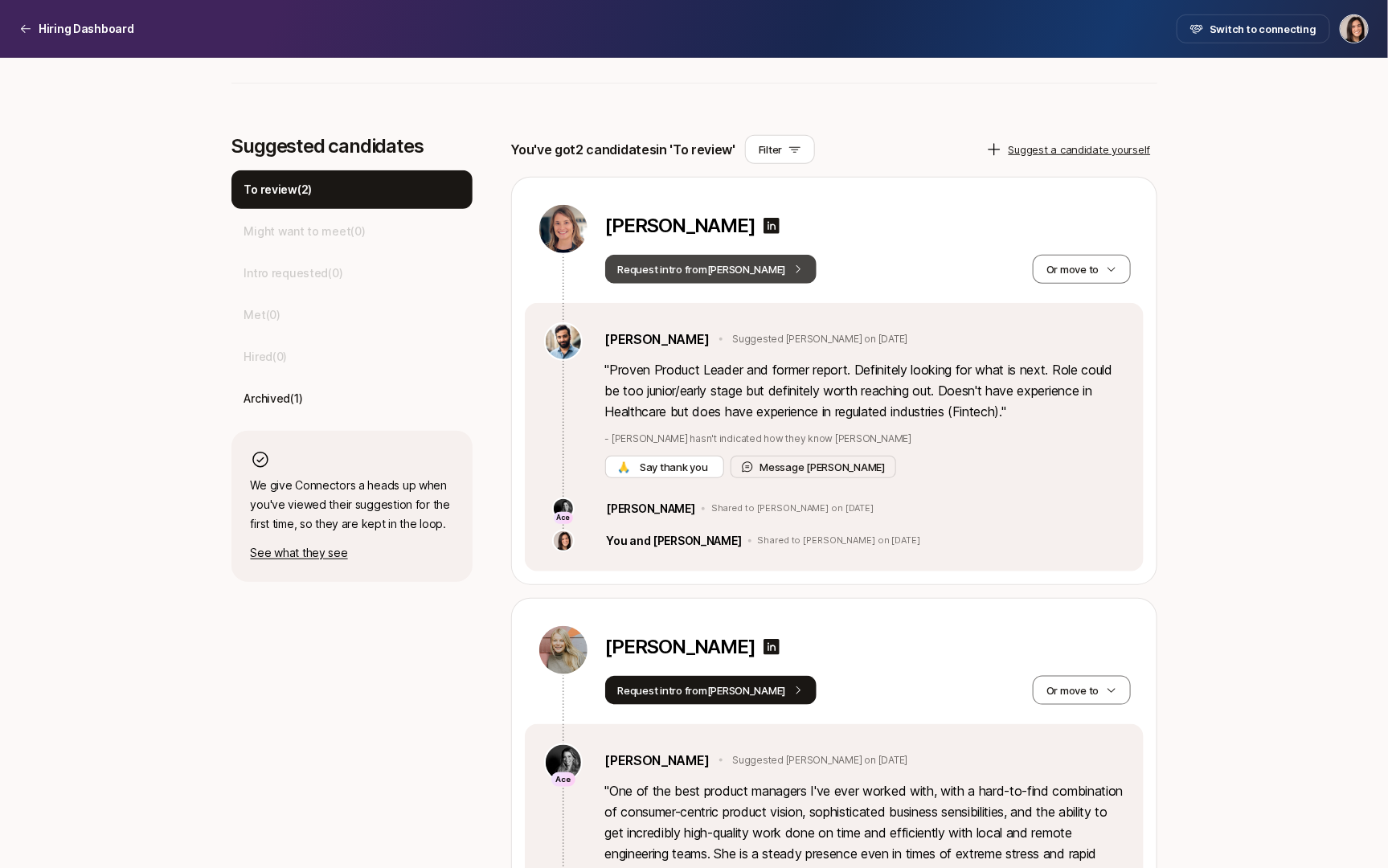
click at [727, 272] on button "Request intro from [PERSON_NAME]" at bounding box center [711, 269] width 212 height 29
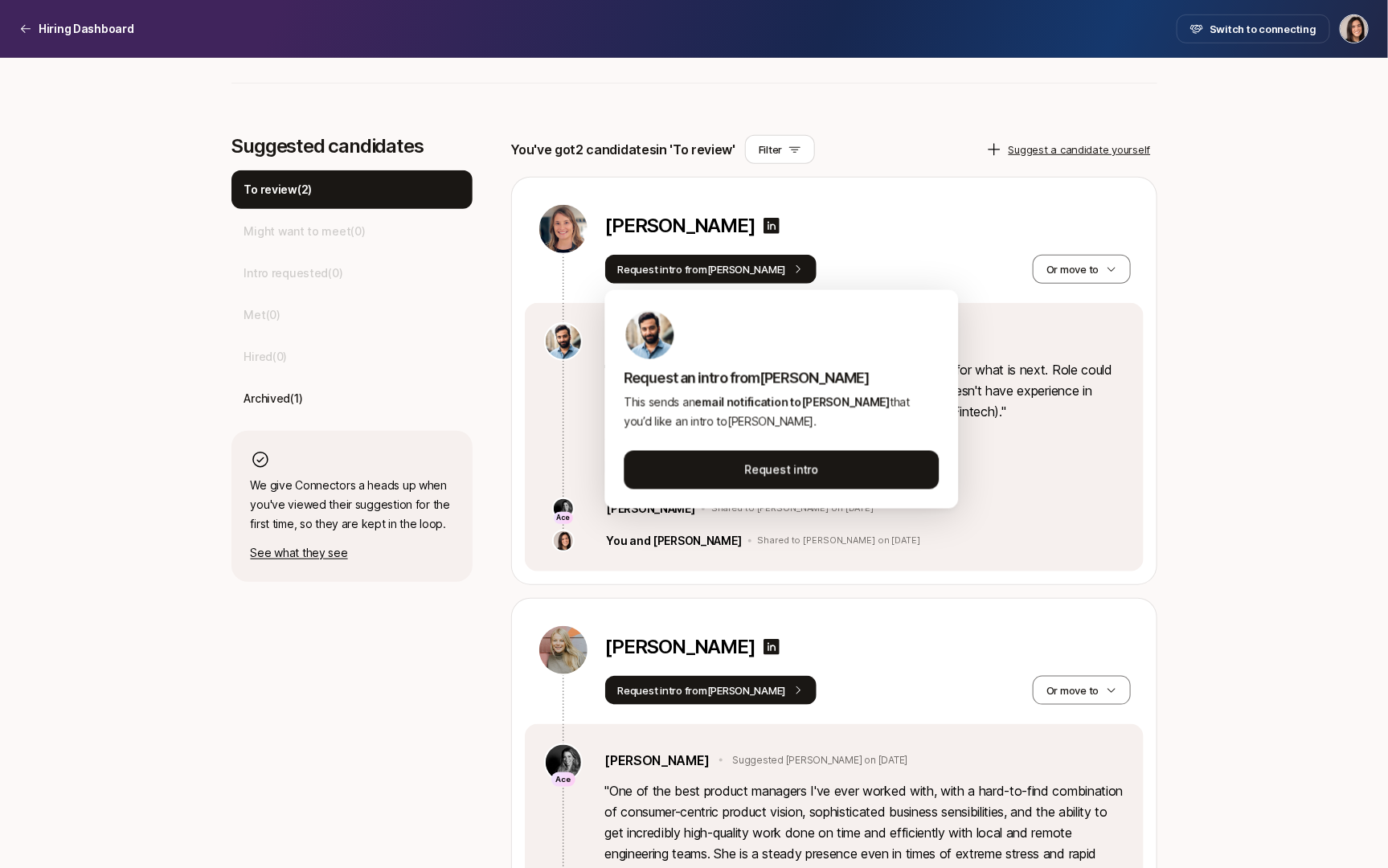
click at [997, 502] on div "Ace [PERSON_NAME] Shared to [PERSON_NAME] on [DATE]" at bounding box center [835, 509] width 581 height 23
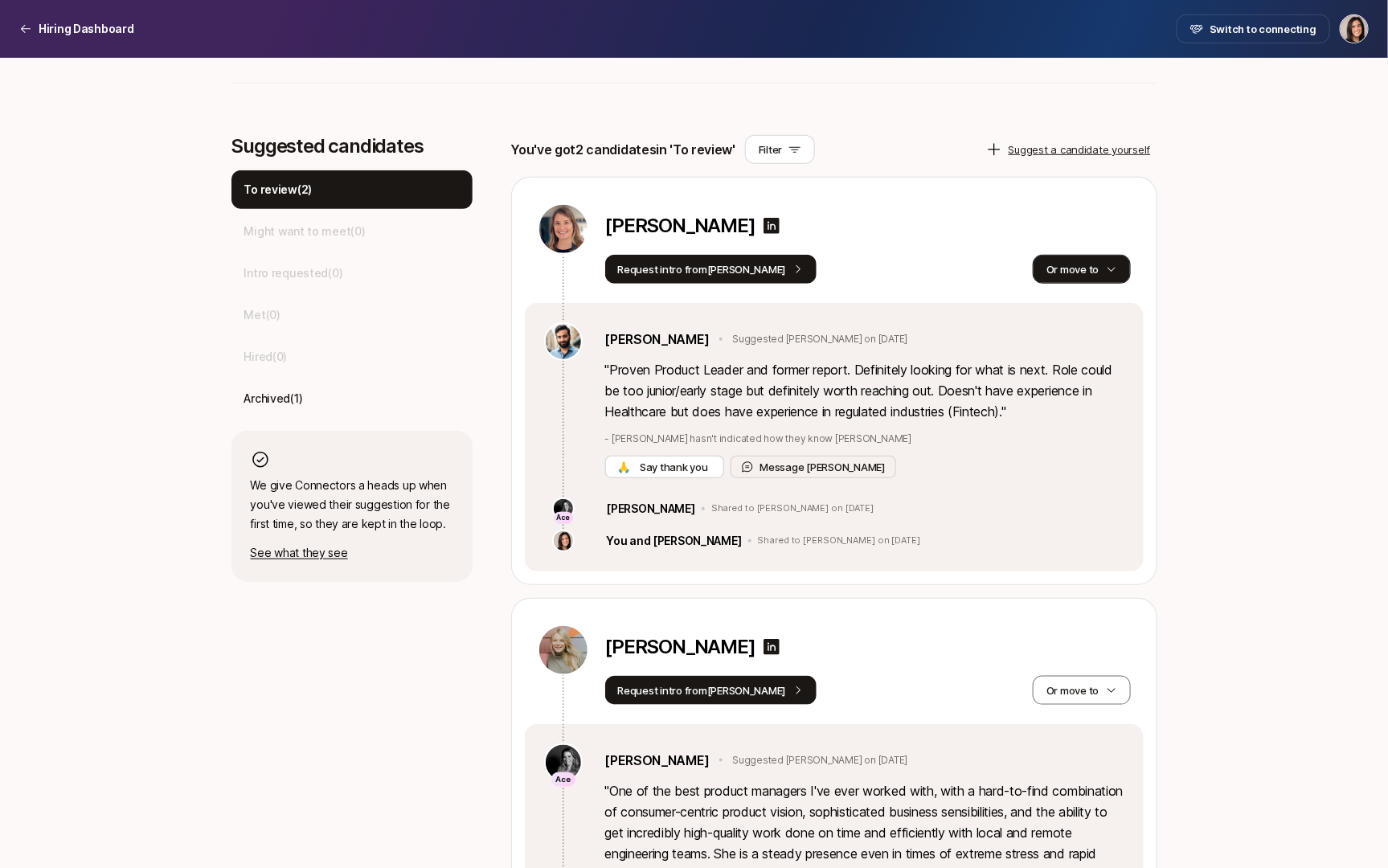
click at [1098, 276] on button "Or move to" at bounding box center [1082, 269] width 97 height 29
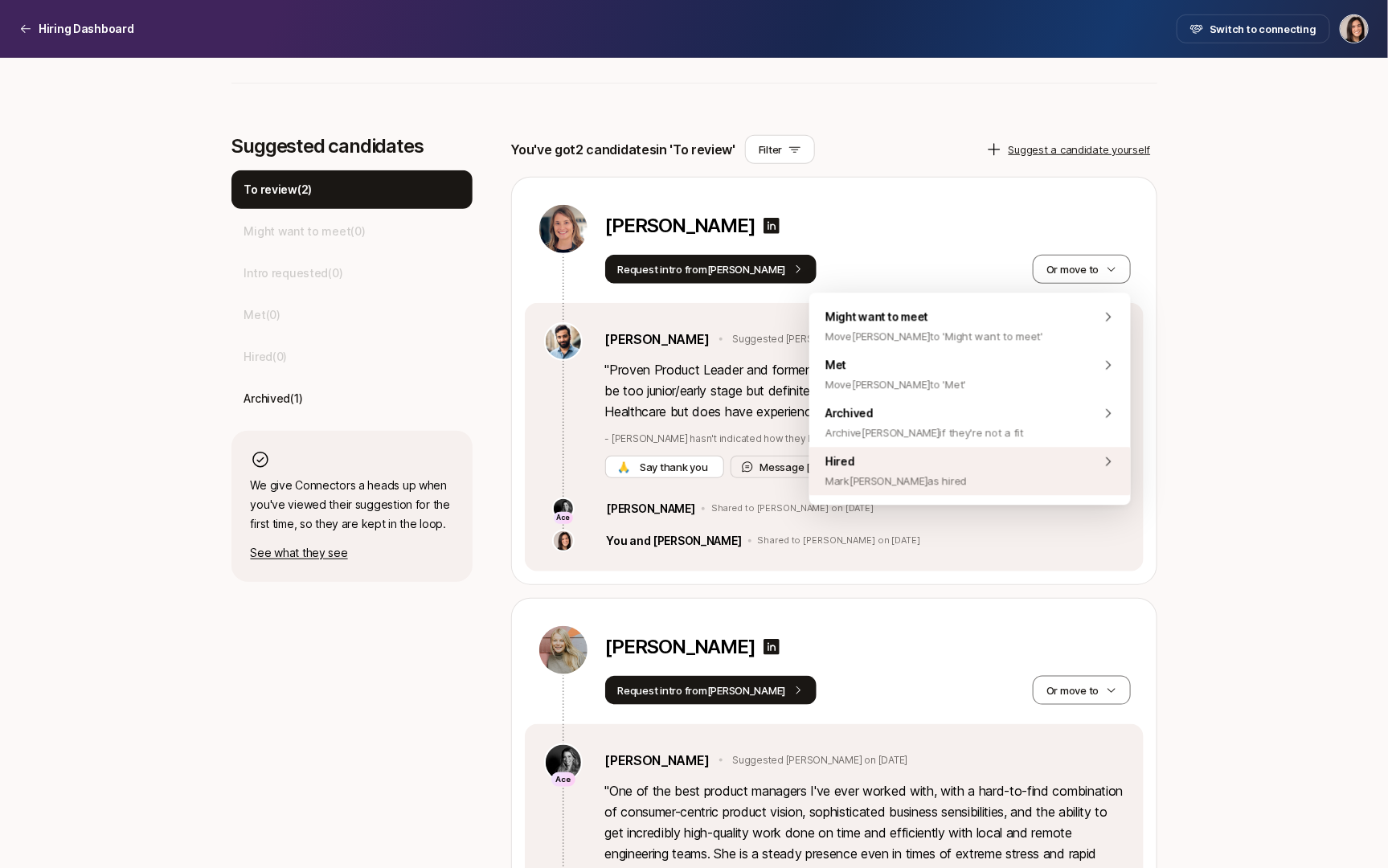
click at [1004, 482] on div "Hired [PERSON_NAME] [PERSON_NAME] as hired" at bounding box center [970, 471] width 321 height 48
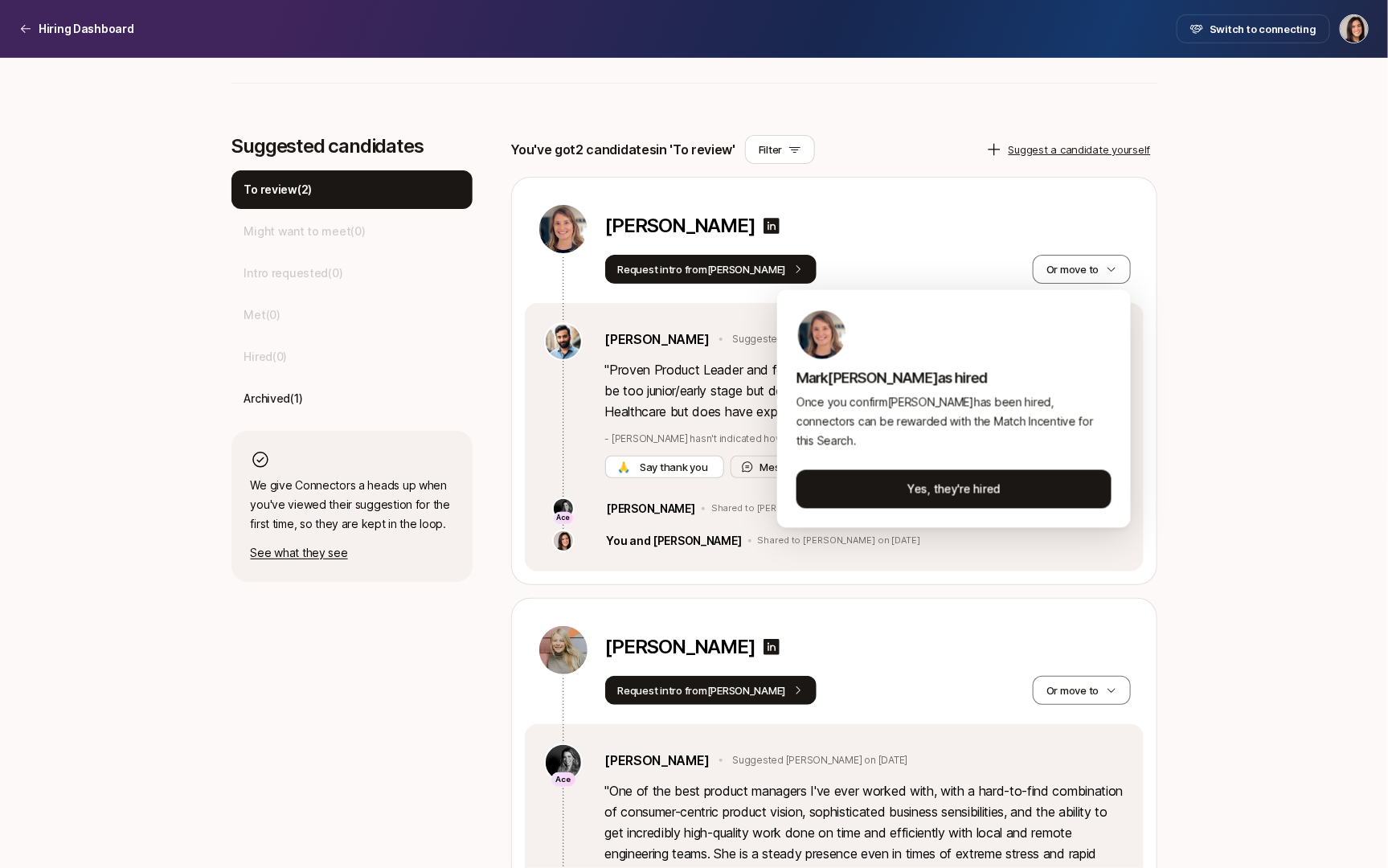
click at [1015, 480] on html "Hiring Dashboard Hiring Dashboard Switch to connecting Senior Product Manager a…" at bounding box center [694, 45] width 1388 height 868
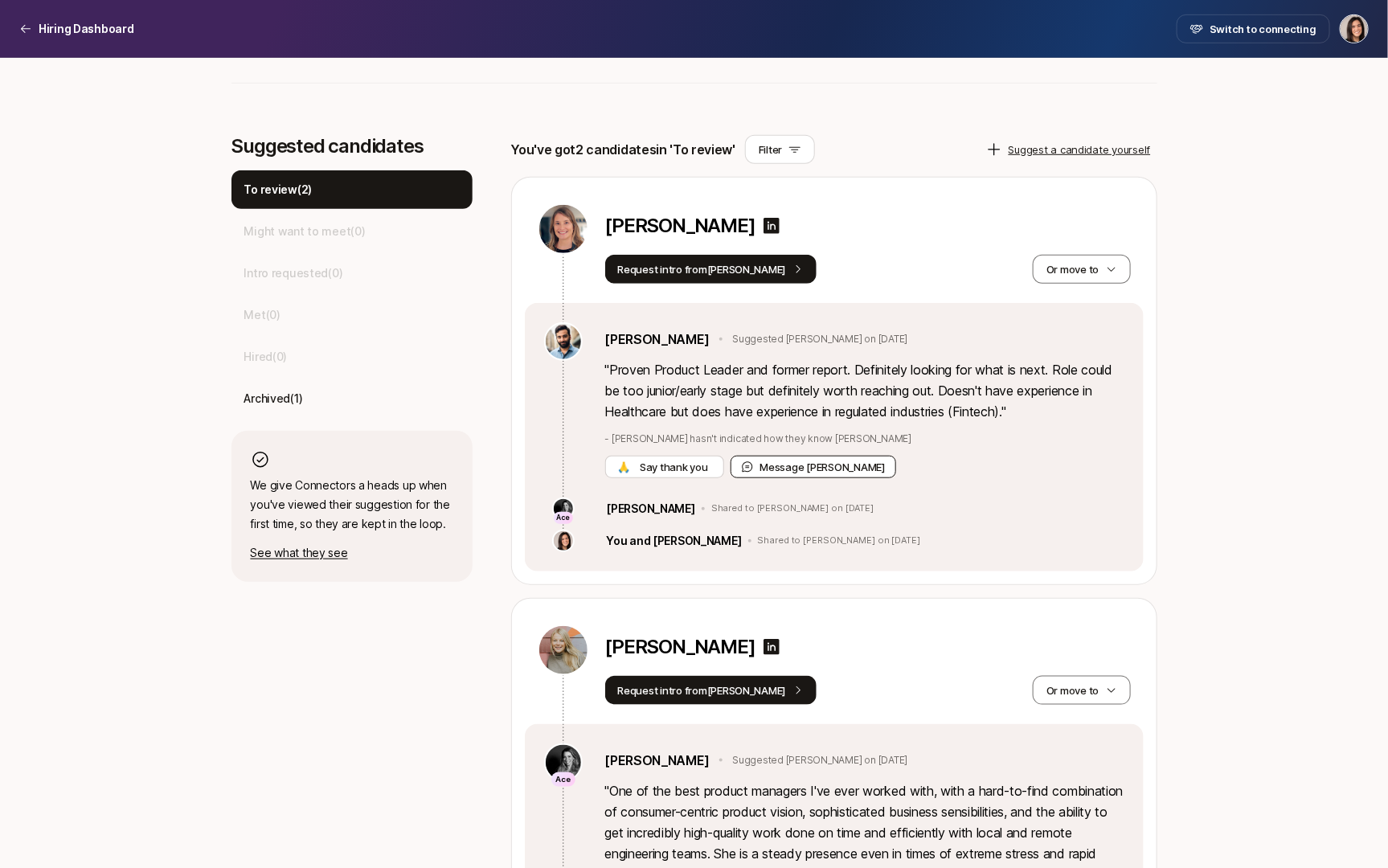
click at [829, 463] on button "Message [PERSON_NAME]" at bounding box center [814, 467] width 166 height 23
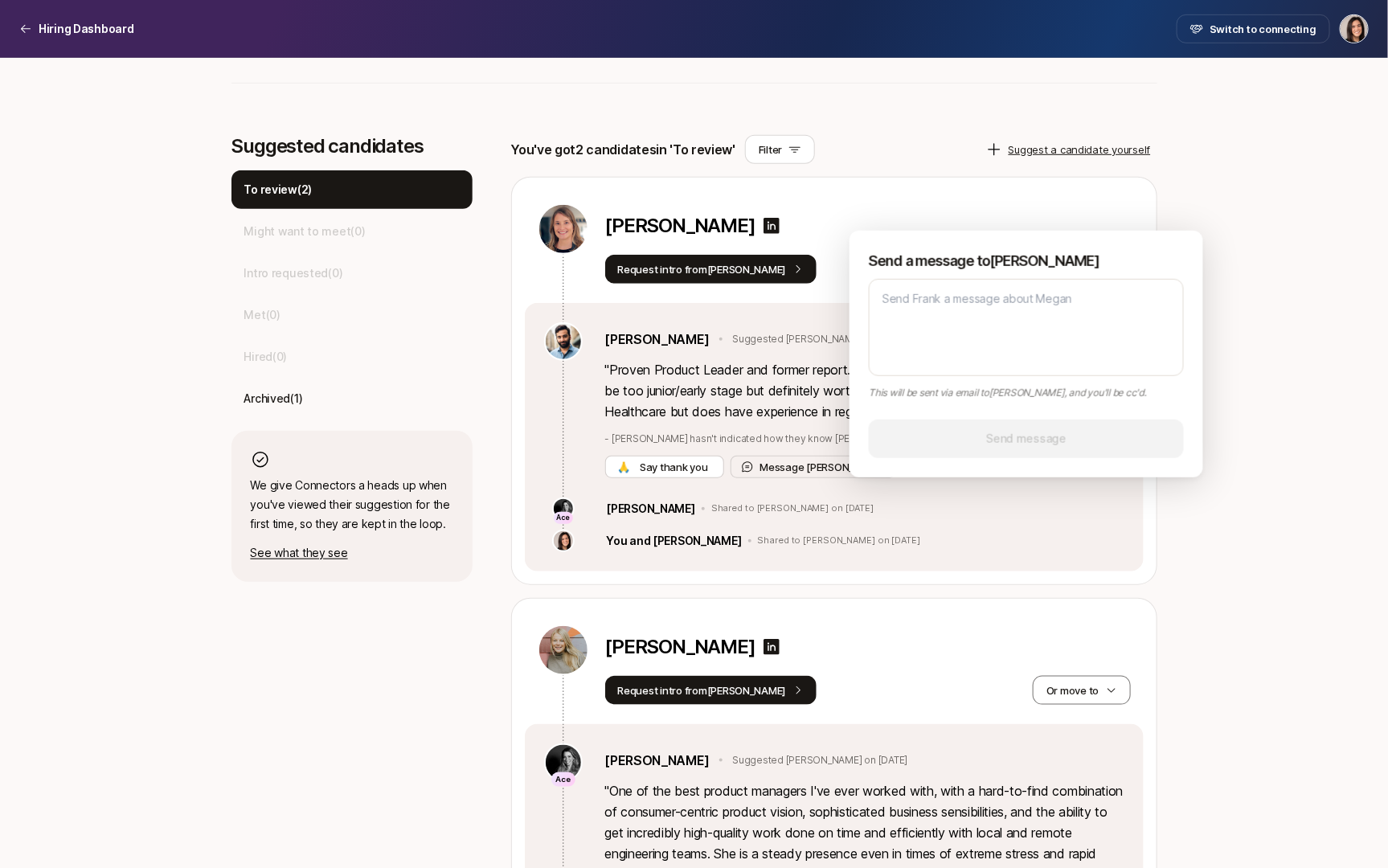
click at [964, 203] on div "[PERSON_NAME]" at bounding box center [868, 229] width 526 height 51
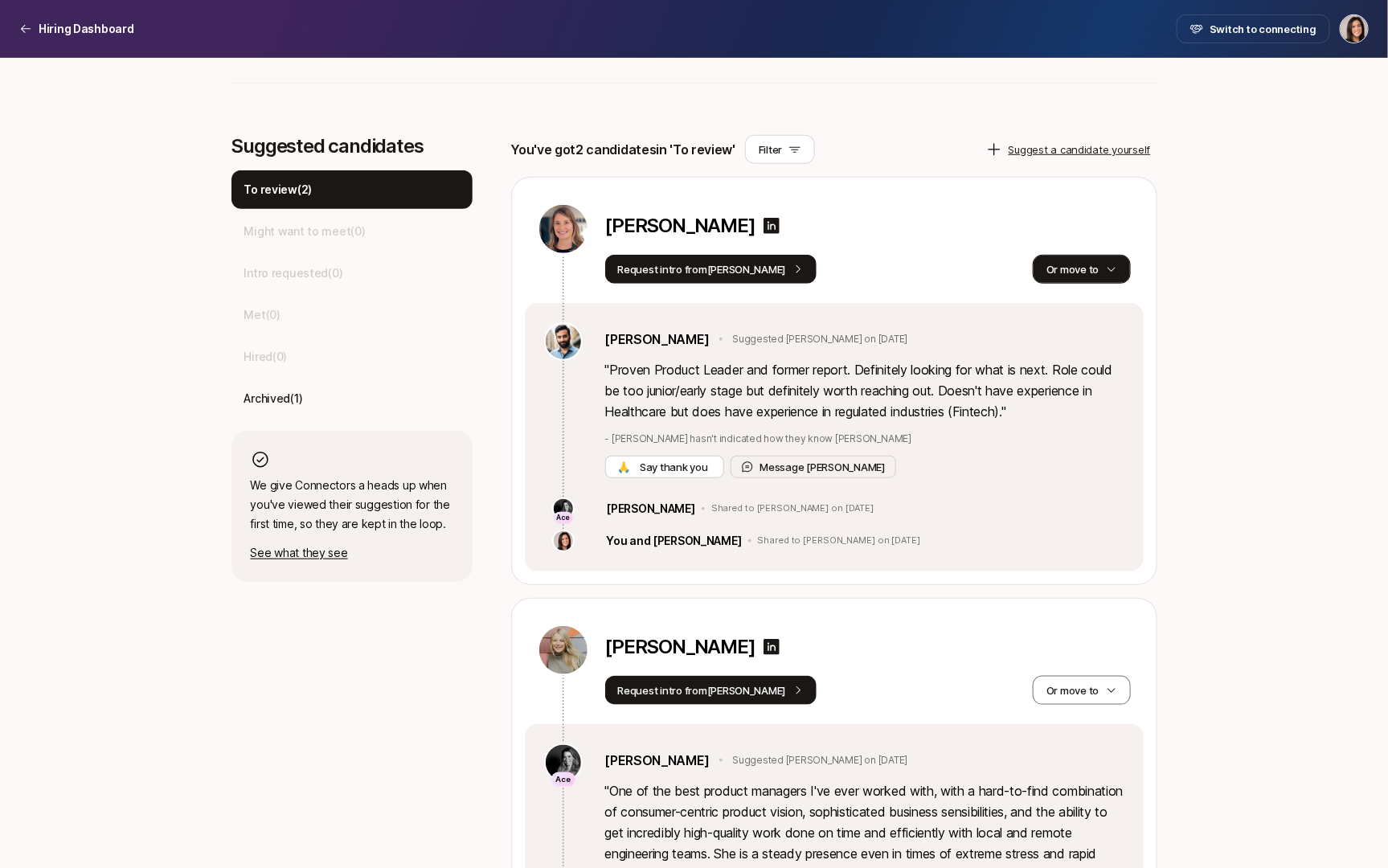
click at [1103, 257] on button "Or move to" at bounding box center [1082, 269] width 97 height 29
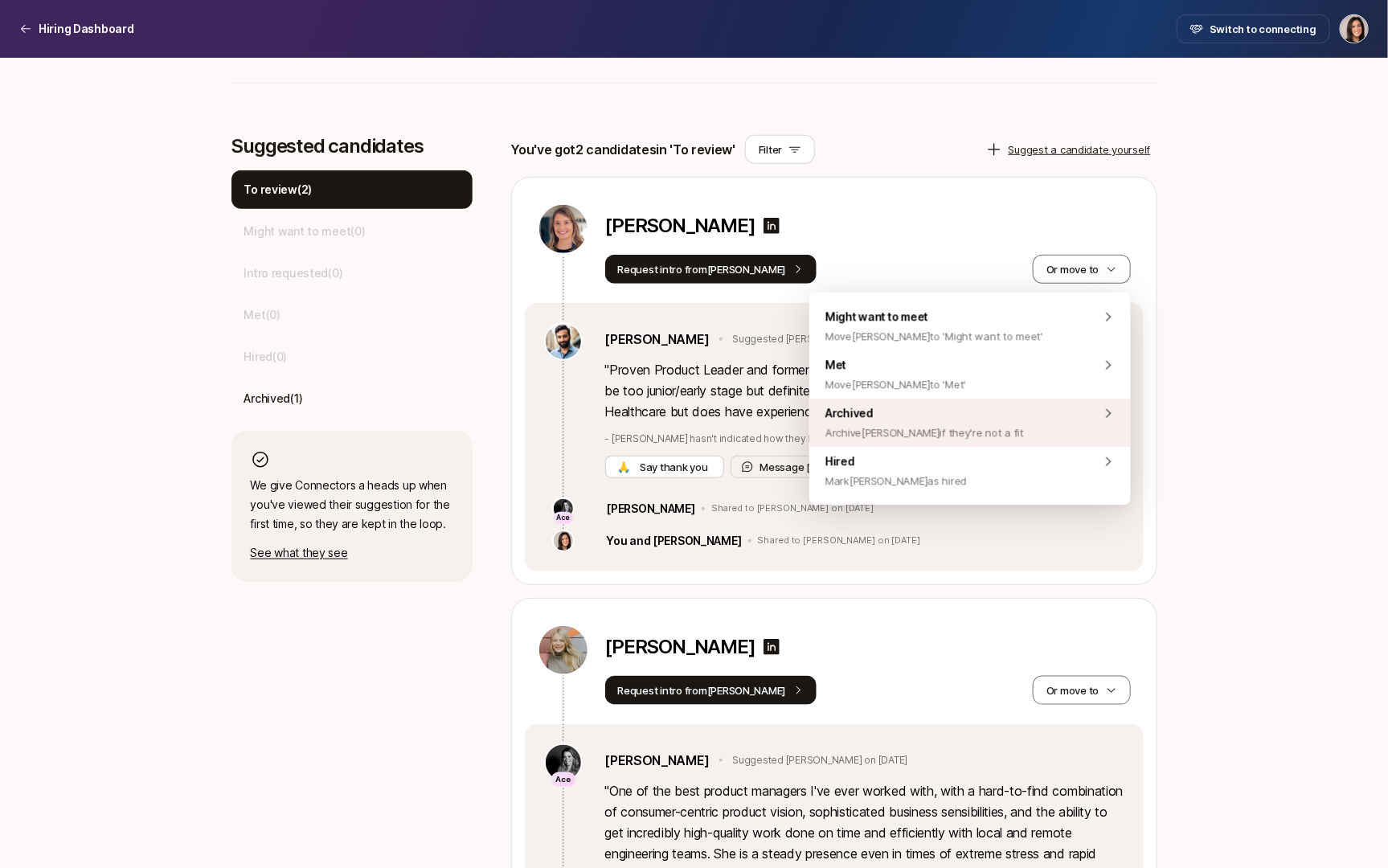
click at [1031, 425] on div "Archived Archive [PERSON_NAME] if they're not a fit" at bounding box center [970, 423] width 321 height 48
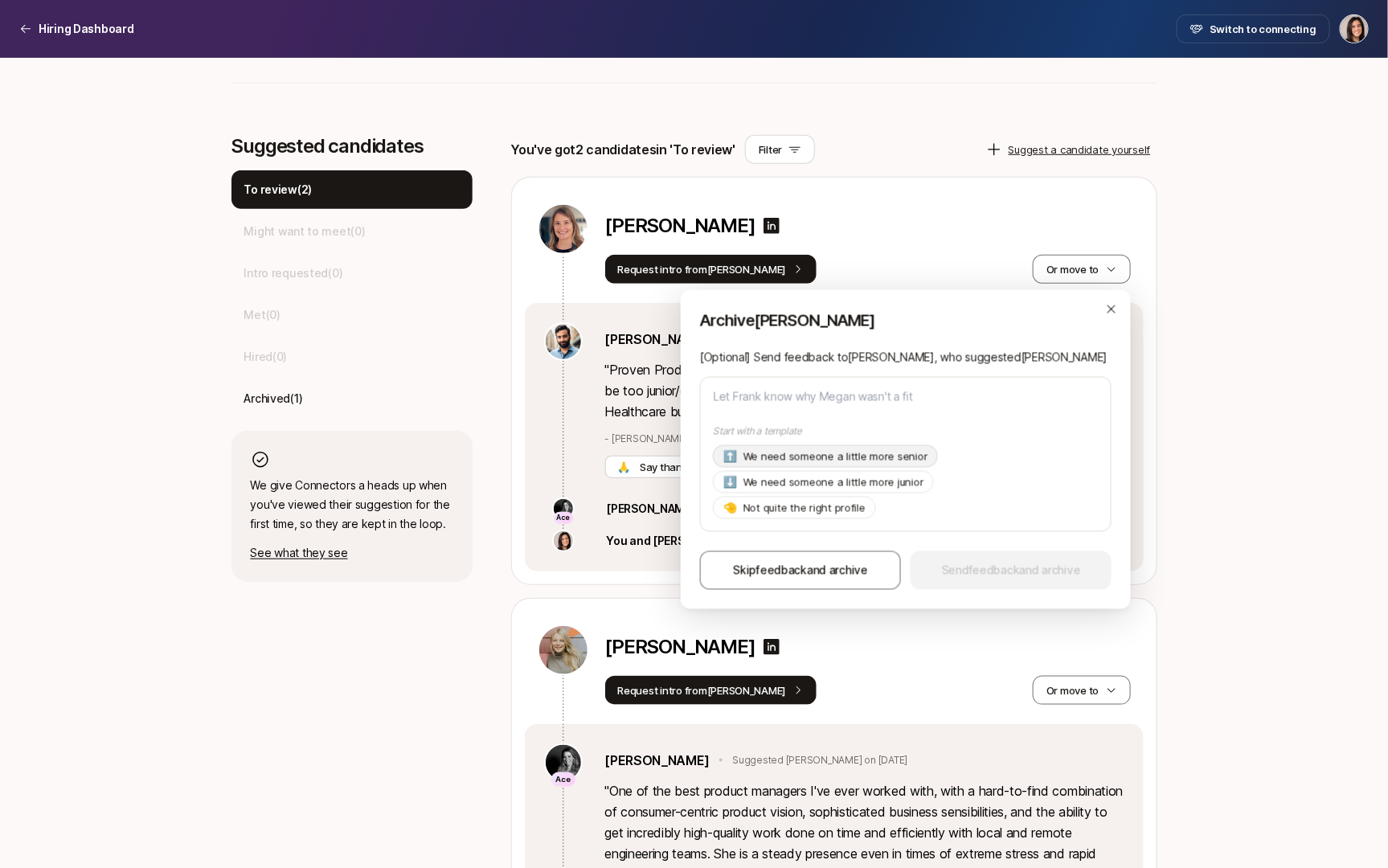
click at [886, 457] on p "We need someone a little more senior" at bounding box center [836, 456] width 185 height 16
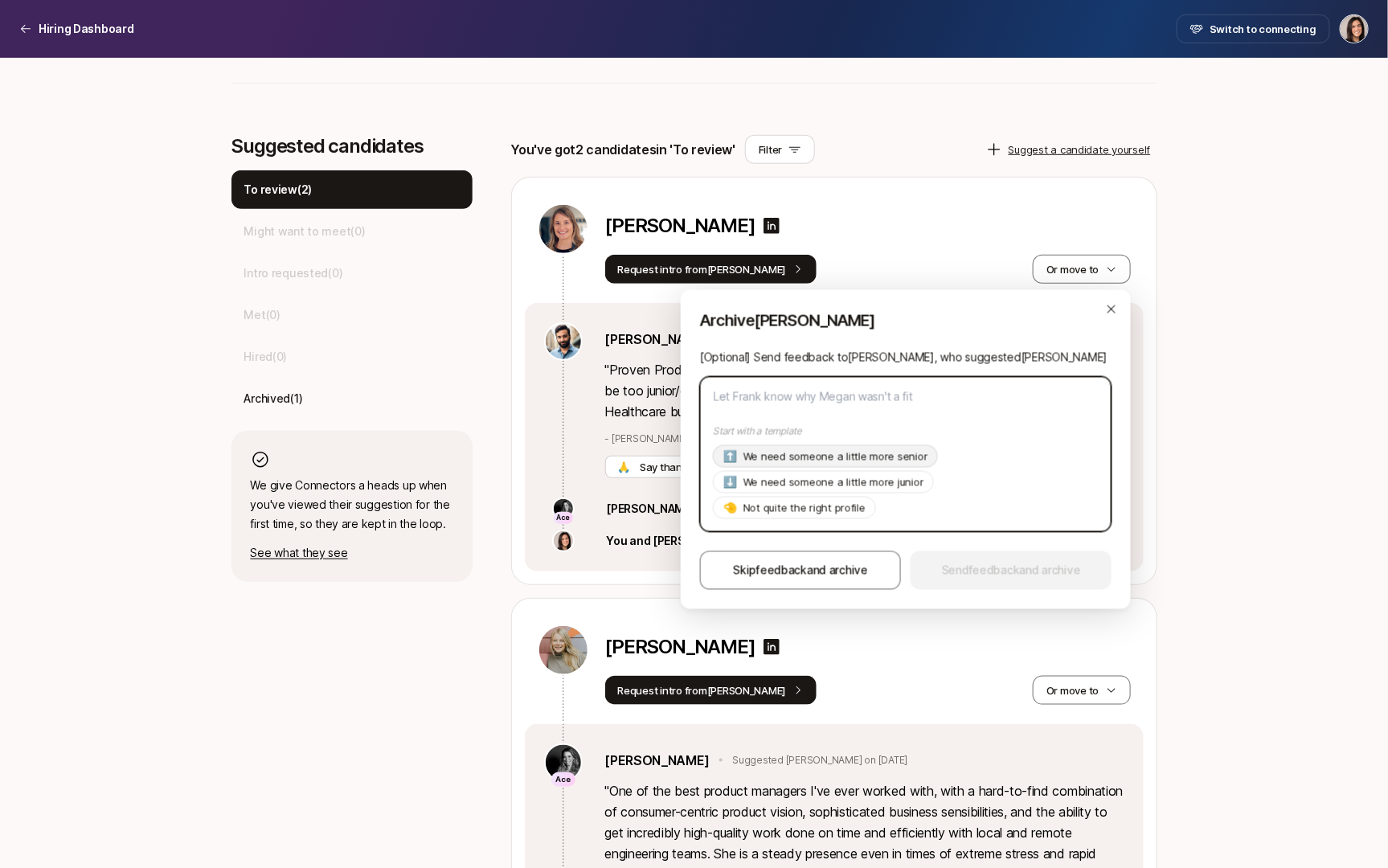
type textarea "x"
type textarea "Hi [PERSON_NAME], Thanks so much for suggesting [PERSON_NAME]! As of now we're …"
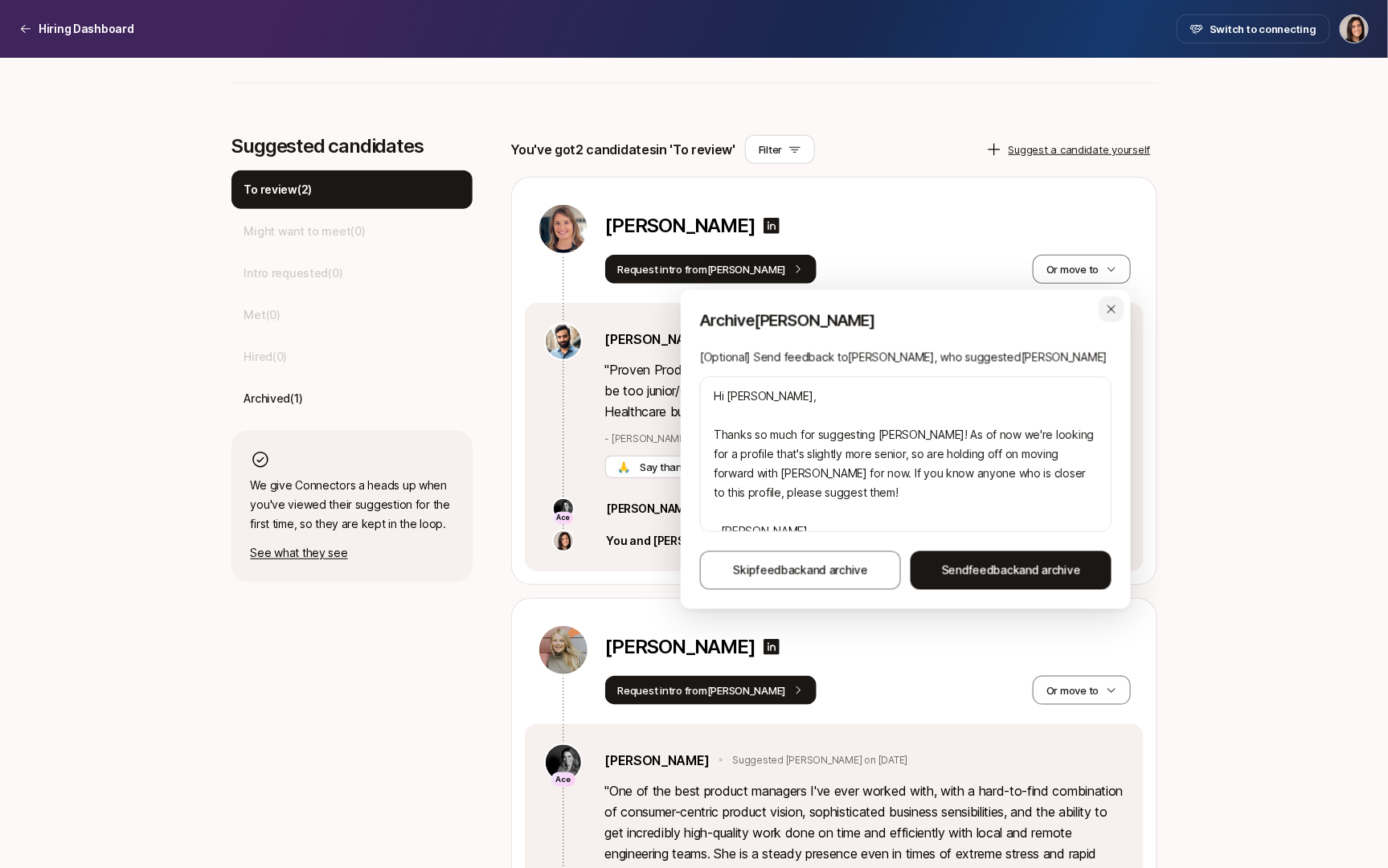
click at [1110, 313] on icon "button" at bounding box center [1112, 310] width 13 height 13
type textarea "x"
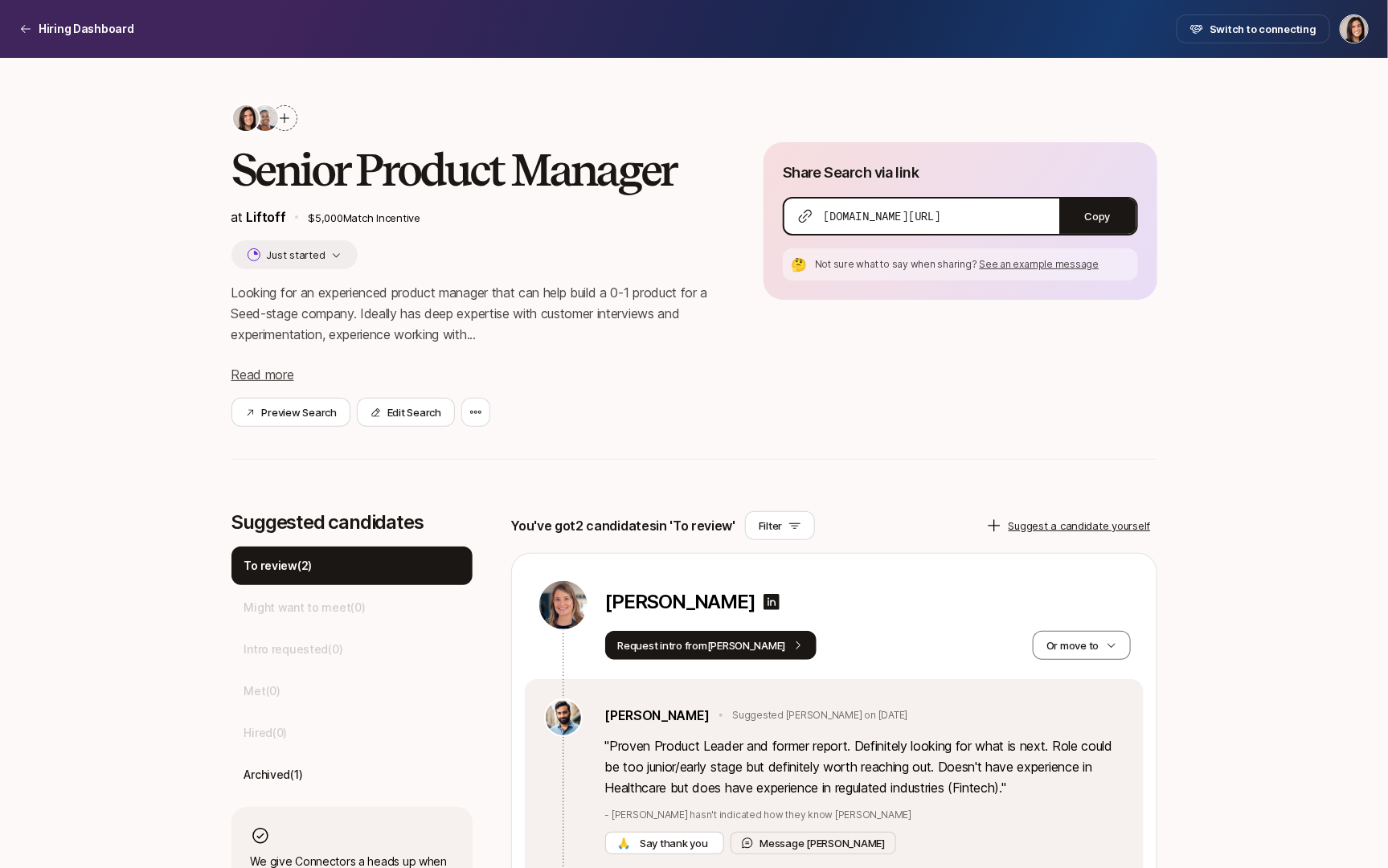
scroll to position [3, 0]
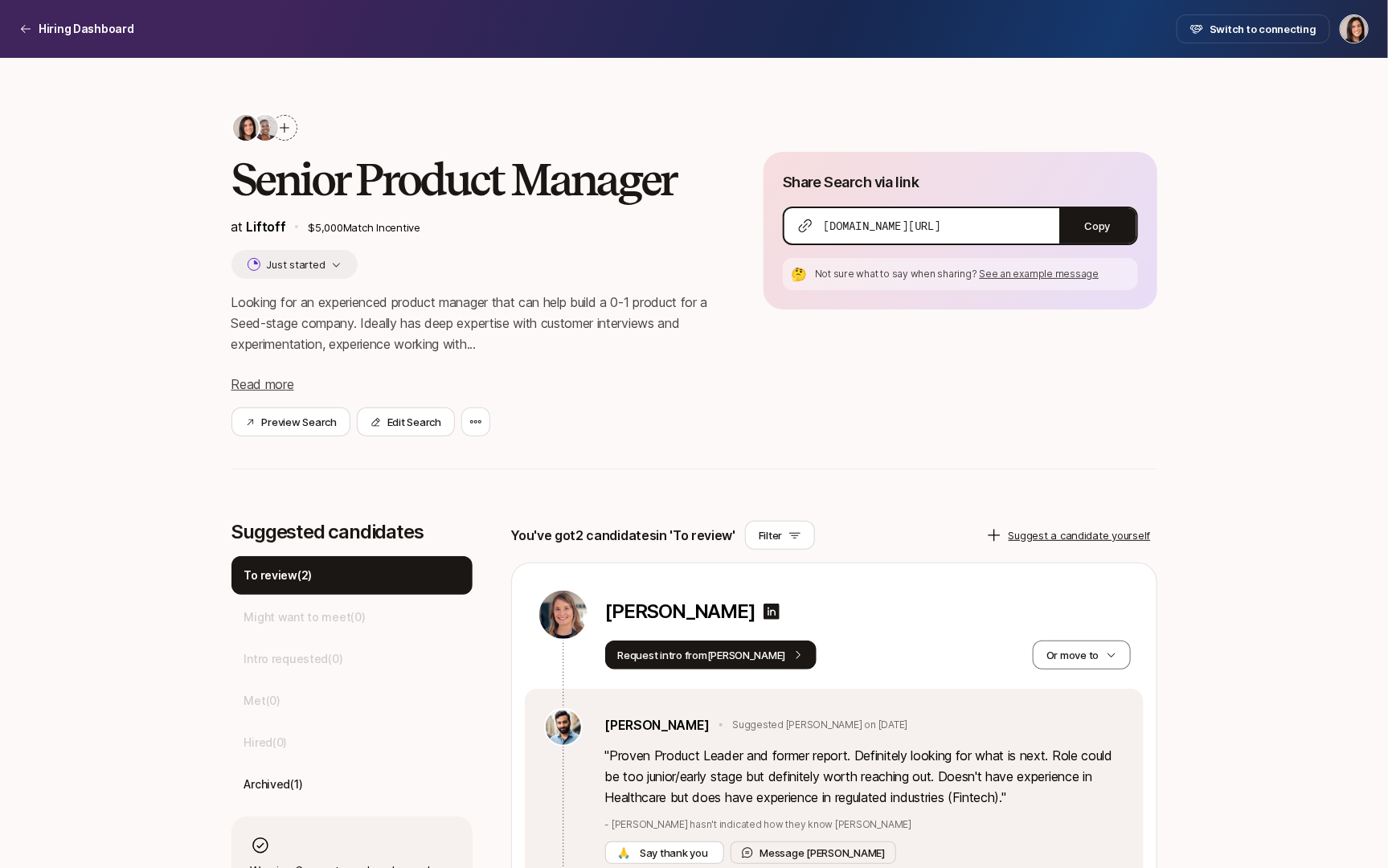
click at [285, 132] on icon at bounding box center [285, 128] width 13 height 13
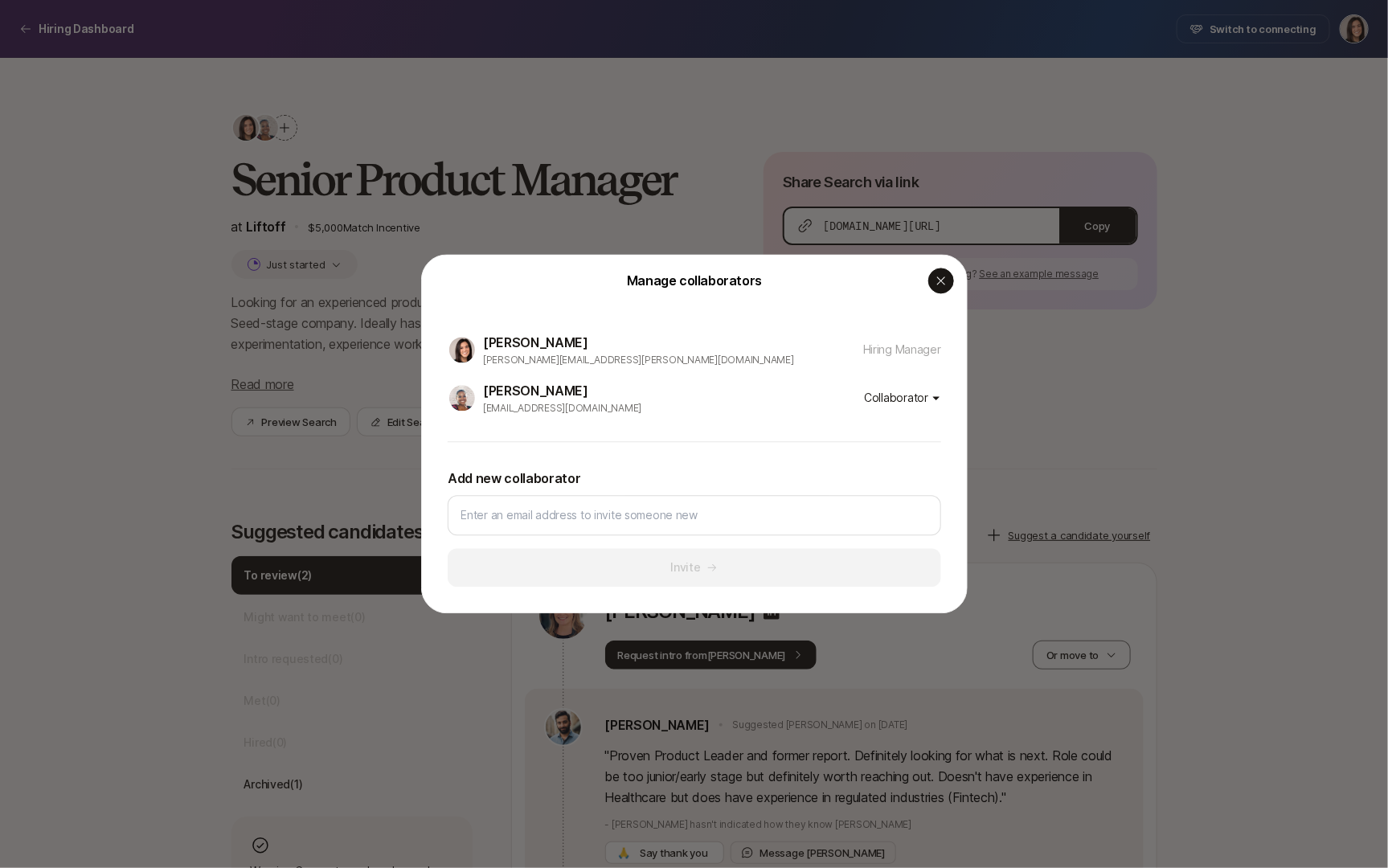
click at [948, 288] on div "button" at bounding box center [941, 281] width 26 height 26
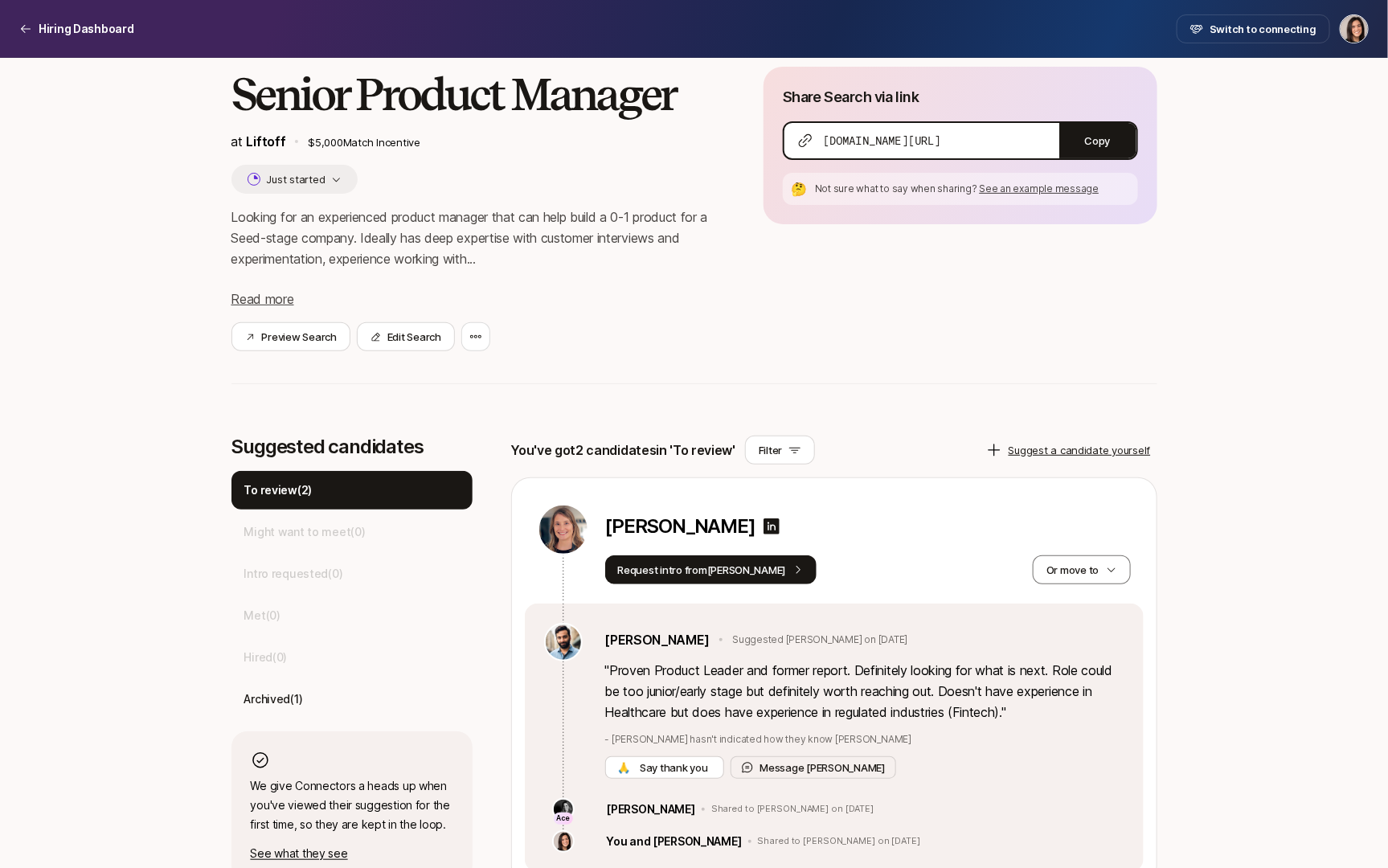
scroll to position [0, 0]
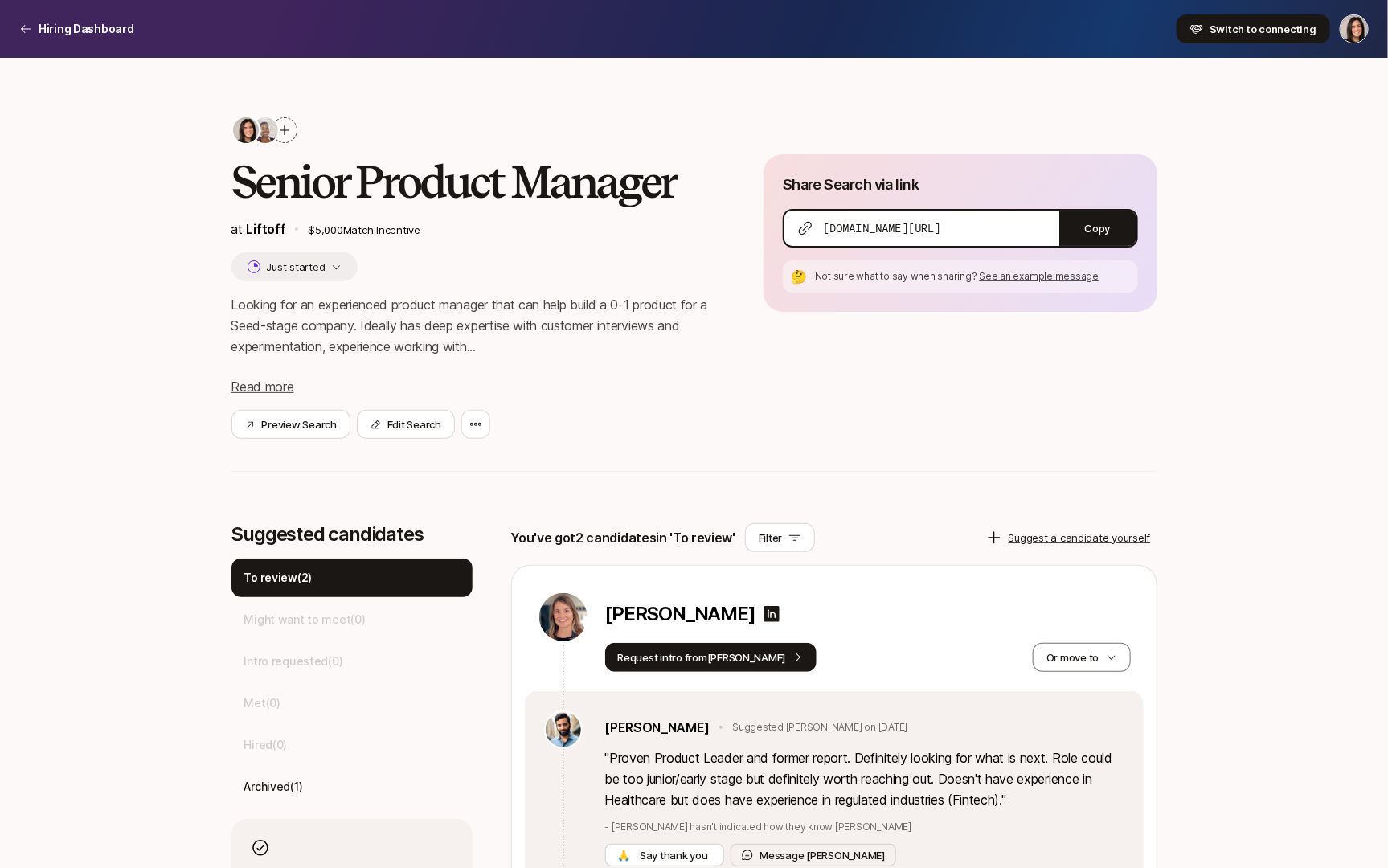
click at [1217, 35] on span "Switch to connecting" at bounding box center [1263, 28] width 107 height 16
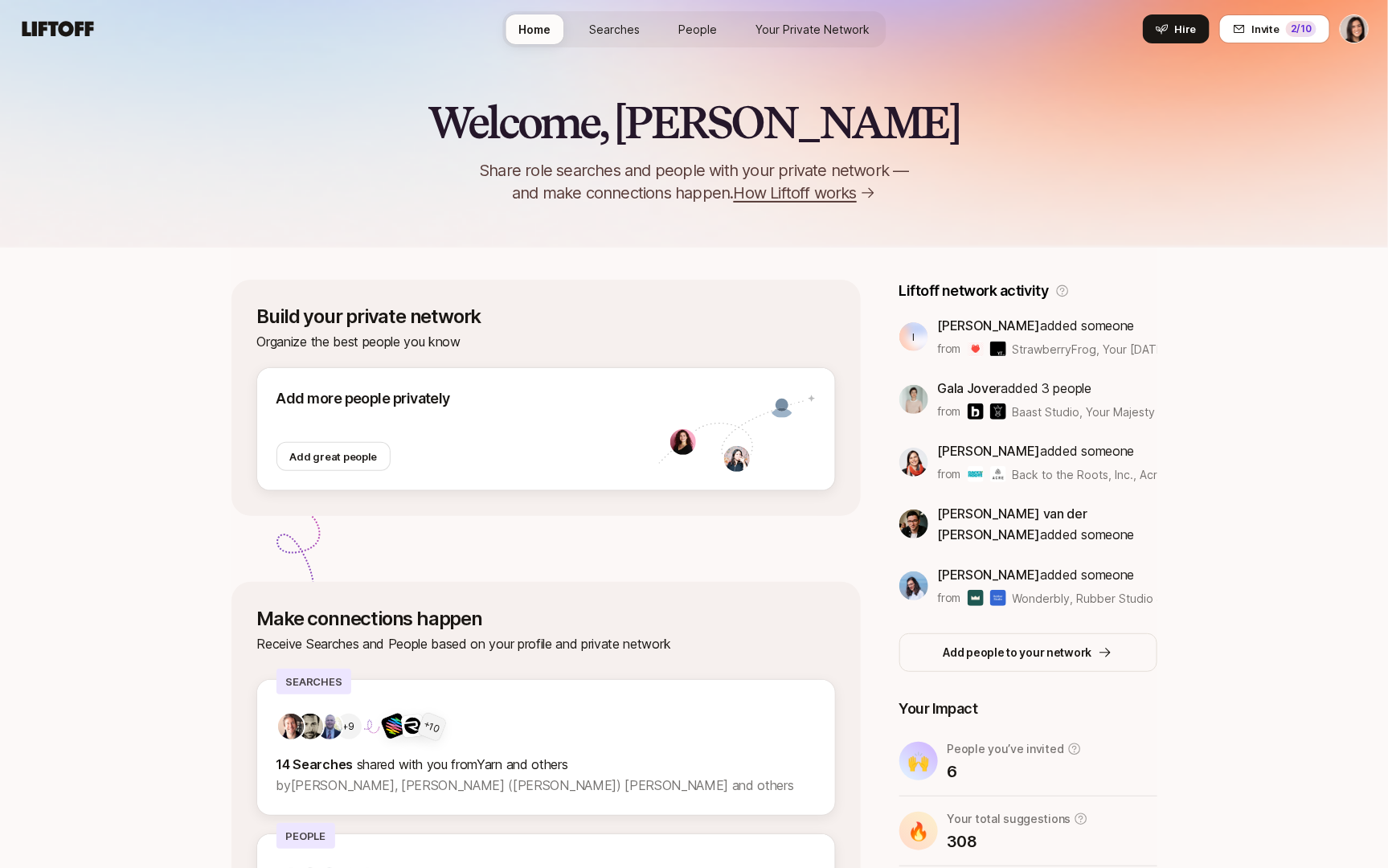
click at [626, 29] on span "Searches" at bounding box center [615, 29] width 51 height 17
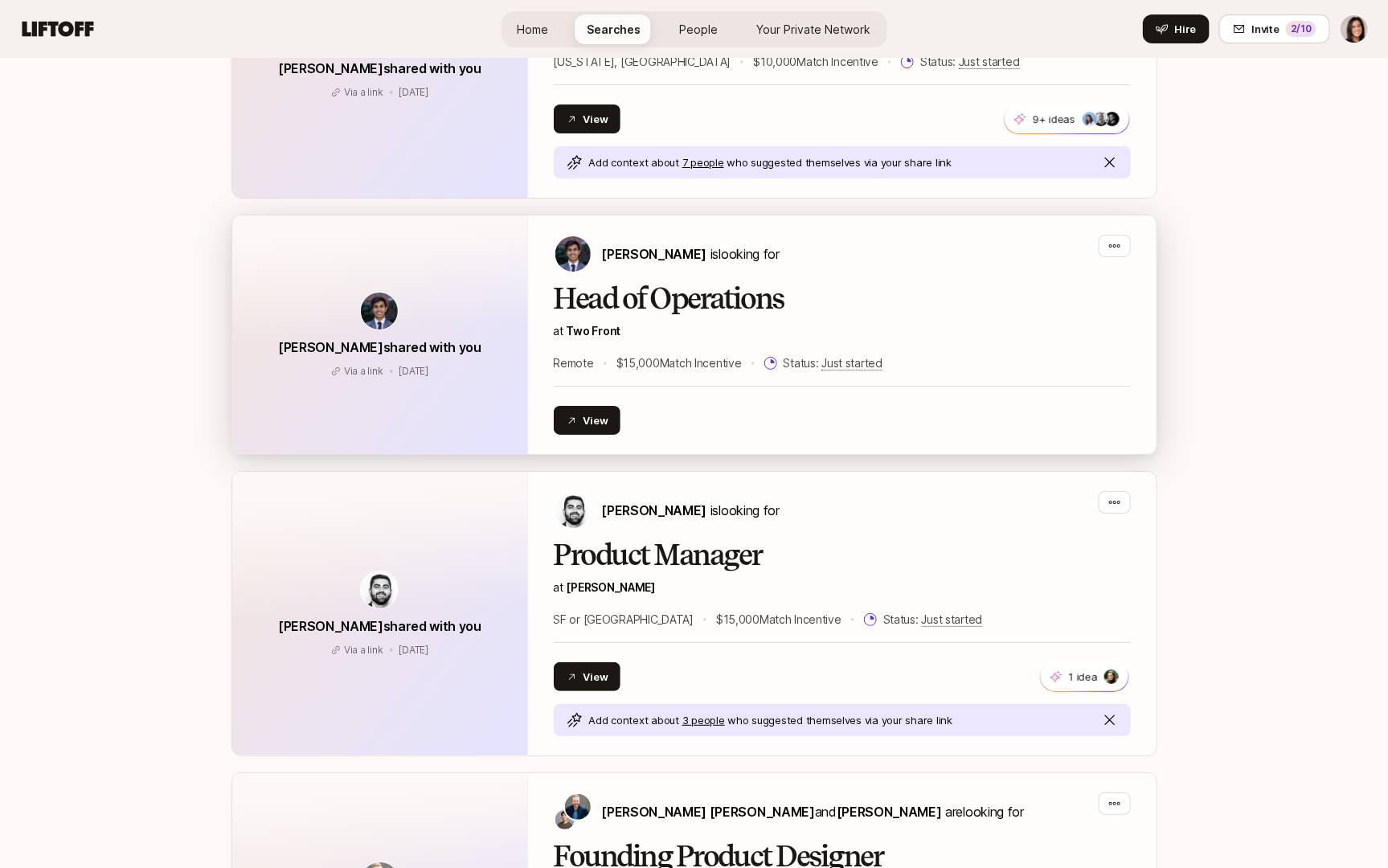
scroll to position [2900, 0]
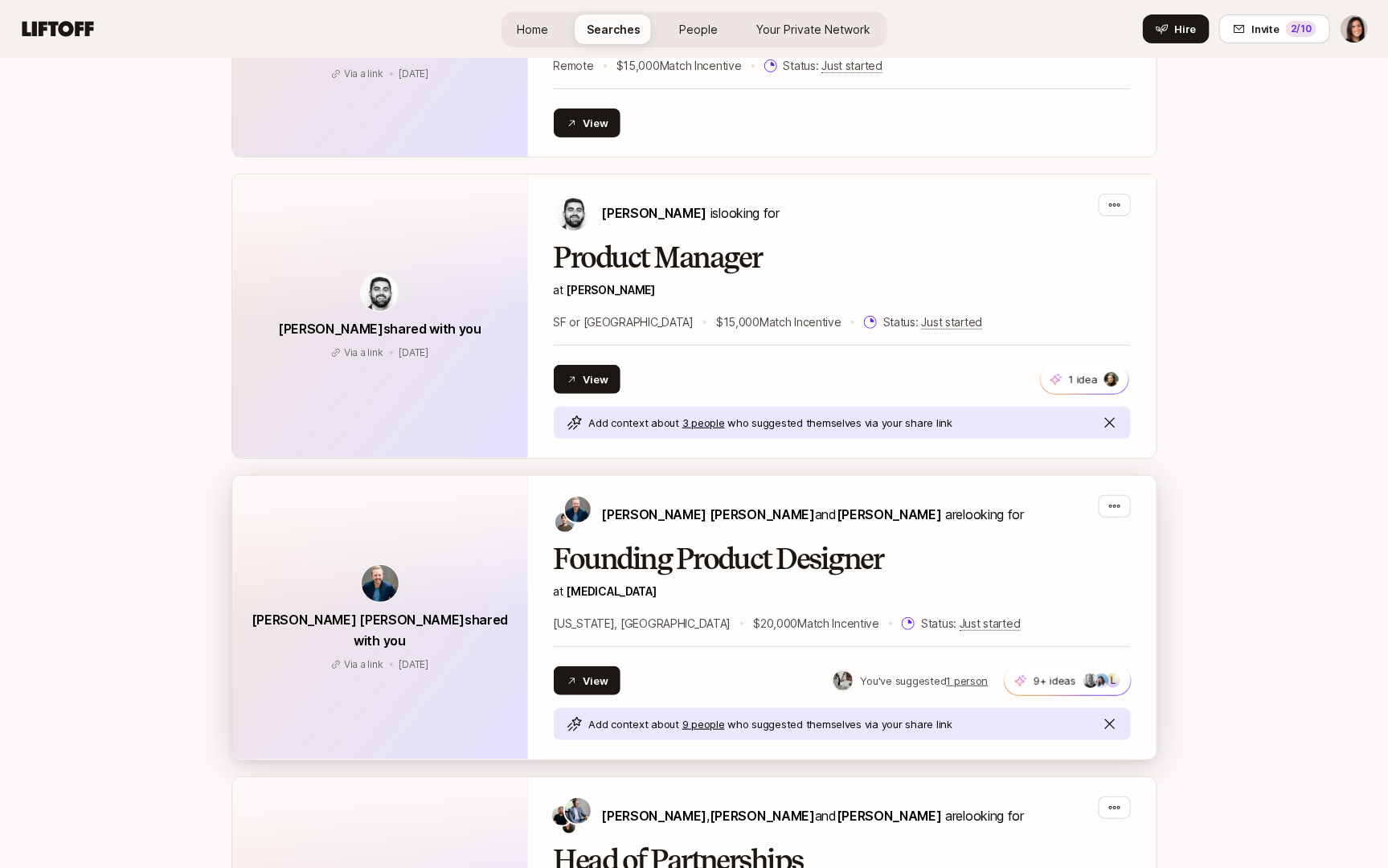
click at [464, 524] on div "[PERSON_NAME] [PERSON_NAME] shared with you Via a link [DATE] Via a link [DATE]" at bounding box center [380, 617] width 296 height 284
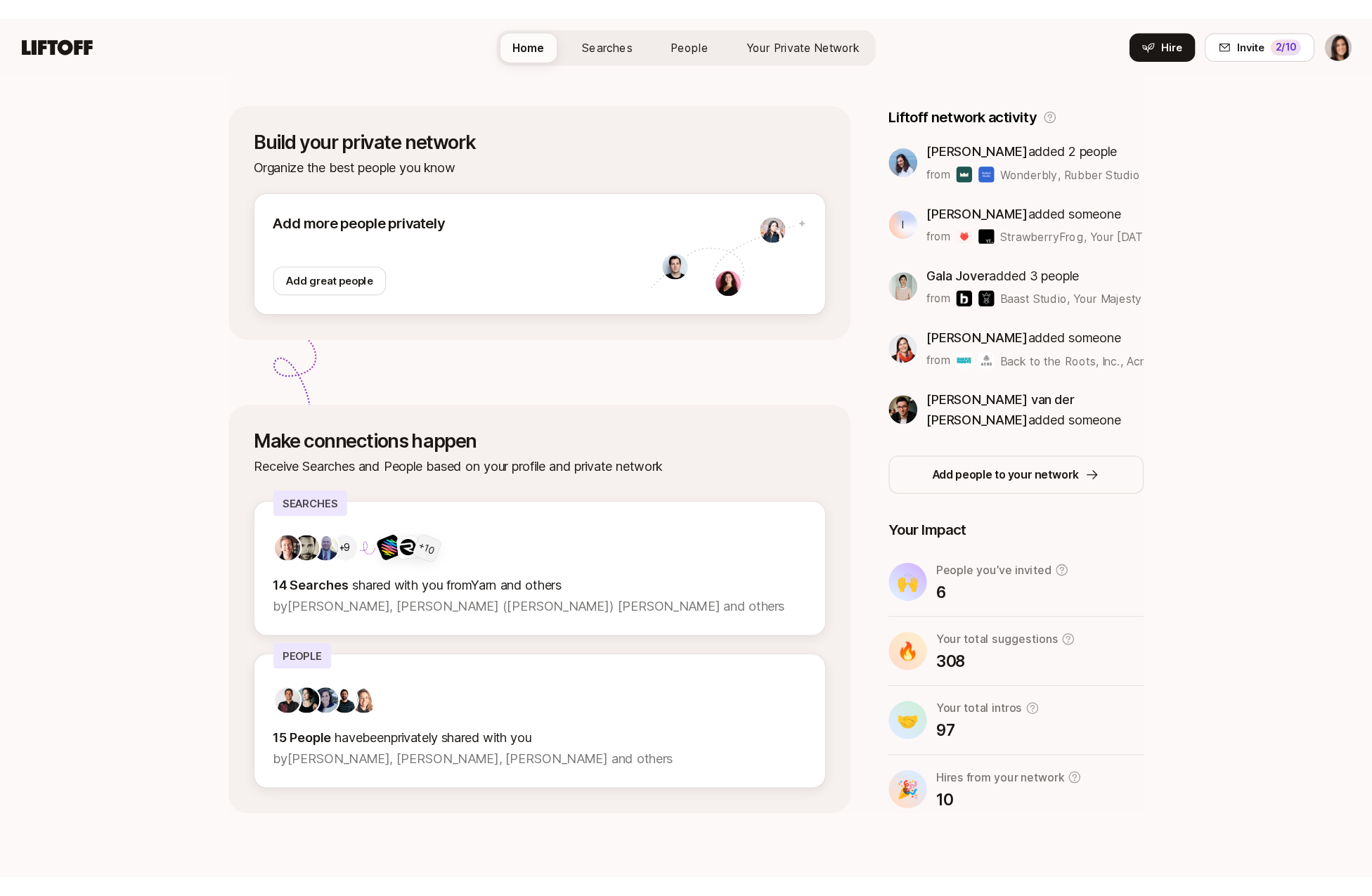
scroll to position [31, 0]
